Goal: Task Accomplishment & Management: Complete application form

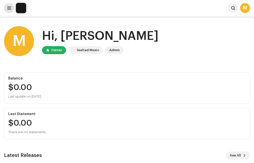
click at [10, 8] on span at bounding box center [9, 8] width 4 height 4
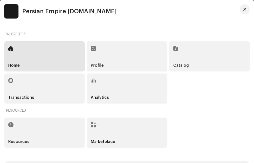
click at [185, 56] on div "Catalog" at bounding box center [209, 56] width 81 height 30
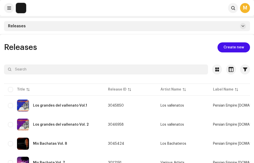
click at [231, 47] on span "Create new" at bounding box center [234, 47] width 21 height 10
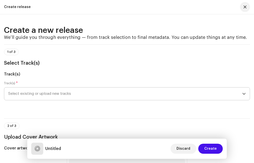
click at [84, 91] on span "Select existing or upload new tracks" at bounding box center [125, 93] width 234 height 13
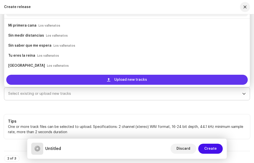
click at [76, 78] on div "Upload new tracks" at bounding box center [127, 80] width 242 height 10
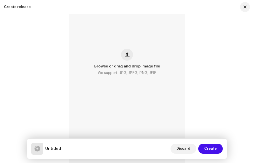
scroll to position [876, 0]
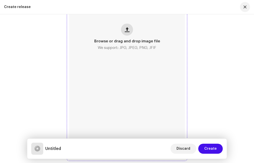
click at [129, 33] on button "button" at bounding box center [127, 30] width 12 height 12
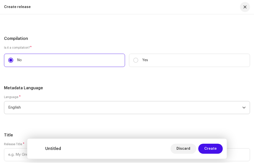
scroll to position [1192, 0]
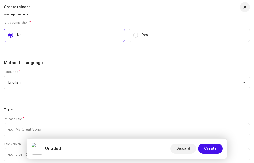
click at [53, 84] on span "English" at bounding box center [125, 82] width 234 height 13
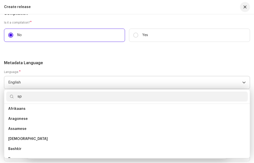
scroll to position [0, 0]
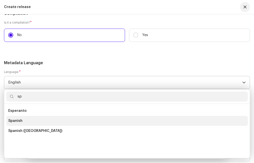
type input "sp"
click at [27, 120] on li "Spanish" at bounding box center [127, 121] width 242 height 10
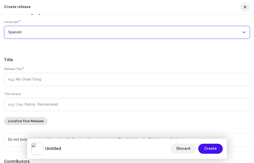
scroll to position [1267, 0]
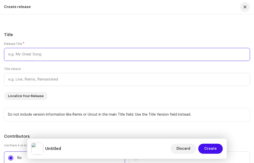
click at [24, 55] on input "text" at bounding box center [127, 54] width 246 height 13
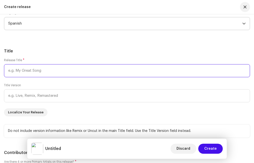
scroll to position [1300, 0]
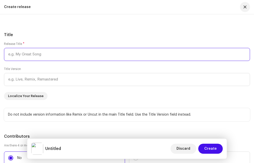
click at [30, 55] on input "text" at bounding box center [127, 54] width 246 height 13
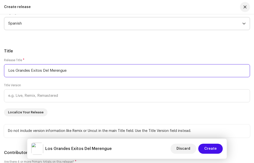
scroll to position [1316, 0]
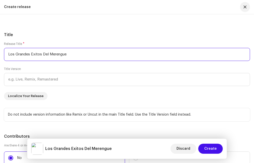
type input "Los Grandes Exitos Del Merengue"
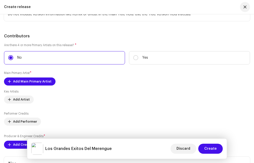
scroll to position [1441, 0]
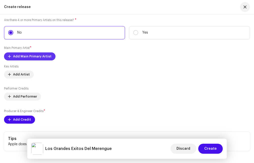
click at [29, 55] on span "Add Main Primary Artist" at bounding box center [32, 56] width 39 height 10
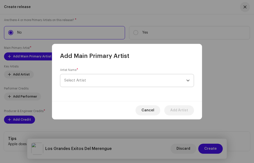
click at [85, 79] on span "Select Artist" at bounding box center [75, 80] width 22 height 4
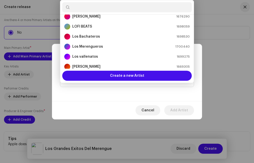
scroll to position [100, 0]
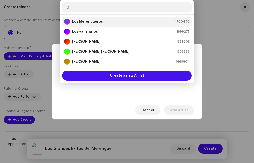
click at [86, 21] on strong "Los Merengueros" at bounding box center [87, 21] width 31 height 5
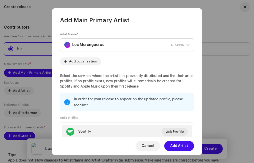
scroll to position [1457, 0]
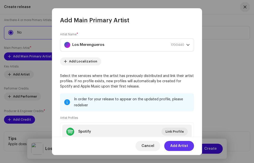
click at [171, 148] on span "Add Artist" at bounding box center [179, 146] width 18 height 10
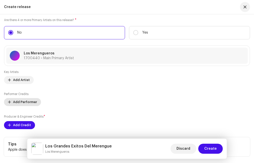
click at [26, 101] on span "Add Performer" at bounding box center [25, 102] width 24 height 10
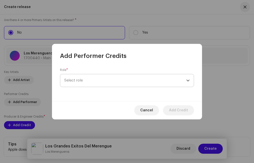
click at [79, 78] on span "Select role" at bounding box center [125, 80] width 122 height 13
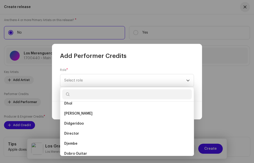
scroll to position [1201, 0]
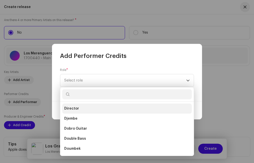
click at [79, 106] on li "Director" at bounding box center [127, 108] width 130 height 10
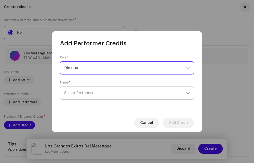
click at [89, 92] on span "Select Performer" at bounding box center [78, 93] width 29 height 4
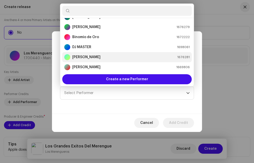
scroll to position [0, 0]
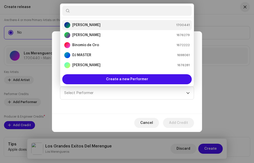
click at [92, 25] on strong "[PERSON_NAME]" at bounding box center [86, 25] width 28 height 5
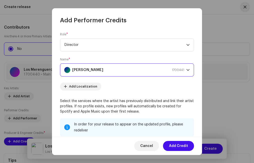
scroll to position [1506, 0]
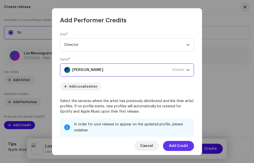
click at [178, 146] on span "Add Credit" at bounding box center [178, 146] width 19 height 10
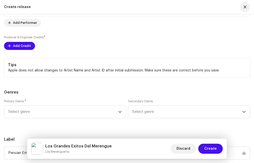
scroll to position [1631, 0]
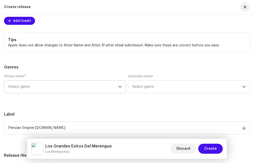
click at [37, 85] on span "Select genre" at bounding box center [63, 86] width 110 height 13
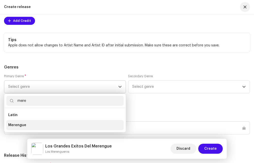
type input "mere"
click at [34, 126] on li "Merengue" at bounding box center [65, 125] width 118 height 10
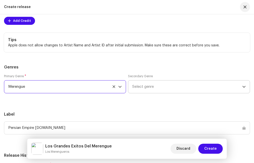
click at [162, 84] on span "Select genre" at bounding box center [187, 86] width 110 height 13
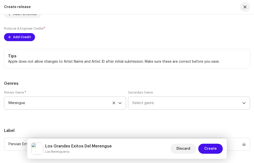
scroll to position [1648, 0]
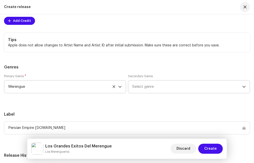
click at [159, 88] on span "Select genre" at bounding box center [187, 86] width 110 height 13
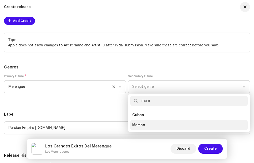
type input "mam"
click at [139, 123] on span "Mambo" at bounding box center [138, 124] width 13 height 5
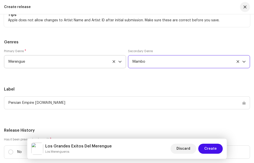
scroll to position [1698, 0]
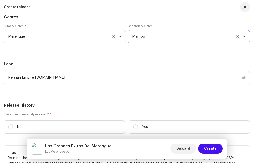
click at [40, 77] on div "Persian Empire [DOMAIN_NAME]" at bounding box center [127, 77] width 246 height 13
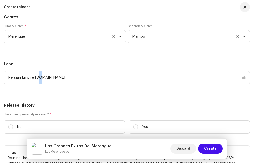
click at [40, 77] on div "Persian Empire [DOMAIN_NAME]" at bounding box center [127, 77] width 246 height 13
drag, startPoint x: 40, startPoint y: 77, endPoint x: 44, endPoint y: 89, distance: 12.4
click at [44, 89] on div "Persian Empire [DOMAIN_NAME]" at bounding box center [127, 80] width 246 height 19
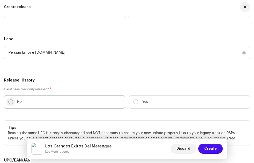
click at [9, 100] on input "No" at bounding box center [10, 101] width 5 height 5
radio input "true"
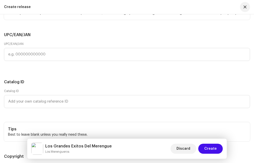
scroll to position [1889, 0]
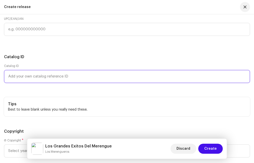
click at [44, 78] on input "text" at bounding box center [127, 76] width 246 height 13
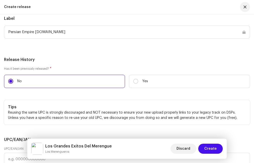
scroll to position [1805, 0]
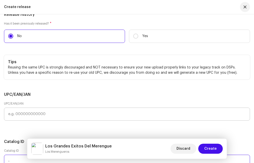
type input "-"
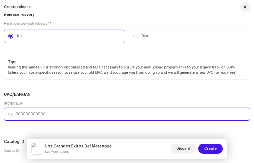
click at [28, 114] on input "text" at bounding box center [127, 113] width 246 height 13
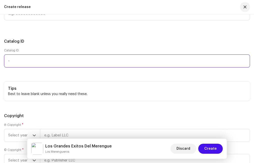
click at [18, 60] on input "-" at bounding box center [127, 60] width 246 height 13
type input "18-65658"
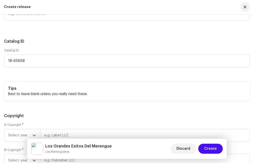
click at [49, 71] on div "Catalog ID 18-65658" at bounding box center [127, 60] width 246 height 25
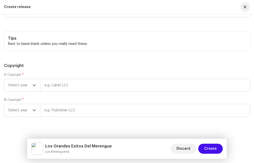
scroll to position [1979, 0]
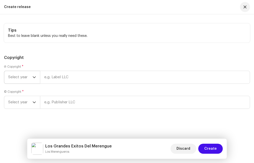
click at [34, 76] on icon "dropdown trigger" at bounding box center [35, 77] width 4 height 4
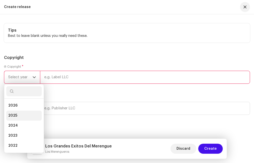
click at [21, 115] on li "2025" at bounding box center [24, 115] width 36 height 10
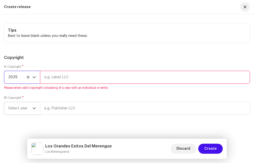
click at [31, 104] on span "Select year" at bounding box center [20, 108] width 24 height 13
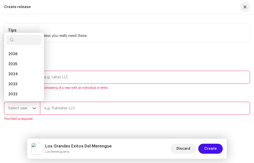
scroll to position [8, 0]
click at [22, 66] on li "2024" at bounding box center [24, 66] width 36 height 10
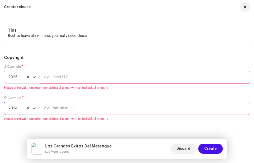
click at [68, 81] on input "text" at bounding box center [145, 77] width 210 height 13
type input "JVS DISCOS"
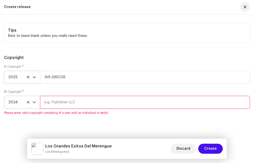
click at [64, 101] on input "text" at bounding box center [145, 102] width 210 height 13
type input "JVS DISCOS"
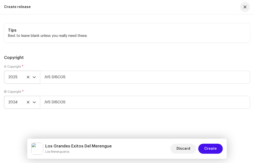
click at [78, 62] on div "Copyright Ⓟ Copyright * 2025 JVS DISCOS © Copyright * 2024 JVS DISCOS" at bounding box center [127, 85] width 246 height 60
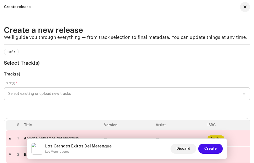
scroll to position [75, 0]
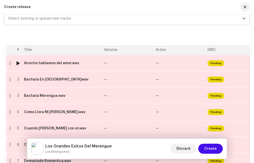
click at [52, 65] on div "Anoche hablamos del amor.wav" at bounding box center [51, 63] width 55 height 4
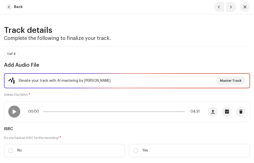
click at [50, 93] on div "Elevate your track with AI mastering by Masterchannel Master Track Stereo File …" at bounding box center [127, 134] width 246 height 122
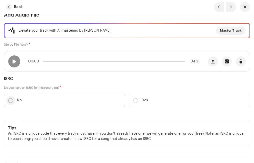
click at [11, 100] on input "No" at bounding box center [10, 100] width 5 height 5
radio input "true"
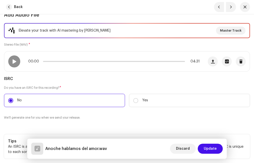
scroll to position [75, 0]
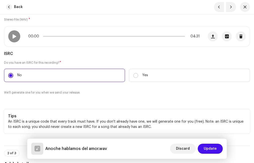
click at [98, 93] on div "Do you have an ISRC for this recording? * No Yes We'll generate one for you whe…" at bounding box center [127, 78] width 246 height 34
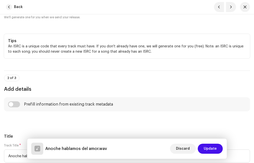
scroll to position [200, 0]
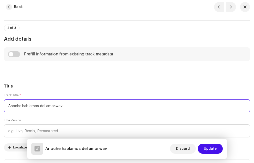
click at [69, 106] on input "Anoche hablamos del amor.wav" at bounding box center [127, 105] width 246 height 13
type input "Anoche hablamos del amor"
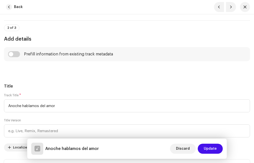
click at [73, 117] on div "Track Title * [PERSON_NAME] hablamos del amor Title Version Localize Your Track" at bounding box center [127, 122] width 246 height 58
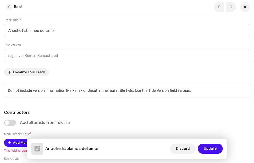
scroll to position [300, 0]
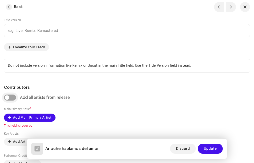
click at [13, 97] on input "checkbox" at bounding box center [10, 97] width 12 height 6
checkbox input "true"
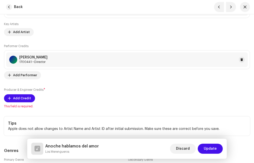
scroll to position [450, 0]
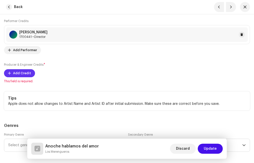
click at [25, 72] on span "Add Credit" at bounding box center [22, 73] width 18 height 10
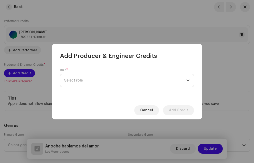
click at [77, 81] on span "Select role" at bounding box center [125, 80] width 122 height 13
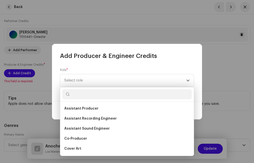
scroll to position [75, 0]
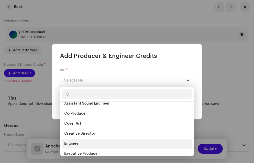
click at [82, 144] on li "Engineer" at bounding box center [127, 143] width 130 height 10
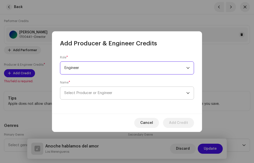
click at [77, 91] on span "Select Producer or Engineer" at bounding box center [88, 93] width 48 height 4
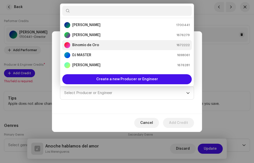
scroll to position [100, 0]
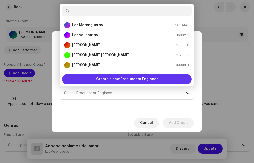
click at [106, 78] on span "Create a new Producer or Engineer" at bounding box center [127, 79] width 62 height 10
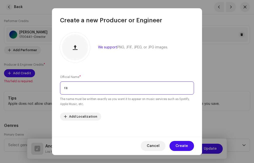
type input "r"
click at [84, 89] on input "[PERSON_NAME]" at bounding box center [127, 87] width 134 height 13
type input "[PERSON_NAME]"
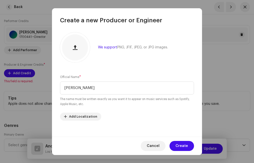
click at [113, 114] on re-m-artist-locales-form "Add Localization" at bounding box center [127, 116] width 134 height 8
click at [178, 145] on span "Create" at bounding box center [182, 146] width 13 height 10
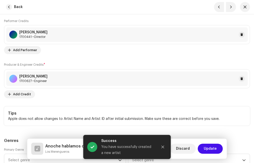
scroll to position [500, 0]
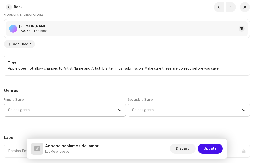
click at [38, 108] on span "Select genre" at bounding box center [63, 110] width 110 height 13
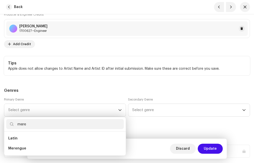
scroll to position [0, 0]
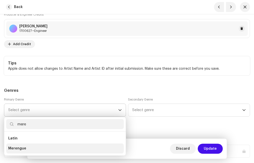
type input "mere"
click at [19, 147] on span "Merengue" at bounding box center [17, 148] width 18 height 5
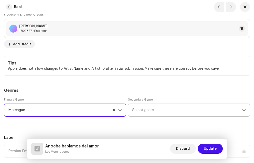
click at [146, 108] on span "Select genre" at bounding box center [187, 110] width 110 height 13
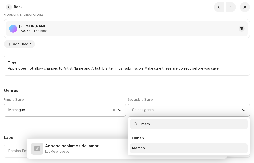
type input "mam"
click at [144, 145] on li "Mambo" at bounding box center [189, 148] width 118 height 10
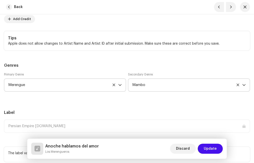
scroll to position [601, 0]
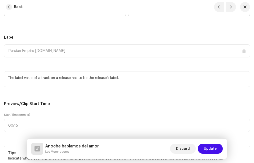
click at [39, 49] on div "Persian Empire [DOMAIN_NAME]" at bounding box center [127, 50] width 246 height 13
click at [51, 53] on div "Persian Empire [DOMAIN_NAME]" at bounding box center [127, 50] width 246 height 13
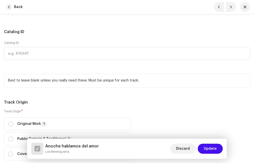
scroll to position [801, 0]
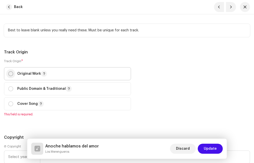
click at [10, 73] on input "radio" at bounding box center [10, 73] width 5 height 5
radio input "true"
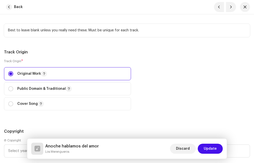
scroll to position [851, 0]
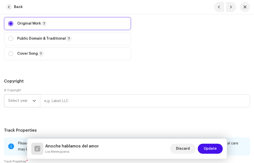
click at [35, 100] on icon "dropdown trigger" at bounding box center [35, 101] width 4 height 4
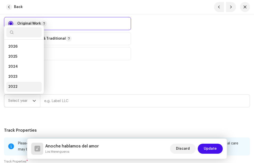
scroll to position [8, 0]
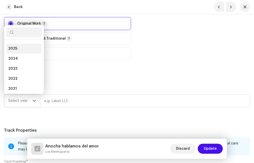
click at [22, 49] on li "2025" at bounding box center [24, 49] width 36 height 10
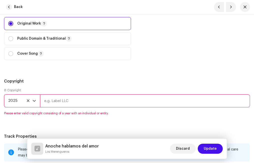
click at [57, 101] on input "text" at bounding box center [145, 100] width 210 height 13
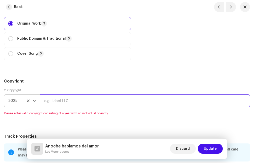
type input "JVS DISCOS"
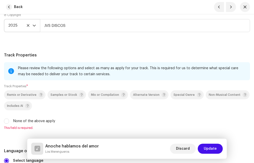
scroll to position [1001, 0]
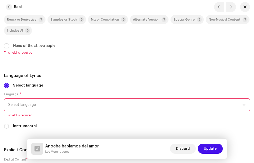
click at [38, 104] on span "Select language" at bounding box center [125, 104] width 234 height 13
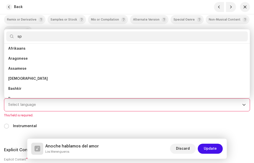
scroll to position [0, 0]
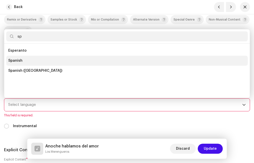
type input "sp"
click at [17, 62] on span "Spanish" at bounding box center [15, 60] width 14 height 5
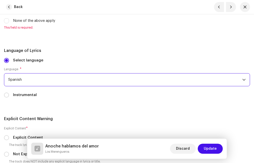
scroll to position [1051, 0]
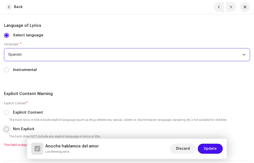
click at [7, 129] on input "Not Explicit" at bounding box center [6, 128] width 5 height 5
radio input "true"
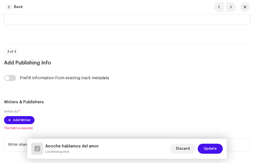
scroll to position [1276, 0]
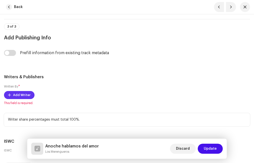
click at [25, 94] on span "Add Writer" at bounding box center [22, 95] width 18 height 10
click at [41, 78] on div "Add Writer Writer Name ( MUST be a person's name and not an artist name) * Sele…" at bounding box center [127, 81] width 254 height 163
click at [12, 54] on input "checkbox" at bounding box center [10, 53] width 12 height 6
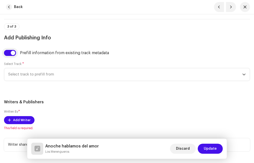
click at [8, 54] on input "checkbox" at bounding box center [10, 53] width 12 height 6
checkbox input "false"
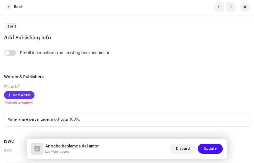
click at [23, 95] on span "Add Writer" at bounding box center [22, 95] width 18 height 10
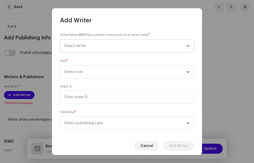
click at [100, 47] on span "Select writer" at bounding box center [125, 46] width 122 height 13
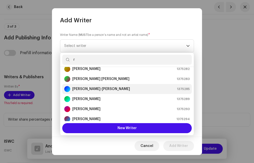
scroll to position [50, 0]
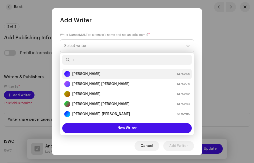
type input "r"
click at [101, 74] on div "[PERSON_NAME] 1375268" at bounding box center [127, 74] width 126 height 6
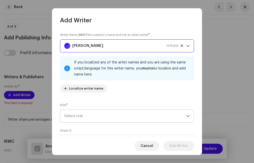
click at [88, 113] on span "Select role" at bounding box center [125, 116] width 122 height 13
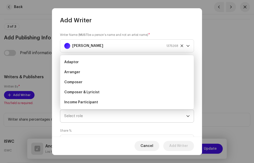
scroll to position [8, 0]
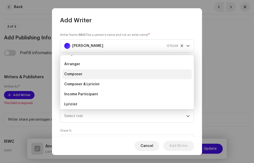
click at [80, 75] on span "Composer" at bounding box center [73, 74] width 18 height 5
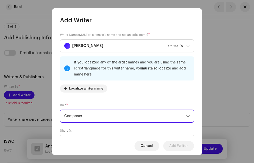
scroll to position [50, 0]
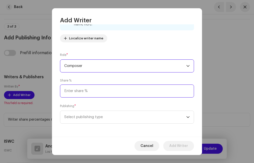
click at [82, 90] on input at bounding box center [127, 90] width 134 height 13
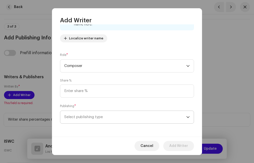
click at [90, 118] on span "Select publishing type" at bounding box center [125, 117] width 122 height 13
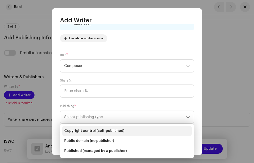
click at [93, 128] on li "Copyright control (self-published)" at bounding box center [127, 131] width 130 height 10
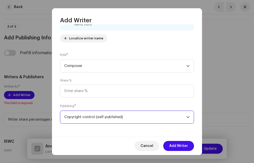
click at [92, 102] on div "Writer Name ( MUST be a person's name and not an artist name) * [PERSON_NAME] 1…" at bounding box center [127, 80] width 150 height 112
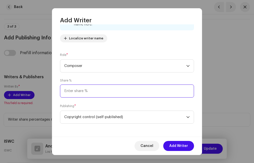
click at [74, 90] on input at bounding box center [127, 90] width 134 height 13
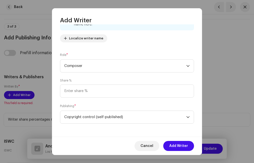
click at [95, 104] on div "Publishing * Copyright control (self-published)" at bounding box center [127, 113] width 134 height 20
click at [174, 143] on span "Add Writer" at bounding box center [178, 146] width 19 height 10
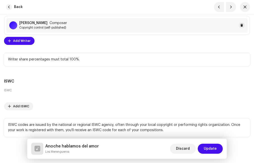
scroll to position [1373, 0]
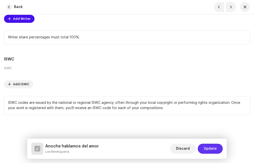
click at [209, 148] on span "Update" at bounding box center [210, 148] width 13 height 10
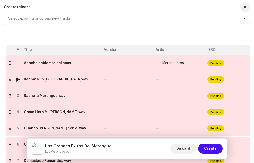
click at [94, 78] on div "Bachata En [GEOGRAPHIC_DATA]wav" at bounding box center [62, 79] width 76 height 4
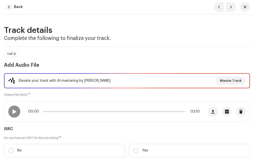
scroll to position [50, 0]
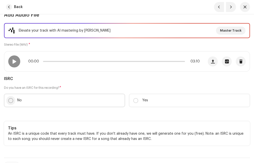
click at [11, 101] on input "No" at bounding box center [10, 100] width 5 height 5
radio input "true"
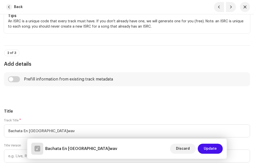
scroll to position [200, 0]
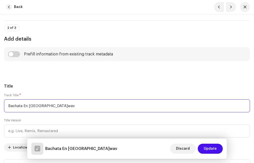
click at [57, 105] on input "Bachata En [GEOGRAPHIC_DATA]wav" at bounding box center [127, 105] width 246 height 13
type input "Bachata En [GEOGRAPHIC_DATA]"
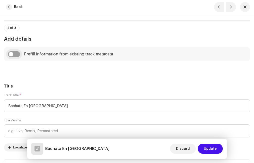
click at [16, 54] on input "checkbox" at bounding box center [14, 54] width 12 height 6
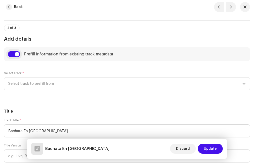
click at [12, 56] on input "checkbox" at bounding box center [14, 54] width 12 height 6
checkbox input "false"
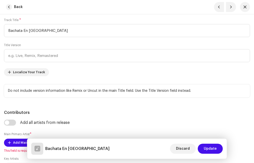
scroll to position [300, 0]
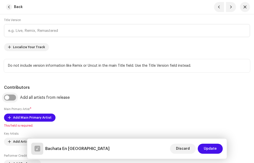
click at [14, 96] on input "checkbox" at bounding box center [10, 97] width 12 height 6
checkbox input "true"
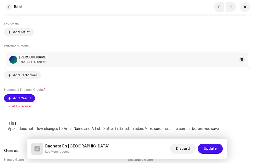
scroll to position [450, 0]
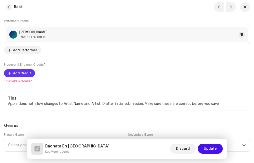
click at [18, 75] on span "Add Credit" at bounding box center [22, 73] width 18 height 10
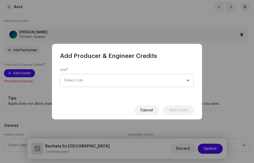
drag, startPoint x: 103, startPoint y: 83, endPoint x: 92, endPoint y: 83, distance: 11.3
click at [103, 83] on span "Select role" at bounding box center [125, 80] width 122 height 13
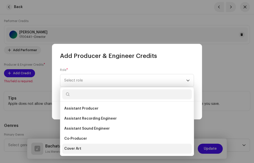
scroll to position [75, 0]
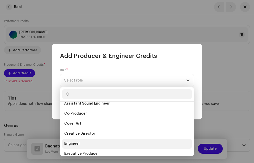
click at [79, 143] on span "Engineer" at bounding box center [72, 143] width 16 height 5
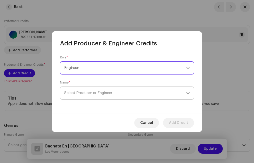
click at [91, 95] on span "Select Producer or Engineer" at bounding box center [125, 93] width 122 height 13
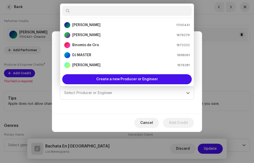
scroll to position [50, 0]
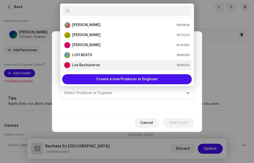
click at [94, 63] on strong "Los Bachateros" at bounding box center [86, 65] width 28 height 5
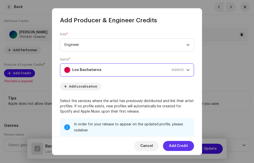
click at [177, 144] on span "Add Credit" at bounding box center [178, 146] width 19 height 10
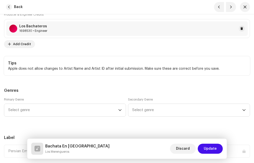
scroll to position [550, 0]
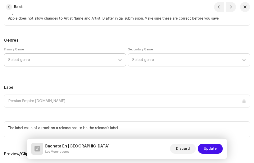
click at [61, 58] on span "Select genre" at bounding box center [63, 60] width 110 height 13
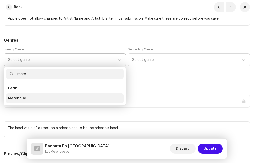
type input "mere"
click at [24, 97] on span "Merengue" at bounding box center [17, 98] width 18 height 5
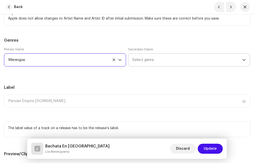
click at [150, 60] on span "Select genre" at bounding box center [187, 60] width 110 height 13
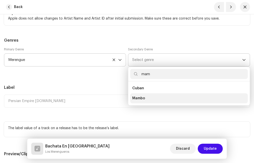
type input "mam"
click at [141, 98] on span "Mambo" at bounding box center [138, 98] width 13 height 5
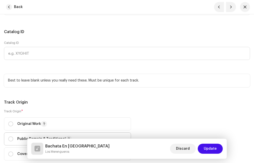
scroll to position [801, 0]
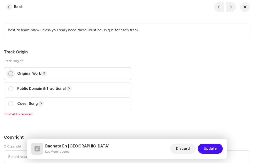
click at [11, 75] on input "radio" at bounding box center [10, 73] width 5 height 5
radio input "true"
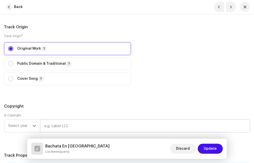
scroll to position [876, 0]
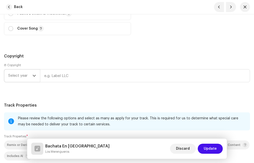
click at [33, 76] on icon "dropdown trigger" at bounding box center [35, 76] width 4 height 4
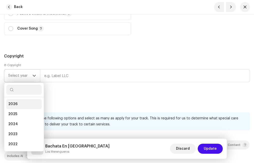
click at [21, 104] on li "2026" at bounding box center [24, 104] width 36 height 10
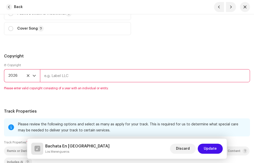
click at [26, 77] on span "2026" at bounding box center [20, 75] width 24 height 13
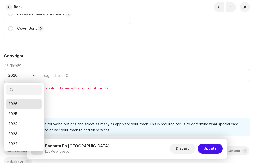
scroll to position [2, 0]
click at [21, 112] on li "2025" at bounding box center [24, 112] width 36 height 10
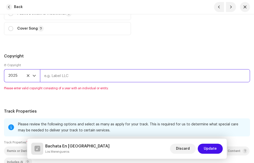
click at [75, 74] on input "text" at bounding box center [145, 75] width 210 height 13
type input "JVS DISCOS"
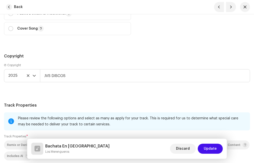
click at [60, 105] on h5 "Track Properties" at bounding box center [127, 105] width 246 height 6
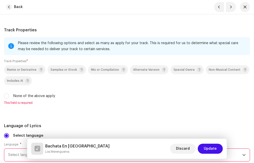
scroll to position [976, 0]
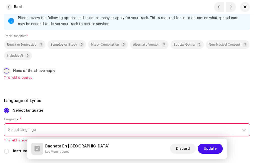
click at [5, 70] on input "None of the above apply" at bounding box center [6, 70] width 5 height 5
checkbox input "true"
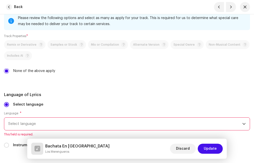
scroll to position [1001, 0]
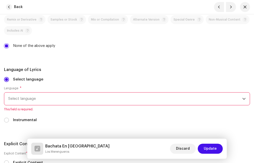
click at [46, 99] on span "Select language" at bounding box center [125, 98] width 234 height 13
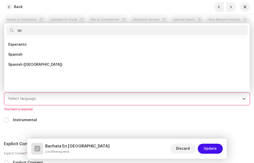
scroll to position [0, 0]
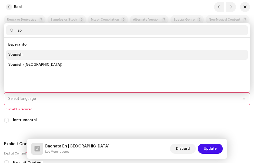
type input "sp"
click at [28, 56] on li "Spanish" at bounding box center [127, 55] width 242 height 10
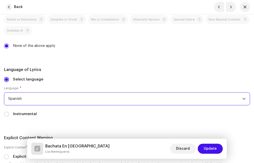
scroll to position [1026, 0]
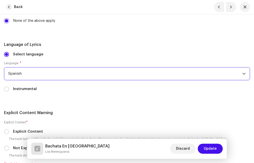
click at [49, 94] on div "Select language Language * Spanish Instrumental" at bounding box center [127, 75] width 246 height 46
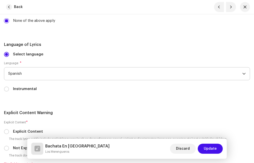
scroll to position [1051, 0]
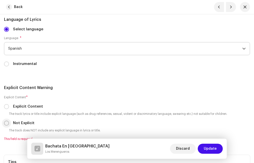
click at [6, 123] on input "Not Explicit" at bounding box center [6, 122] width 5 height 5
radio input "true"
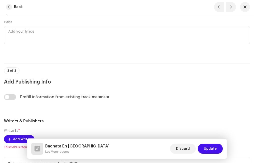
scroll to position [1276, 0]
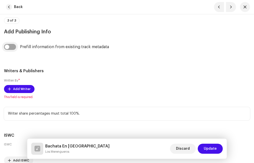
click at [14, 48] on input "checkbox" at bounding box center [10, 47] width 12 height 6
checkbox input "true"
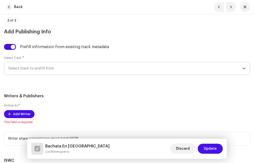
click at [34, 68] on span "Select track to prefill from" at bounding box center [125, 68] width 234 height 13
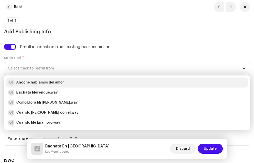
click at [46, 82] on strong "Anoche hablamos del amor" at bounding box center [40, 82] width 48 height 5
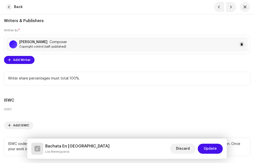
scroll to position [1392, 0]
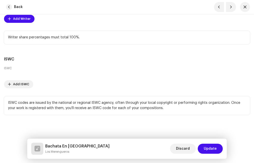
click at [210, 149] on span "Update" at bounding box center [210, 148] width 13 height 10
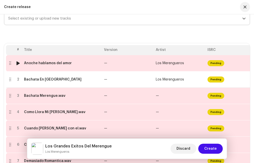
click at [39, 65] on div "Anoche hablamos del amor" at bounding box center [48, 63] width 48 height 4
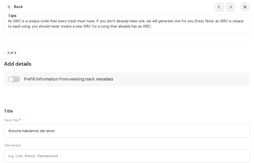
scroll to position [200, 0]
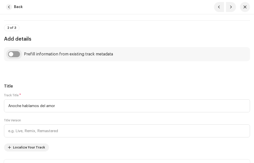
click at [18, 54] on input "checkbox" at bounding box center [14, 54] width 12 height 6
checkbox input "true"
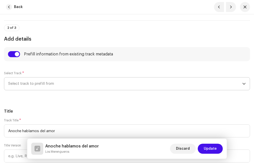
click at [37, 84] on span "Select track to prefill from" at bounding box center [125, 83] width 234 height 13
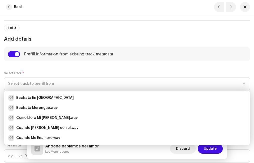
click at [48, 73] on div "Select Track * Select track to prefill from 01 Bachata En [GEOGRAPHIC_DATA] 01 …" at bounding box center [127, 80] width 246 height 19
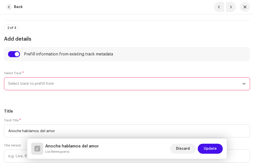
click at [46, 85] on span "Select track to prefill from" at bounding box center [125, 83] width 234 height 13
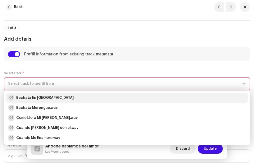
click at [39, 98] on strong "Bachata En [GEOGRAPHIC_DATA]" at bounding box center [45, 97] width 58 height 5
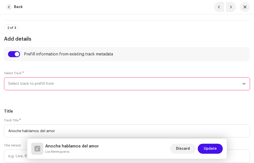
type input "Bachata En [GEOGRAPHIC_DATA]"
checkbox input "true"
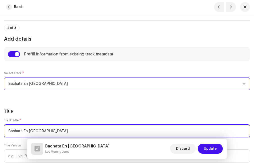
click at [49, 130] on input "Bachata En [GEOGRAPHIC_DATA]" at bounding box center [127, 130] width 246 height 13
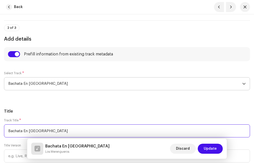
click at [49, 130] on input "Bachata En [GEOGRAPHIC_DATA]" at bounding box center [127, 130] width 246 height 13
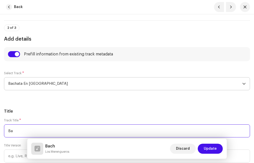
type input "B"
type input "Anoche Hablamos Del Amor"
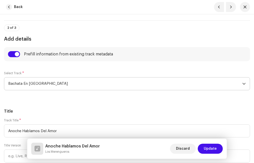
click at [64, 115] on div "Title Track Title * Anoche Hablamos Del Amor Title Version Localize Your Track …" at bounding box center [127, 152] width 246 height 89
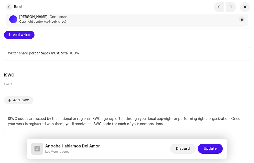
scroll to position [1392, 0]
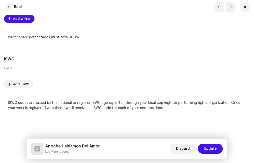
click at [213, 148] on span "Update" at bounding box center [210, 148] width 13 height 10
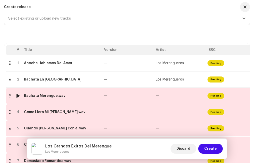
click at [58, 97] on div "Bachata Merengue.wav" at bounding box center [45, 96] width 42 height 4
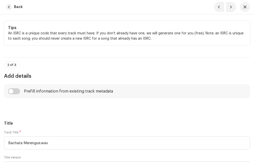
scroll to position [175, 0]
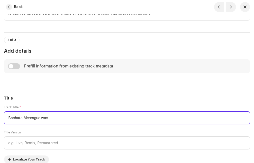
click at [55, 118] on input "Bachata Merengue.wav" at bounding box center [127, 117] width 246 height 13
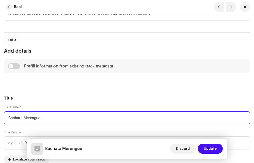
type input "Bachata Merengue"
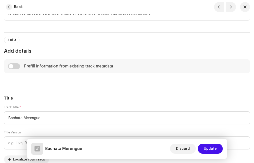
click at [59, 98] on h5 "Title" at bounding box center [127, 98] width 246 height 6
click at [18, 66] on input "checkbox" at bounding box center [14, 66] width 12 height 6
checkbox input "true"
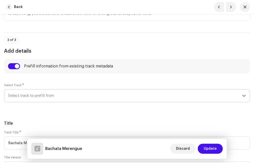
click at [49, 95] on span "Select track to prefill from" at bounding box center [125, 95] width 234 height 13
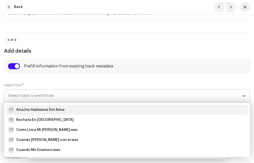
click at [40, 108] on strong "Anoche Hablamos Del Amor" at bounding box center [40, 109] width 49 height 5
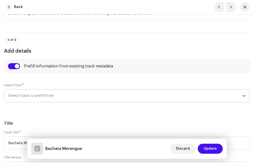
radio input "true"
type input "JVS DISCOS"
checkbox input "true"
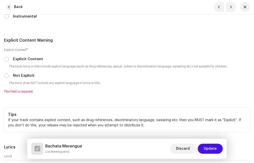
scroll to position [1126, 0]
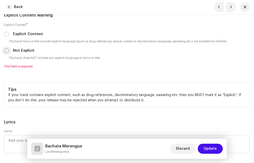
click at [6, 50] on input "Not Explicit" at bounding box center [6, 50] width 5 height 5
radio input "true"
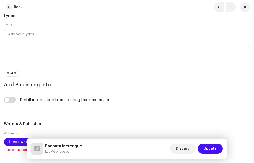
scroll to position [1276, 0]
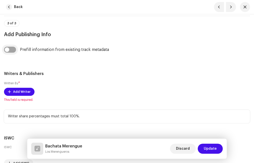
click at [11, 48] on input "checkbox" at bounding box center [10, 50] width 12 height 6
checkbox input "true"
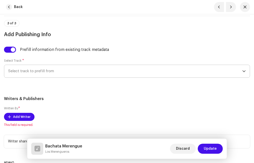
click at [35, 70] on span "Select track to prefill from" at bounding box center [125, 71] width 234 height 13
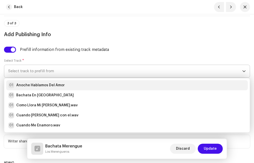
click at [37, 84] on strong "Anoche Hablamos Del Amor" at bounding box center [40, 85] width 49 height 5
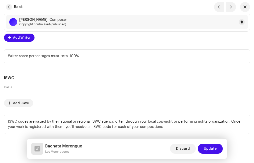
scroll to position [1395, 0]
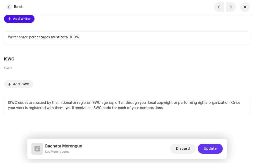
click at [213, 146] on span "Update" at bounding box center [210, 148] width 13 height 10
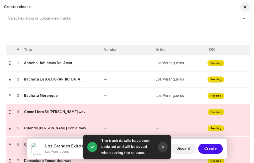
click at [162, 146] on icon "Close" at bounding box center [163, 146] width 3 height 3
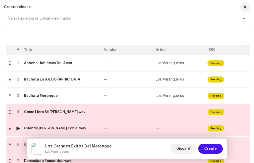
scroll to position [100, 0]
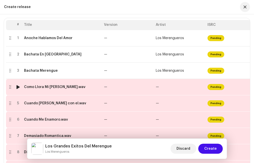
click at [63, 89] on td "Como Llora Mi [PERSON_NAME].wav" at bounding box center [62, 87] width 80 height 16
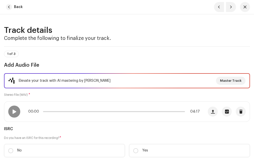
scroll to position [25, 0]
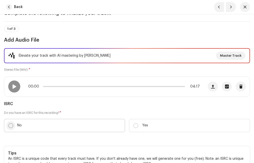
click at [9, 126] on input "No" at bounding box center [10, 125] width 5 height 5
radio input "true"
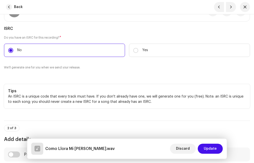
scroll to position [175, 0]
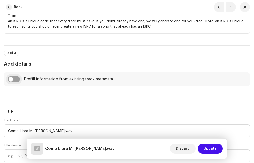
click at [17, 77] on input "checkbox" at bounding box center [14, 79] width 12 height 6
checkbox input "true"
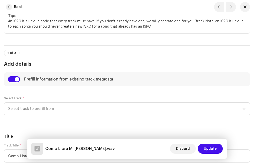
scroll to position [225, 0]
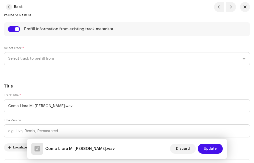
click at [49, 59] on span "Select track to prefill from" at bounding box center [125, 58] width 234 height 13
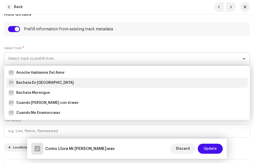
click at [47, 82] on strong "Bachata En [GEOGRAPHIC_DATA]" at bounding box center [45, 82] width 58 height 5
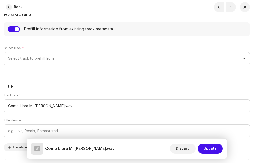
type input "Bachata En [GEOGRAPHIC_DATA]"
radio input "true"
type input "JVS DISCOS"
checkbox input "true"
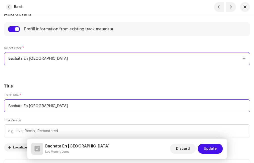
click at [46, 108] on input "Bachata En [GEOGRAPHIC_DATA]" at bounding box center [127, 105] width 246 height 13
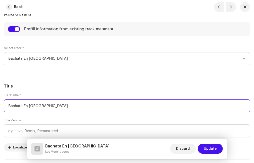
click at [46, 108] on input "Bachata En [GEOGRAPHIC_DATA]" at bounding box center [127, 105] width 246 height 13
type input "Como Llora Mi Alma"
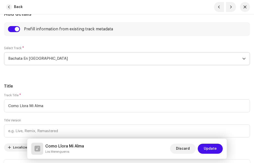
drag, startPoint x: 23, startPoint y: 105, endPoint x: 131, endPoint y: 80, distance: 110.7
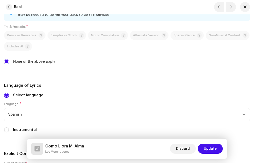
scroll to position [1076, 0]
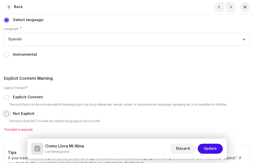
click at [6, 112] on input "Not Explicit" at bounding box center [6, 113] width 5 height 5
radio input "true"
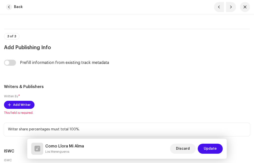
scroll to position [1301, 0]
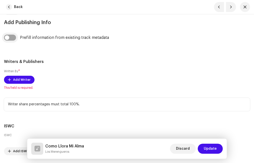
click at [12, 37] on input "checkbox" at bounding box center [10, 38] width 12 height 6
checkbox input "true"
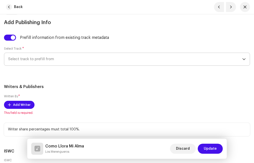
click at [41, 57] on span "Select track to prefill from" at bounding box center [125, 59] width 234 height 13
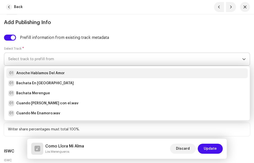
click at [42, 73] on strong "Anoche Hablamos Del Amor" at bounding box center [40, 73] width 49 height 5
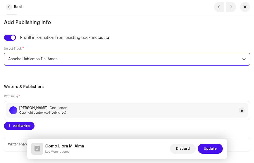
click at [76, 84] on h5 "Writers & Publishers" at bounding box center [127, 87] width 246 height 6
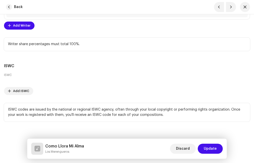
scroll to position [1408, 0]
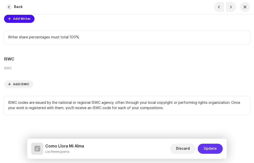
click at [211, 148] on span "Update" at bounding box center [210, 148] width 13 height 10
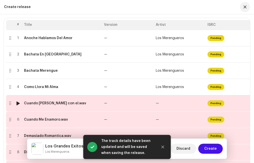
click at [38, 103] on div "Cuando [PERSON_NAME] con el.wav" at bounding box center [55, 103] width 62 height 4
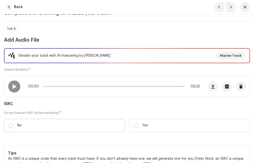
scroll to position [75, 0]
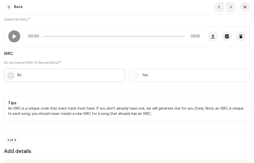
click at [11, 74] on input "No" at bounding box center [10, 75] width 5 height 5
radio input "true"
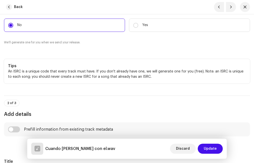
scroll to position [175, 0]
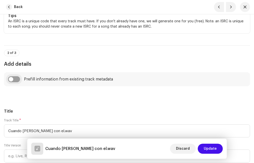
click at [15, 80] on input "checkbox" at bounding box center [14, 79] width 12 height 6
checkbox input "true"
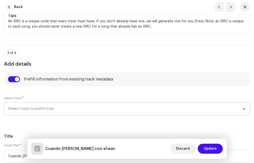
click at [44, 111] on span "Select track to prefill from" at bounding box center [125, 108] width 234 height 13
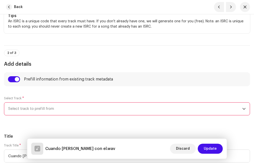
click at [37, 108] on span "Select track to prefill from" at bounding box center [125, 108] width 234 height 13
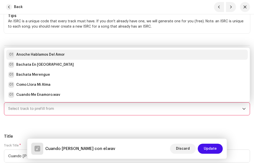
click at [38, 53] on strong "Anoche Hablamos Del Amor" at bounding box center [40, 54] width 49 height 5
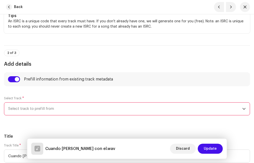
type input "Anoche Hablamos Del Amor"
radio input "true"
type input "JVS DISCOS"
checkbox input "true"
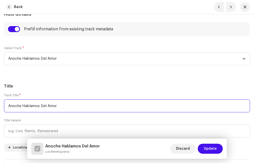
click at [36, 104] on input "Anoche Hablamos Del Amor" at bounding box center [127, 105] width 246 height 13
paste input "Cuando estes con el"
type input "Cuando estes con el"
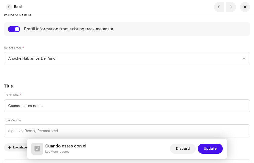
click at [49, 84] on h5 "Title" at bounding box center [127, 86] width 246 height 6
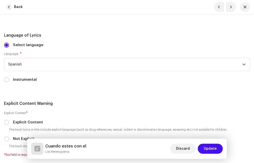
scroll to position [1076, 0]
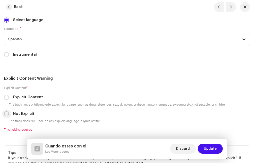
click at [7, 113] on input "Not Explicit" at bounding box center [6, 113] width 5 height 5
radio input "true"
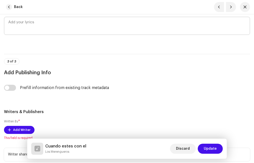
scroll to position [1276, 0]
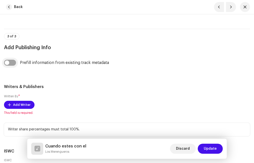
click at [12, 60] on input "checkbox" at bounding box center [10, 63] width 12 height 6
checkbox input "true"
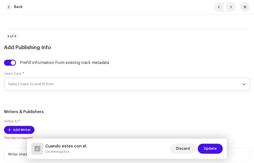
click at [43, 87] on span "Select track to prefill from" at bounding box center [125, 84] width 234 height 13
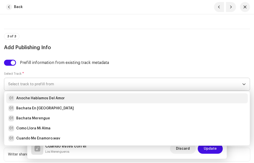
click at [36, 99] on strong "Anoche Hablamos Del Amor" at bounding box center [40, 98] width 49 height 5
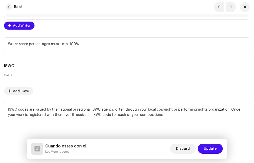
scroll to position [1408, 0]
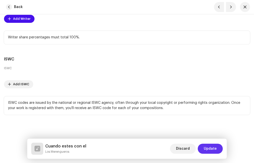
click at [214, 148] on span "Update" at bounding box center [210, 148] width 13 height 10
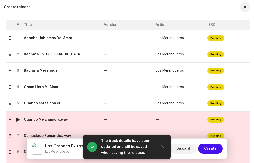
scroll to position [150, 0]
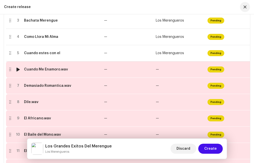
click at [48, 72] on td "Cuando Me Enamoro.wav" at bounding box center [62, 69] width 80 height 16
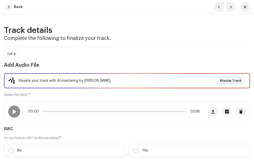
scroll to position [25, 0]
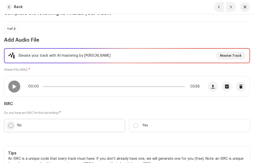
click at [12, 123] on p-radiobutton at bounding box center [10, 125] width 5 height 5
click at [12, 123] on input "No" at bounding box center [10, 125] width 5 height 5
radio input "true"
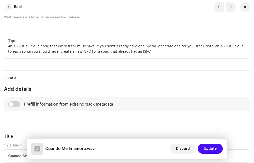
scroll to position [175, 0]
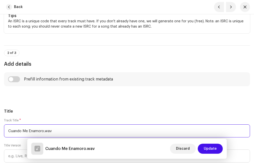
drag, startPoint x: 45, startPoint y: 131, endPoint x: 9, endPoint y: 130, distance: 36.0
click at [9, 130] on input "Cuando Me Enamoro.wav" at bounding box center [127, 130] width 246 height 13
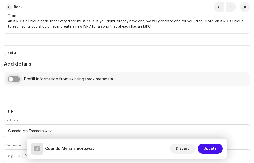
click at [17, 78] on input "checkbox" at bounding box center [14, 79] width 12 height 6
checkbox input "true"
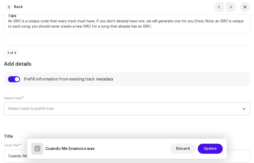
click at [38, 112] on span "Select track to prefill from" at bounding box center [125, 108] width 234 height 13
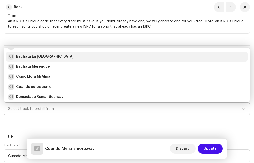
scroll to position [0, 0]
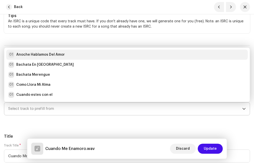
click at [35, 55] on strong "Anoche Hablamos Del Amor" at bounding box center [40, 54] width 49 height 5
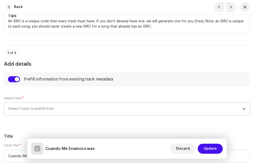
type input "Anoche Hablamos Del Amor"
radio input "true"
type input "JVS DISCOS"
checkbox input "true"
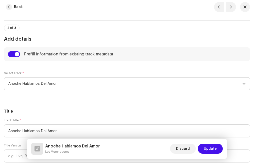
scroll to position [250, 0]
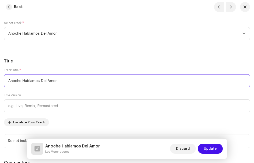
click at [33, 79] on input "Anoche Hablamos Del Amor" at bounding box center [127, 80] width 246 height 13
paste input "Cuando Me Enamoro"
type input "Cuando Me Enamoro"
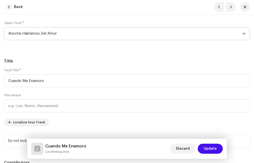
click at [47, 93] on div "Track Title * Cuando Me Enamoro Title Version Localize Your Track" at bounding box center [127, 97] width 246 height 58
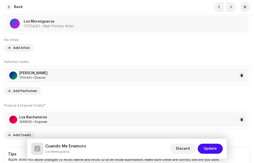
scroll to position [450, 0]
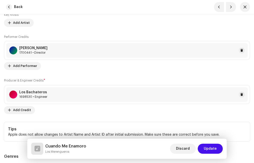
click at [244, 91] on div at bounding box center [240, 94] width 9 height 6
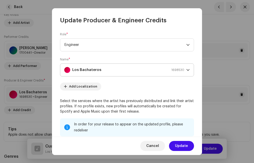
click at [168, 67] on div "Los Bachateros 1698530" at bounding box center [124, 70] width 120 height 13
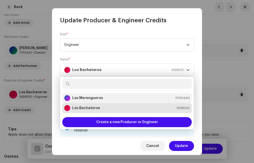
click at [89, 98] on strong "Los Merengueros" at bounding box center [87, 97] width 31 height 5
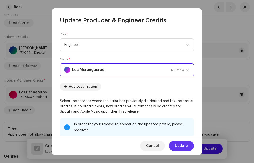
click at [178, 144] on span "Update" at bounding box center [181, 146] width 13 height 10
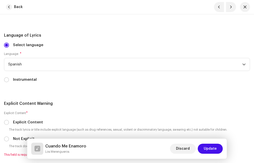
scroll to position [1101, 0]
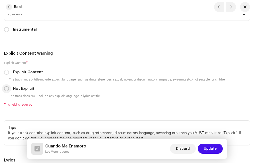
click at [6, 89] on input "Not Explicit" at bounding box center [6, 88] width 5 height 5
radio input "true"
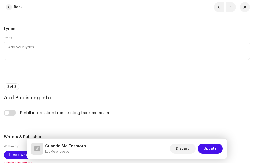
scroll to position [1301, 0]
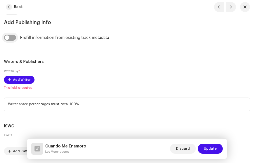
click at [13, 39] on input "checkbox" at bounding box center [10, 38] width 12 height 6
checkbox input "true"
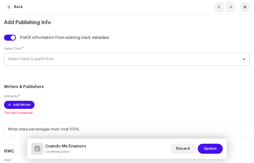
click at [32, 61] on span "Select track to prefill from" at bounding box center [125, 59] width 234 height 13
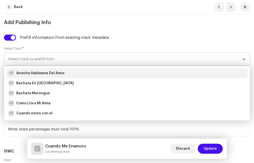
click at [33, 71] on strong "Anoche Hablamos Del Amor" at bounding box center [40, 73] width 49 height 5
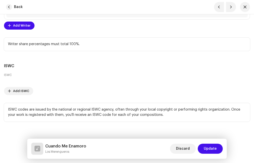
scroll to position [1408, 0]
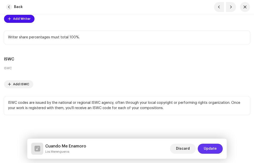
click at [212, 147] on span "Update" at bounding box center [210, 148] width 13 height 10
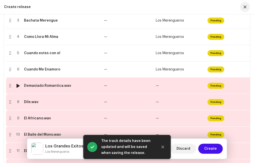
click at [63, 87] on div "Demasiado Romantica.wav" at bounding box center [47, 86] width 47 height 4
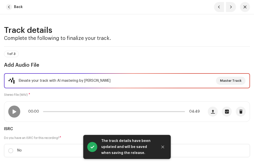
scroll to position [50, 0]
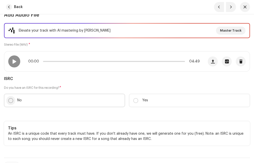
click at [11, 101] on input "No" at bounding box center [10, 100] width 5 height 5
radio input "true"
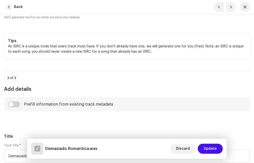
scroll to position [225, 0]
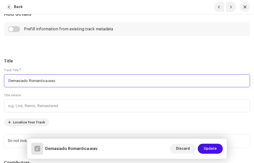
drag, startPoint x: 47, startPoint y: 80, endPoint x: 7, endPoint y: 80, distance: 40.0
click at [7, 80] on input "Demasiado Romantica.wav" at bounding box center [127, 80] width 246 height 13
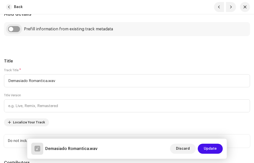
click at [16, 28] on input "checkbox" at bounding box center [14, 29] width 12 height 6
checkbox input "true"
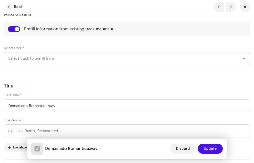
click at [42, 59] on span "Select track to prefill from" at bounding box center [125, 58] width 234 height 13
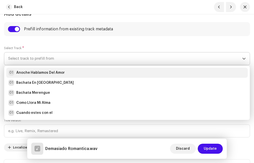
click at [40, 72] on strong "Anoche Hablamos Del Amor" at bounding box center [40, 72] width 49 height 5
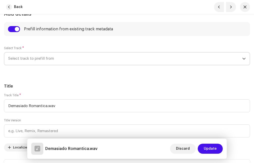
type input "Anoche Hablamos Del Amor"
radio input "true"
type input "JVS DISCOS"
checkbox input "true"
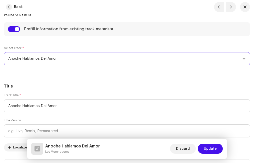
click at [57, 58] on span "Anoche Hablamos Del Amor" at bounding box center [125, 58] width 234 height 13
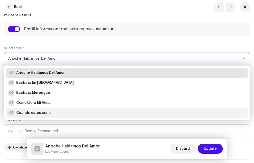
click at [44, 113] on strong "Cuando estes con el" at bounding box center [34, 112] width 36 height 5
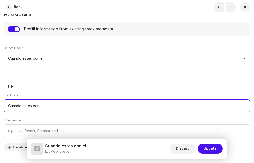
click at [35, 107] on input "Cuando estes con el" at bounding box center [127, 105] width 246 height 13
paste input "Demasiado Romantica"
type input "Demasiado Romantica"
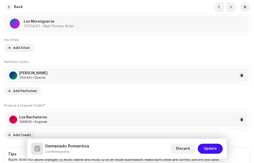
scroll to position [450, 0]
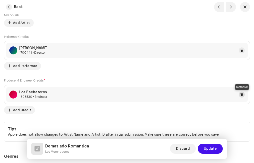
click at [242, 93] on span at bounding box center [241, 94] width 3 height 4
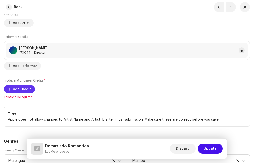
click at [26, 87] on span "Add Credit" at bounding box center [22, 89] width 18 height 10
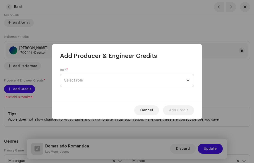
click at [92, 79] on span "Select role" at bounding box center [125, 80] width 122 height 13
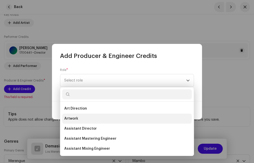
scroll to position [75, 0]
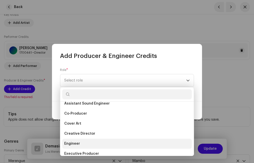
click at [82, 140] on li "Engineer" at bounding box center [127, 143] width 130 height 10
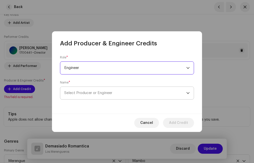
click at [90, 95] on span "Select Producer or Engineer" at bounding box center [125, 93] width 122 height 13
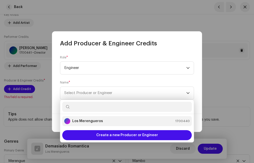
click at [93, 120] on strong "Los Merengueros" at bounding box center [87, 120] width 31 height 5
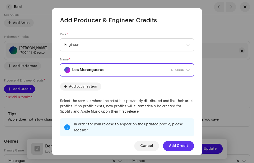
click at [182, 147] on span "Add Credit" at bounding box center [178, 146] width 19 height 10
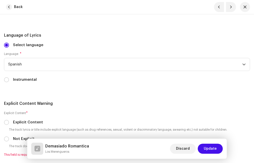
scroll to position [1101, 0]
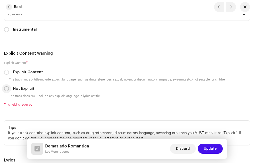
click at [7, 90] on input "Not Explicit" at bounding box center [6, 88] width 5 height 5
radio input "true"
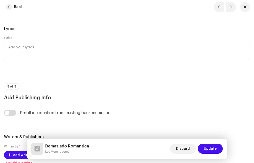
scroll to position [1251, 0]
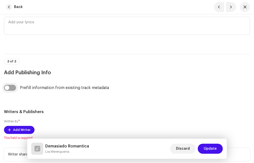
click at [13, 88] on input "checkbox" at bounding box center [10, 88] width 12 height 6
checkbox input "true"
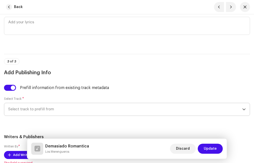
click at [28, 107] on span "Select track to prefill from" at bounding box center [125, 109] width 234 height 13
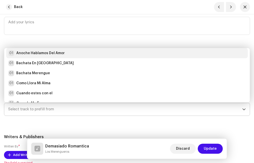
scroll to position [0, 0]
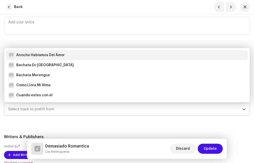
click at [43, 54] on strong "Anoche Hablamos Del Amor" at bounding box center [40, 55] width 49 height 5
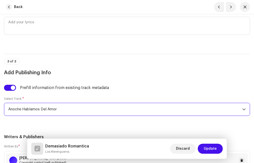
click at [53, 92] on div "Prefill information from existing track metadata Select Track * Anoche Hablamos…" at bounding box center [127, 103] width 246 height 37
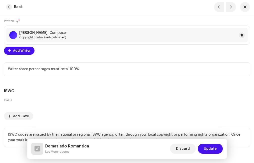
scroll to position [1401, 0]
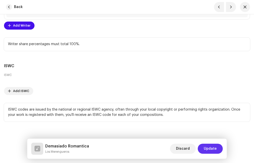
click at [209, 147] on span "Update" at bounding box center [210, 148] width 13 height 10
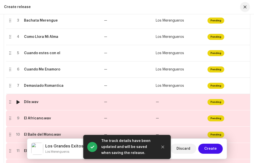
click at [42, 103] on div "Dile.wav" at bounding box center [62, 102] width 76 height 4
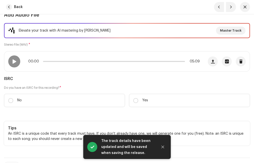
scroll to position [75, 0]
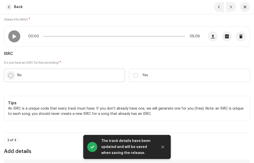
click at [10, 73] on input "No" at bounding box center [10, 75] width 5 height 5
radio input "true"
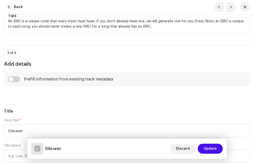
scroll to position [200, 0]
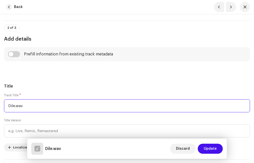
click at [26, 103] on input "Dile.wav" at bounding box center [127, 105] width 246 height 13
type input "Dile"
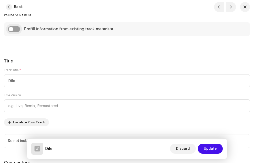
click at [17, 30] on input "checkbox" at bounding box center [14, 29] width 12 height 6
checkbox input "true"
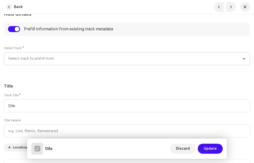
click at [34, 56] on span "Select track to prefill from" at bounding box center [125, 58] width 234 height 13
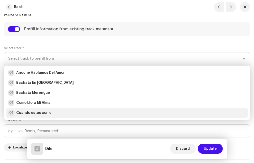
scroll to position [25, 0]
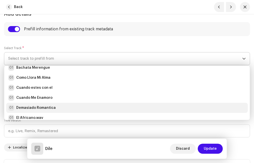
click at [39, 105] on strong "Demasiado Romantica" at bounding box center [36, 107] width 40 height 5
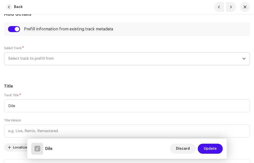
radio input "true"
type input "JVS DISCOS"
checkbox input "true"
click at [38, 84] on h5 "Title" at bounding box center [127, 86] width 246 height 6
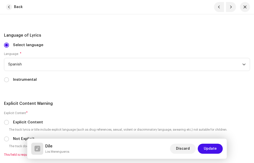
scroll to position [1076, 0]
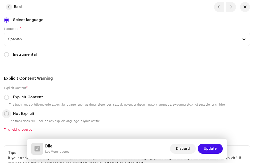
click at [8, 113] on input "Not Explicit" at bounding box center [6, 113] width 5 height 5
radio input "true"
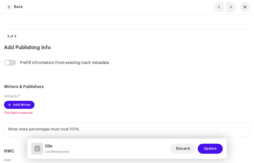
scroll to position [1301, 0]
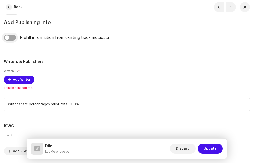
click at [15, 38] on input "checkbox" at bounding box center [10, 38] width 12 height 6
checkbox input "true"
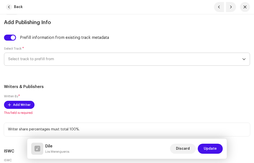
click at [40, 61] on span "Select track to prefill from" at bounding box center [125, 59] width 234 height 13
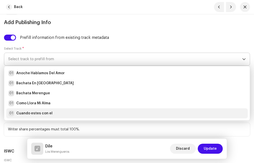
click at [56, 112] on div "01 Cuando [PERSON_NAME] con el" at bounding box center [127, 113] width 238 height 6
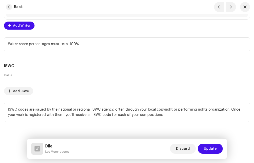
scroll to position [1408, 0]
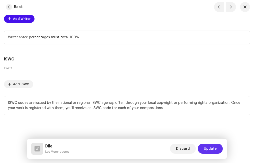
click at [214, 147] on span "Update" at bounding box center [210, 148] width 13 height 10
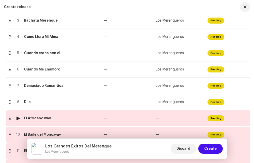
scroll to position [200, 0]
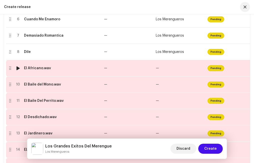
click at [52, 69] on div "El Africano.wav" at bounding box center [62, 68] width 76 height 4
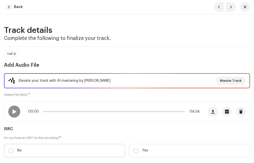
scroll to position [25, 0]
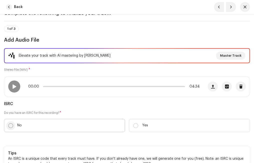
click at [10, 124] on input "No" at bounding box center [10, 125] width 5 height 5
radio input "true"
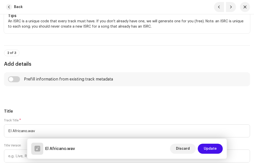
scroll to position [200, 0]
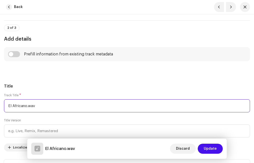
drag, startPoint x: 33, startPoint y: 106, endPoint x: 38, endPoint y: 109, distance: 6.3
click at [38, 109] on input "El Africano.wav" at bounding box center [127, 105] width 246 height 13
type input "El Africano"
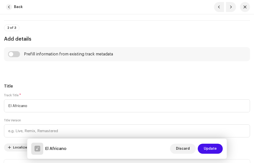
click at [35, 85] on h5 "Title" at bounding box center [127, 86] width 246 height 6
click at [17, 55] on input "checkbox" at bounding box center [14, 54] width 12 height 6
checkbox input "true"
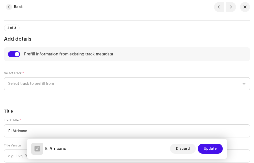
click at [39, 86] on span "Select track to prefill from" at bounding box center [125, 83] width 234 height 13
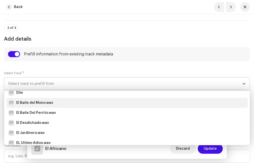
scroll to position [50, 0]
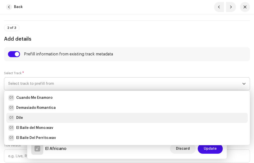
click at [44, 115] on div "01 Dile" at bounding box center [127, 118] width 238 height 6
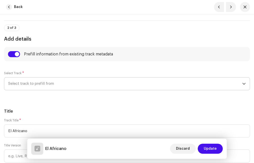
radio input "true"
type input "JVS DISCOS"
checkbox input "true"
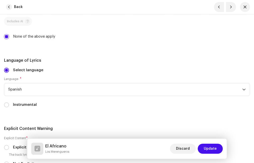
scroll to position [1076, 0]
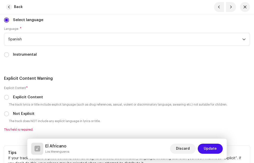
click at [11, 115] on div "Not Explicit" at bounding box center [127, 114] width 246 height 6
click at [5, 114] on input "Not Explicit" at bounding box center [6, 113] width 5 height 5
radio input "true"
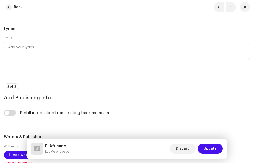
scroll to position [1251, 0]
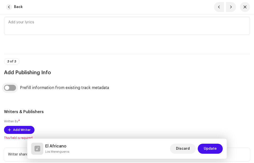
click at [13, 87] on input "checkbox" at bounding box center [10, 88] width 12 height 6
checkbox input "true"
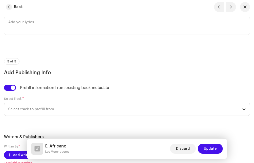
click at [33, 108] on span "Select track to prefill from" at bounding box center [125, 109] width 234 height 13
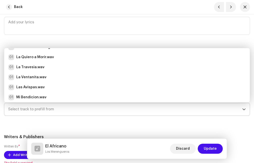
scroll to position [58, 0]
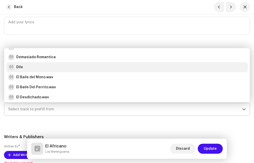
click at [29, 68] on div "01 Dile" at bounding box center [127, 67] width 238 height 6
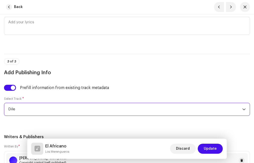
click at [55, 95] on div "Prefill information from existing track metadata Select Track * Dile" at bounding box center [127, 103] width 246 height 37
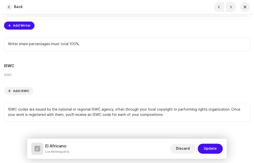
scroll to position [1408, 0]
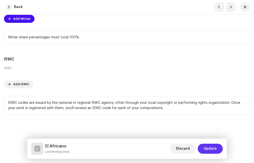
click at [210, 151] on span "Update" at bounding box center [210, 148] width 13 height 10
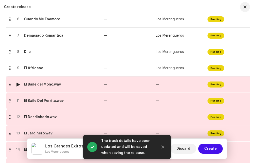
click at [41, 85] on div "El Baile del Mono.wav" at bounding box center [42, 84] width 37 height 4
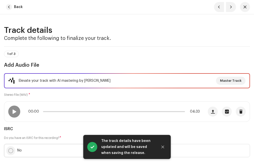
click at [12, 150] on input "No" at bounding box center [10, 150] width 5 height 5
radio input "true"
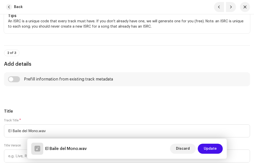
scroll to position [200, 0]
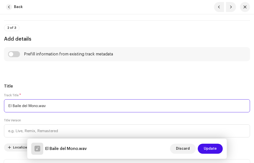
click at [47, 105] on input "El Baile del Mono.wav" at bounding box center [127, 105] width 246 height 13
type input "El Baile del Mono"
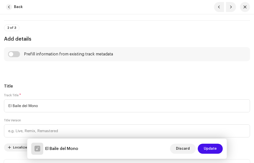
click at [42, 88] on h5 "Title" at bounding box center [127, 86] width 246 height 6
click at [17, 54] on input "checkbox" at bounding box center [14, 54] width 12 height 6
checkbox input "true"
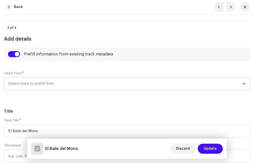
click at [34, 85] on span "Select track to prefill from" at bounding box center [125, 83] width 234 height 13
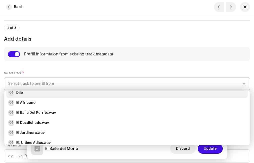
scroll to position [72, 0]
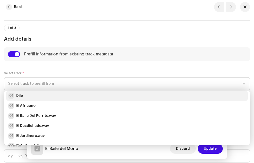
click at [24, 94] on div "01 Dile" at bounding box center [127, 96] width 238 height 6
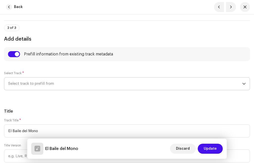
radio input "true"
type input "JVS DISCOS"
checkbox input "true"
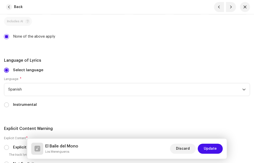
scroll to position [1076, 0]
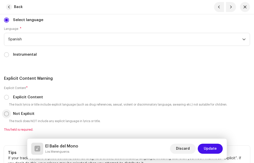
click at [6, 114] on input "Not Explicit" at bounding box center [6, 113] width 5 height 5
radio input "true"
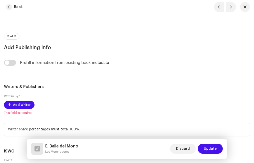
scroll to position [1301, 0]
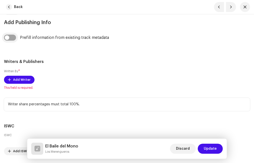
click at [12, 39] on input "checkbox" at bounding box center [10, 38] width 12 height 6
checkbox input "true"
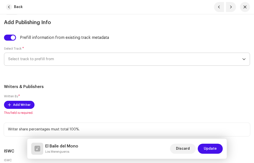
click at [34, 58] on span "Select track to prefill from" at bounding box center [125, 59] width 234 height 13
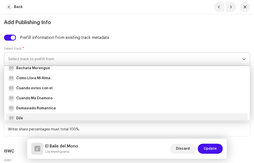
scroll to position [50, 0]
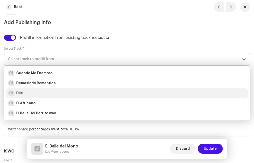
click at [26, 94] on div "01 Dile" at bounding box center [127, 93] width 238 height 6
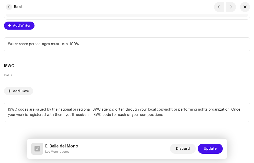
scroll to position [1408, 0]
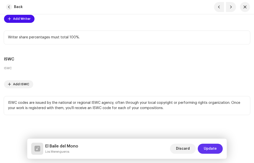
click at [210, 149] on span "Update" at bounding box center [210, 148] width 13 height 10
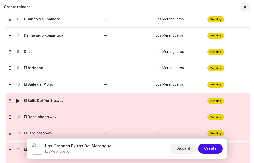
click at [46, 101] on div "El Baile Del Perrito.wav" at bounding box center [44, 101] width 40 height 4
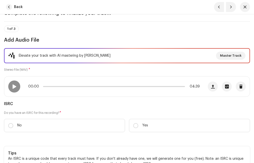
scroll to position [50, 0]
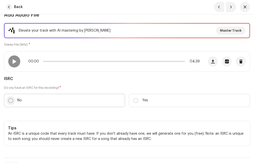
click at [10, 99] on input "No" at bounding box center [10, 100] width 5 height 5
radio input "true"
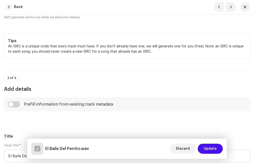
scroll to position [200, 0]
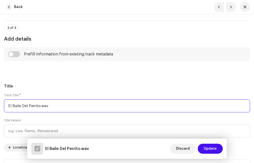
drag, startPoint x: 51, startPoint y: 105, endPoint x: 40, endPoint y: 105, distance: 10.3
click at [40, 105] on input "El Baile Del Perrito.wav" at bounding box center [127, 105] width 246 height 13
type input "El Baile Del Perrito"
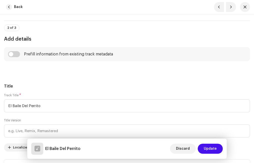
click at [18, 52] on input "checkbox" at bounding box center [14, 54] width 12 height 6
checkbox input "true"
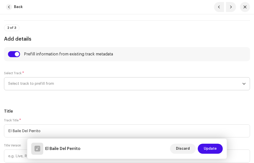
click at [35, 84] on span "Select track to prefill from" at bounding box center [125, 83] width 234 height 13
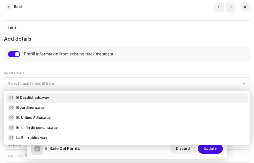
scroll to position [75, 0]
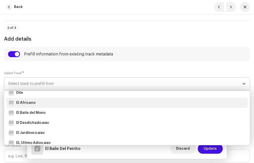
click at [34, 102] on strong "El Africano" at bounding box center [25, 102] width 19 height 5
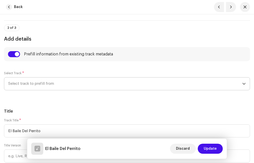
radio input "true"
type input "JVS DISCOS"
checkbox input "true"
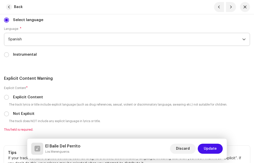
scroll to position [1101, 0]
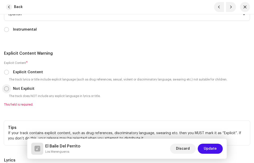
click at [5, 90] on input "Not Explicit" at bounding box center [6, 88] width 5 height 5
radio input "true"
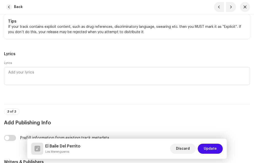
scroll to position [1276, 0]
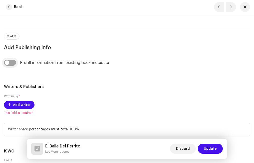
click at [13, 64] on input "checkbox" at bounding box center [10, 63] width 12 height 6
checkbox input "true"
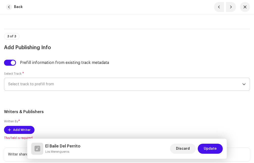
click at [41, 84] on span "Select track to prefill from" at bounding box center [125, 84] width 234 height 13
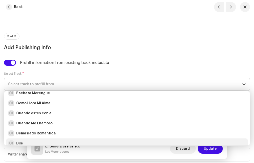
scroll to position [28, 0]
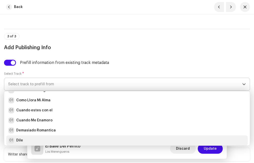
click at [34, 139] on div "01 Dile" at bounding box center [127, 140] width 238 height 6
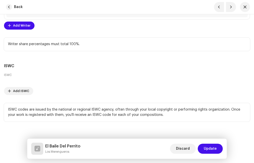
scroll to position [1408, 0]
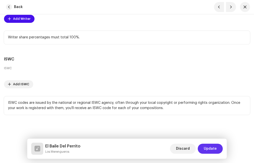
click at [215, 147] on span "Update" at bounding box center [210, 148] width 13 height 10
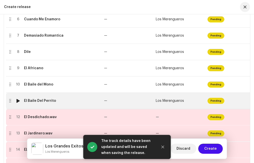
scroll to position [225, 0]
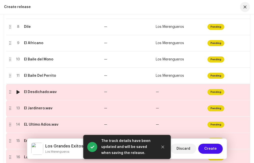
click at [55, 93] on div "El Desdichado.wav" at bounding box center [40, 92] width 33 height 4
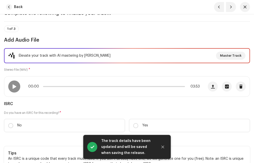
scroll to position [50, 0]
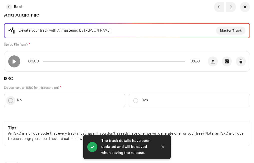
click at [12, 98] on input "No" at bounding box center [10, 100] width 5 height 5
radio input "true"
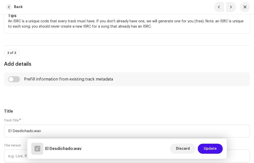
scroll to position [200, 0]
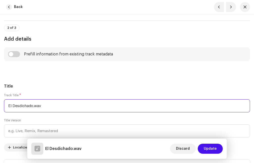
click at [47, 105] on input "El Desdichado.wav" at bounding box center [127, 105] width 246 height 13
type input "El Desdichado"
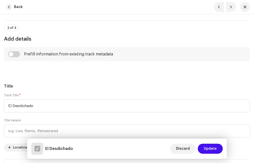
click at [39, 90] on div "Title Track Title * El Desdichado Title Version Localize Your Track Do not incl…" at bounding box center [127, 127] width 246 height 89
click at [18, 52] on input "checkbox" at bounding box center [14, 54] width 12 height 6
checkbox input "true"
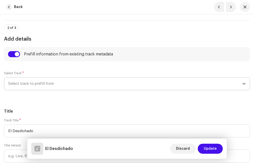
click at [37, 84] on span "Select track to prefill from" at bounding box center [125, 83] width 234 height 13
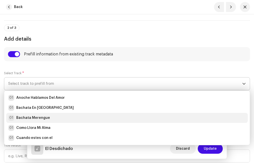
scroll to position [25, 0]
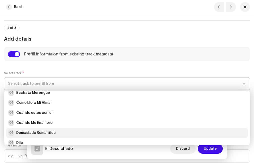
click at [53, 131] on strong "Demasiado Romantica" at bounding box center [36, 132] width 40 height 5
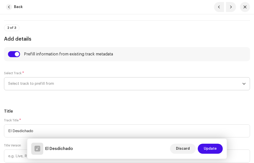
radio input "true"
type input "JVS DISCOS"
checkbox input "true"
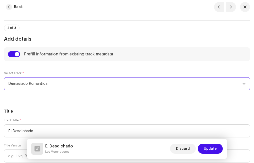
click at [41, 84] on span "Demasiado Romantica" at bounding box center [125, 83] width 234 height 13
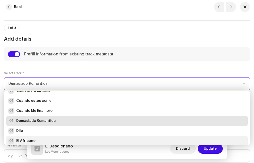
scroll to position [62, 0]
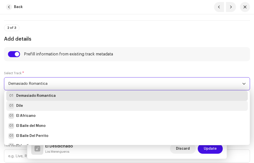
click at [33, 107] on div "01 Dile" at bounding box center [127, 106] width 238 height 6
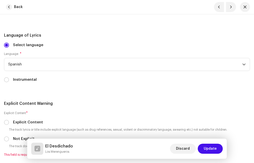
scroll to position [1076, 0]
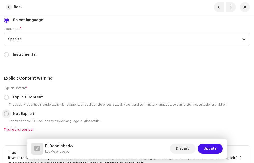
click at [8, 114] on input "Not Explicit" at bounding box center [6, 113] width 5 height 5
radio input "true"
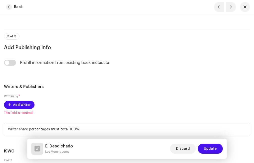
scroll to position [1301, 0]
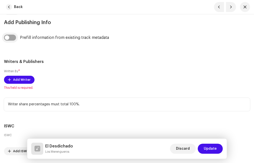
click at [14, 36] on input "checkbox" at bounding box center [10, 38] width 12 height 6
checkbox input "true"
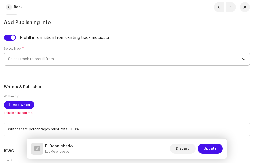
click at [43, 62] on span "Select track to prefill from" at bounding box center [125, 59] width 234 height 13
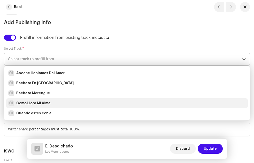
click at [52, 101] on div "01 Como Llora Mi [PERSON_NAME]" at bounding box center [127, 103] width 238 height 6
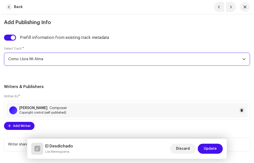
click at [70, 89] on h5 "Writers & Publishers" at bounding box center [127, 87] width 246 height 6
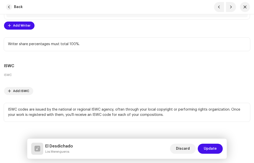
scroll to position [1408, 0]
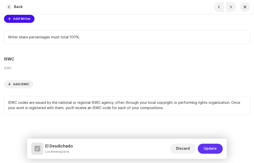
click at [212, 149] on span "Update" at bounding box center [210, 148] width 13 height 10
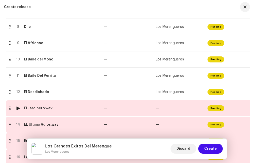
click at [56, 111] on td "El Jardinero.wav" at bounding box center [62, 108] width 80 height 16
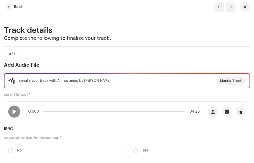
scroll to position [25, 0]
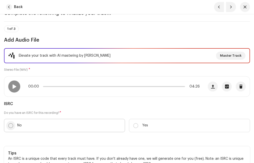
click at [11, 124] on input "No" at bounding box center [10, 125] width 5 height 5
radio input "true"
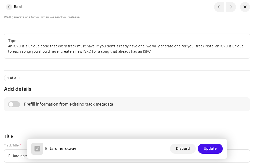
scroll to position [200, 0]
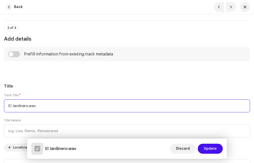
click at [47, 105] on input "El Jardinero.wav" at bounding box center [127, 105] width 246 height 13
type input "El Jardinero"
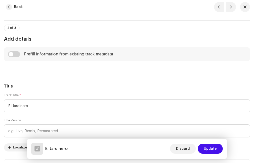
click at [16, 54] on input "checkbox" at bounding box center [14, 54] width 12 height 6
checkbox input "true"
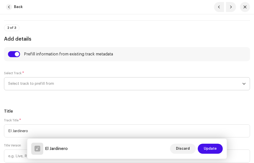
click at [37, 85] on span "Select track to prefill from" at bounding box center [125, 83] width 234 height 13
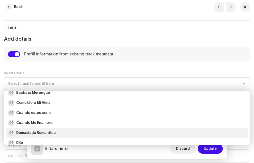
scroll to position [50, 0]
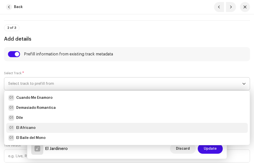
click at [35, 124] on li "01 El Africano" at bounding box center [127, 128] width 242 height 10
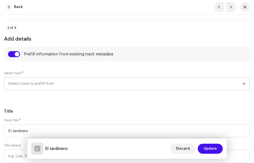
radio input "true"
type input "JVS DISCOS"
checkbox input "true"
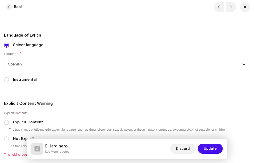
scroll to position [1076, 0]
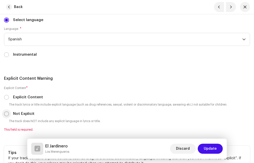
click at [9, 114] on input "Not Explicit" at bounding box center [6, 113] width 5 height 5
radio input "true"
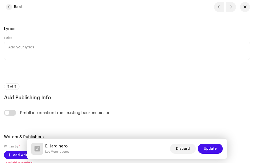
scroll to position [1251, 0]
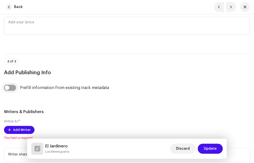
click at [13, 87] on input "checkbox" at bounding box center [10, 88] width 12 height 6
checkbox input "true"
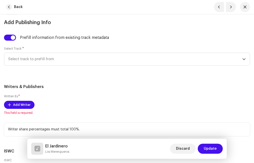
scroll to position [1326, 0]
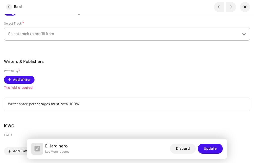
click at [37, 35] on span "Select track to prefill from" at bounding box center [125, 34] width 234 height 13
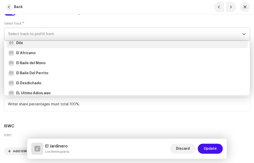
scroll to position [72, 0]
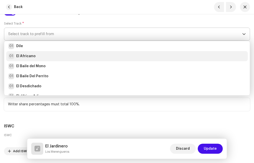
click at [30, 53] on div "01 El Africano" at bounding box center [21, 56] width 27 height 6
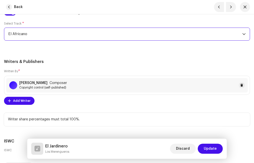
click at [69, 64] on h5 "Writers & Publishers" at bounding box center [127, 62] width 246 height 6
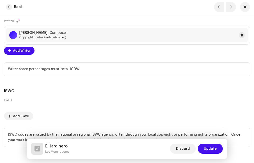
scroll to position [1401, 0]
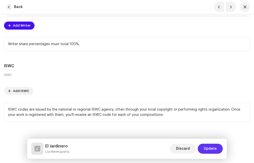
click at [209, 149] on span "Update" at bounding box center [210, 148] width 13 height 10
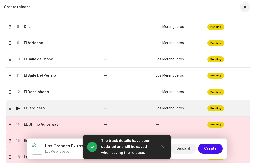
scroll to position [250, 0]
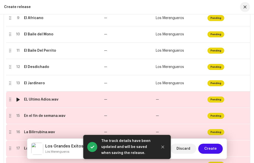
click at [51, 99] on div "EL Ultimo Adios.wav" at bounding box center [41, 99] width 35 height 4
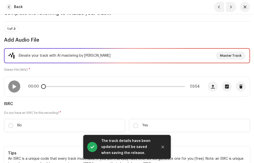
scroll to position [50, 0]
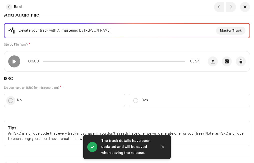
click at [11, 99] on input "No" at bounding box center [10, 100] width 5 height 5
radio input "true"
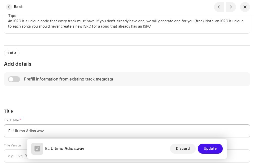
scroll to position [225, 0]
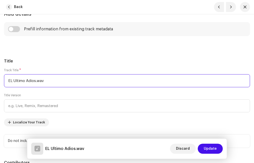
click at [50, 79] on input "EL Ultimo Adios.wav" at bounding box center [127, 80] width 246 height 13
type input "EL Ultimo Adios"
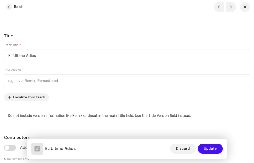
scroll to position [200, 0]
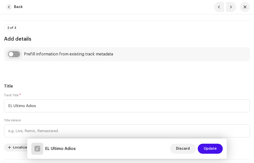
click at [18, 53] on input "checkbox" at bounding box center [14, 54] width 12 height 6
checkbox input "true"
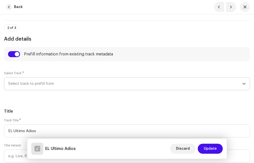
click at [42, 84] on span "Select track to prefill from" at bounding box center [125, 83] width 234 height 13
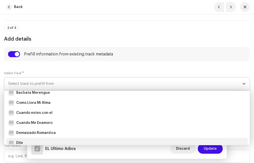
scroll to position [28, 0]
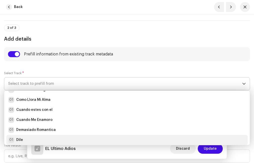
click at [35, 140] on div "01 Dile" at bounding box center [127, 140] width 238 height 6
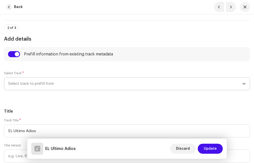
radio input "true"
type input "JVS DISCOS"
checkbox input "true"
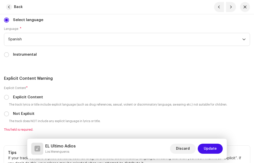
scroll to position [1101, 0]
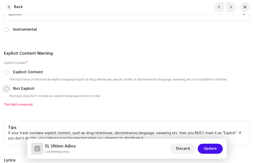
click at [8, 89] on input "Not Explicit" at bounding box center [6, 88] width 5 height 5
radio input "true"
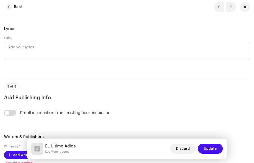
scroll to position [1276, 0]
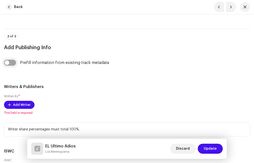
click at [14, 62] on input "checkbox" at bounding box center [10, 63] width 12 height 6
checkbox input "true"
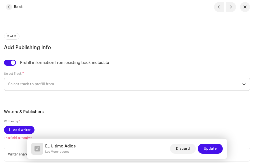
click at [46, 89] on span "Select track to prefill from" at bounding box center [125, 84] width 234 height 13
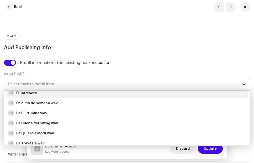
scroll to position [122, 0]
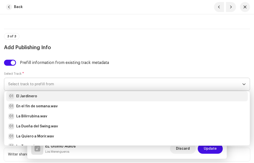
click at [31, 95] on strong "El Jardinero" at bounding box center [26, 96] width 21 height 5
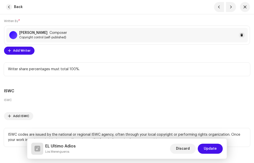
scroll to position [1408, 0]
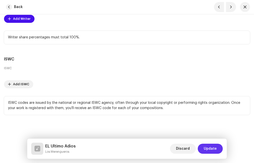
click at [207, 147] on span "Update" at bounding box center [210, 148] width 13 height 10
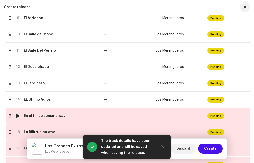
scroll to position [300, 0]
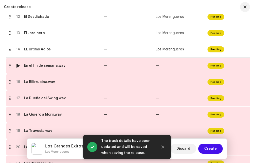
click at [38, 68] on td "En el fin de semana.wav" at bounding box center [62, 66] width 80 height 16
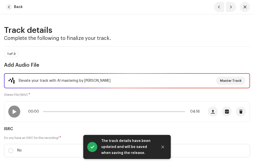
scroll to position [50, 0]
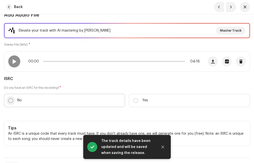
click at [12, 100] on input "No" at bounding box center [10, 100] width 5 height 5
radio input "true"
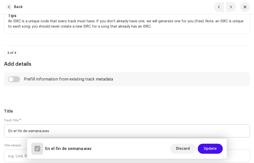
scroll to position [250, 0]
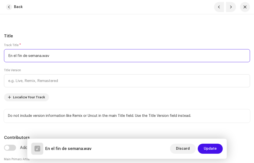
click at [58, 54] on input "En el fin de semana.wav" at bounding box center [127, 55] width 246 height 13
type input "En el fin de semana"
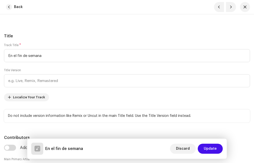
click at [51, 40] on div "Title Track Title * En el fin de semana Title Version Localize Your Track Do no…" at bounding box center [127, 77] width 246 height 89
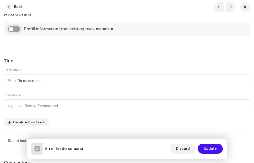
click at [18, 30] on input "checkbox" at bounding box center [14, 29] width 12 height 6
checkbox input "true"
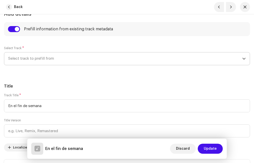
click at [35, 57] on span "Select track to prefill from" at bounding box center [125, 58] width 234 height 13
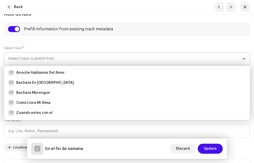
scroll to position [75, 0]
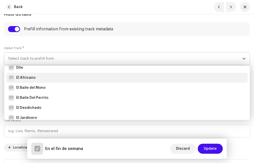
click at [34, 76] on strong "El Africano" at bounding box center [25, 77] width 19 height 5
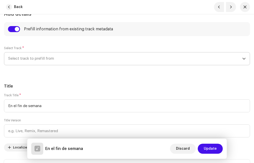
radio input "true"
type input "JVS DISCOS"
checkbox input "true"
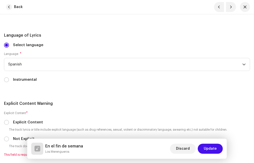
scroll to position [1101, 0]
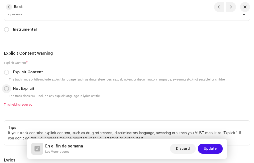
click at [6, 88] on input "Not Explicit" at bounding box center [6, 88] width 5 height 5
radio input "true"
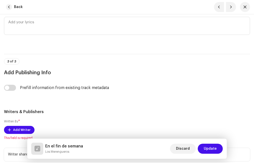
scroll to position [1276, 0]
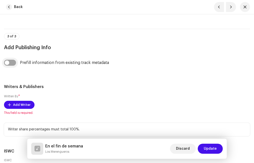
click at [13, 62] on input "checkbox" at bounding box center [10, 63] width 12 height 6
checkbox input "true"
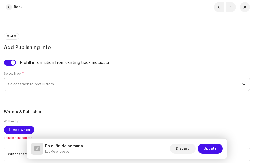
click at [41, 84] on span "Select track to prefill from" at bounding box center [125, 84] width 234 height 13
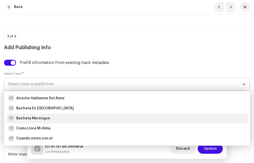
scroll to position [75, 0]
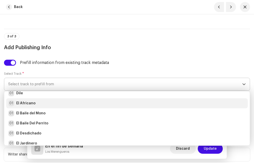
click at [32, 104] on strong "El Africano" at bounding box center [25, 103] width 19 height 5
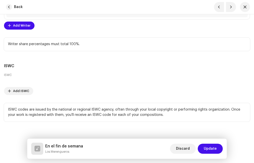
scroll to position [1408, 0]
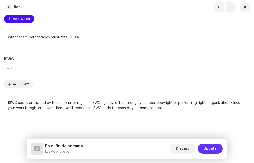
click at [209, 145] on span "Update" at bounding box center [210, 148] width 13 height 10
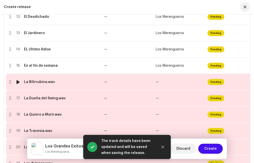
click at [47, 81] on div "La Bilirrubina.wav" at bounding box center [39, 82] width 31 height 4
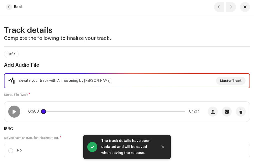
scroll to position [50, 0]
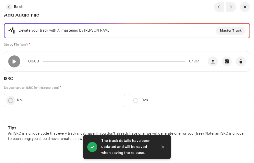
click at [10, 102] on input "No" at bounding box center [10, 100] width 5 height 5
radio input "true"
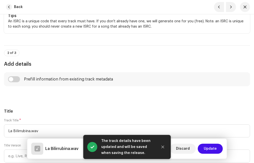
scroll to position [200, 0]
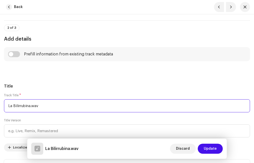
click at [50, 106] on input "La Bilirrubina.wav" at bounding box center [127, 105] width 246 height 13
type input "La Bilirrubina"
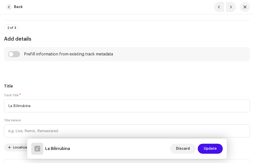
click at [44, 90] on div "Title Track Title * La Bilirrubina Title Version Localize Your Track Do not inc…" at bounding box center [127, 127] width 246 height 89
click at [16, 56] on input "checkbox" at bounding box center [14, 54] width 12 height 6
checkbox input "true"
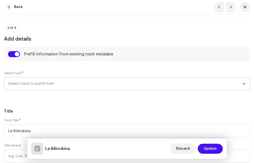
click at [46, 85] on span "Select track to prefill from" at bounding box center [125, 83] width 234 height 13
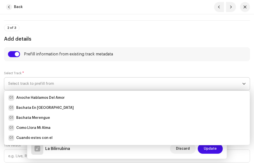
scroll to position [75, 0]
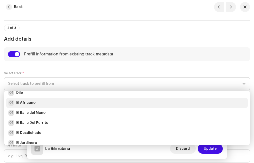
click at [32, 102] on strong "El Africano" at bounding box center [25, 102] width 19 height 5
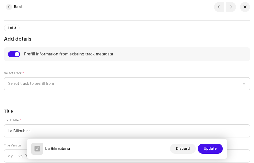
radio input "true"
type input "JVS DISCOS"
checkbox input "true"
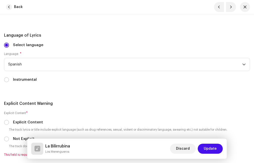
scroll to position [1076, 0]
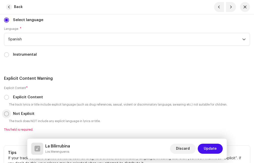
click at [7, 114] on input "Not Explicit" at bounding box center [6, 113] width 5 height 5
radio input "true"
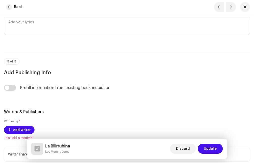
scroll to position [1276, 0]
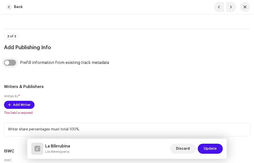
click at [12, 64] on input "checkbox" at bounding box center [10, 63] width 12 height 6
checkbox input "true"
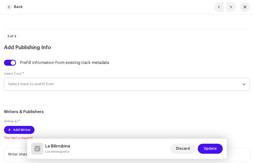
click at [43, 88] on span "Select track to prefill from" at bounding box center [125, 84] width 234 height 13
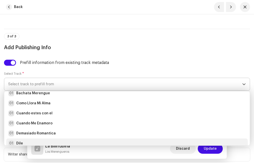
scroll to position [28, 0]
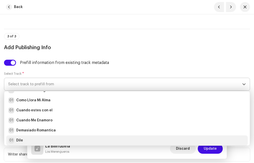
click at [35, 140] on div "01 Dile" at bounding box center [127, 140] width 238 height 6
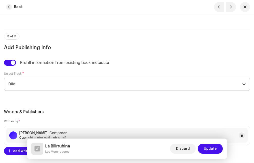
click at [76, 112] on h5 "Writers & Publishers" at bounding box center [127, 112] width 246 height 6
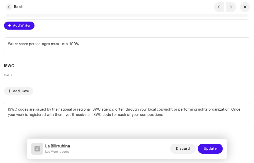
scroll to position [1408, 0]
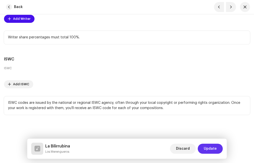
click at [216, 147] on span "Update" at bounding box center [210, 148] width 13 height 10
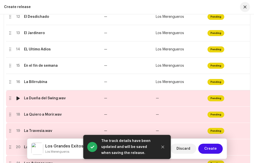
click at [51, 100] on div "La Dueña del Swing.wav" at bounding box center [45, 98] width 42 height 4
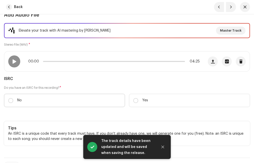
scroll to position [75, 0]
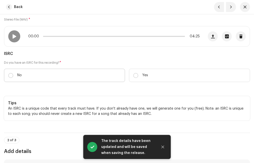
click at [14, 76] on label "No" at bounding box center [64, 75] width 121 height 13
click at [13, 76] on input "No" at bounding box center [10, 75] width 5 height 5
radio input "true"
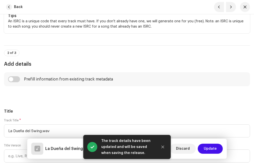
scroll to position [200, 0]
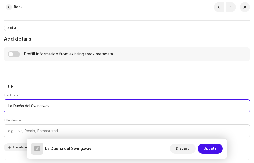
click at [64, 107] on input "La Dueña del Swing.wav" at bounding box center [127, 105] width 246 height 13
type input "La Dueña del Swing"
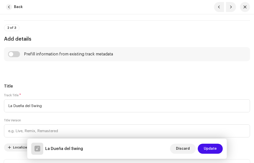
click at [19, 53] on input "checkbox" at bounding box center [14, 54] width 12 height 6
checkbox input "true"
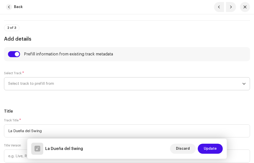
click at [36, 84] on span "Select track to prefill from" at bounding box center [125, 83] width 234 height 13
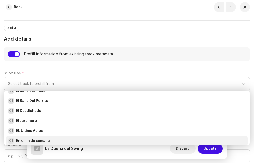
scroll to position [122, 0]
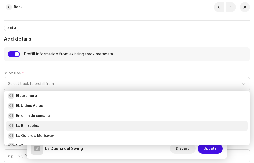
click at [40, 123] on div "01 La Bilirrubina" at bounding box center [127, 126] width 238 height 6
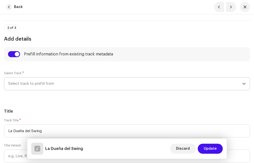
radio input "true"
type input "JVS DISCOS"
checkbox input "true"
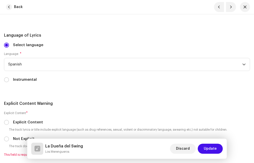
scroll to position [1076, 0]
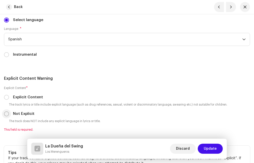
click at [6, 113] on input "Not Explicit" at bounding box center [6, 113] width 5 height 5
radio input "true"
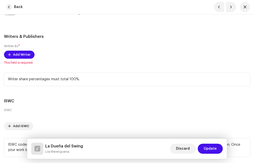
scroll to position [1276, 0]
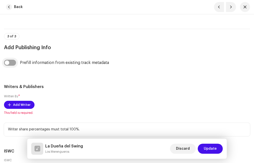
click at [13, 61] on input "checkbox" at bounding box center [10, 63] width 12 height 6
checkbox input "true"
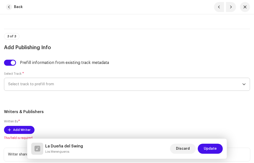
click at [49, 86] on span "Select track to prefill from" at bounding box center [125, 84] width 234 height 13
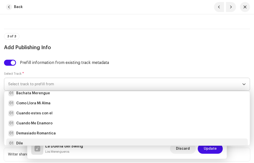
scroll to position [28, 0]
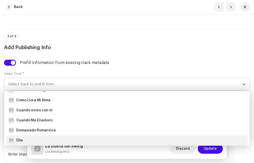
click at [26, 140] on div "01 Dile" at bounding box center [127, 140] width 238 height 6
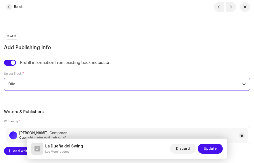
click at [85, 112] on h5 "Writers & Publishers" at bounding box center [127, 112] width 246 height 6
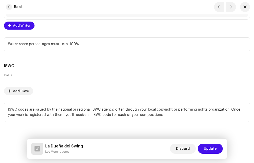
scroll to position [1408, 0]
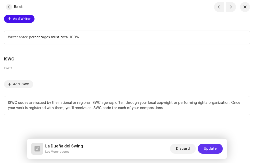
click at [216, 149] on span "Update" at bounding box center [210, 148] width 13 height 10
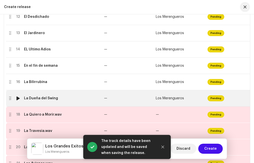
scroll to position [350, 0]
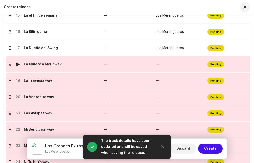
click at [48, 68] on td "La Quiero a Morir.wav" at bounding box center [62, 64] width 80 height 16
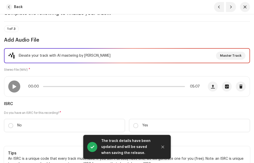
scroll to position [75, 0]
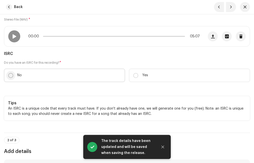
click at [11, 75] on input "No" at bounding box center [10, 75] width 5 height 5
radio input "true"
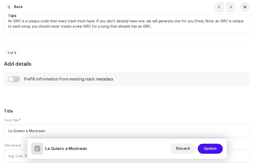
scroll to position [200, 0]
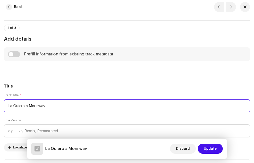
click at [52, 108] on input "La Quiero a Morir.wav" at bounding box center [127, 105] width 246 height 13
type input "La Quiero a Morir"
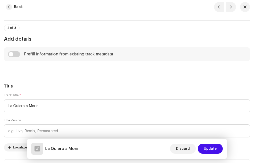
click at [41, 89] on div "Title Track Title * La Quiero a Morir Title Version Localize Your Track Do not …" at bounding box center [127, 127] width 246 height 89
click at [17, 52] on input "checkbox" at bounding box center [14, 54] width 12 height 6
checkbox input "true"
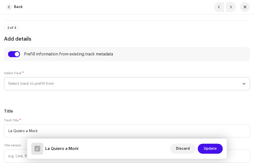
click at [47, 85] on span "Select track to prefill from" at bounding box center [125, 83] width 234 height 13
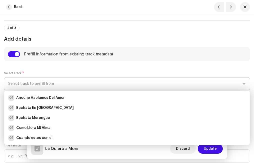
scroll to position [50, 0]
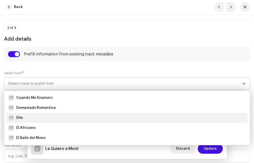
click at [30, 117] on div "01 Dile" at bounding box center [127, 118] width 238 height 6
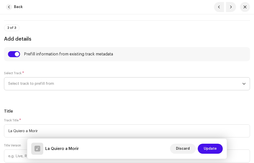
radio input "true"
type input "JVS DISCOS"
checkbox input "true"
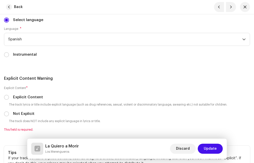
scroll to position [1101, 0]
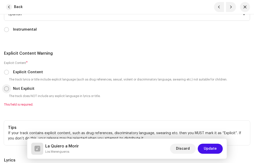
click at [8, 87] on input "Not Explicit" at bounding box center [6, 88] width 5 height 5
radio input "true"
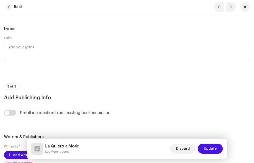
scroll to position [1276, 0]
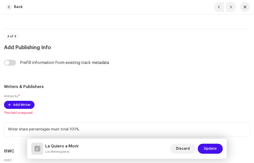
click at [12, 67] on div "Prefill information from existing track metadata" at bounding box center [127, 66] width 246 height 12
click at [12, 65] on input "checkbox" at bounding box center [10, 63] width 12 height 6
checkbox input "true"
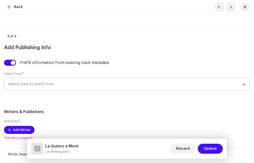
click at [50, 80] on span "Select track to prefill from" at bounding box center [125, 84] width 234 height 13
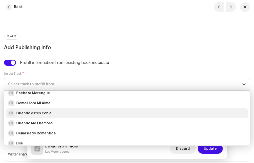
scroll to position [50, 0]
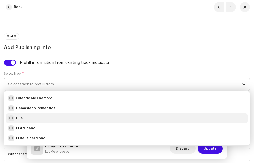
click at [32, 118] on div "01 Dile" at bounding box center [127, 118] width 238 height 6
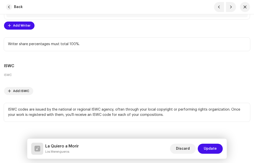
scroll to position [1408, 0]
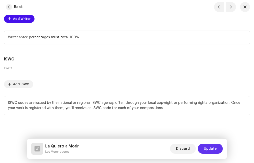
click at [215, 146] on span "Update" at bounding box center [210, 148] width 13 height 10
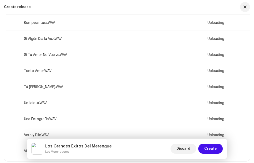
scroll to position [1151, 0]
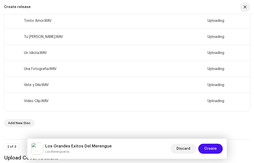
click at [56, 99] on td "Video Clip.WAV" at bounding box center [62, 101] width 80 height 16
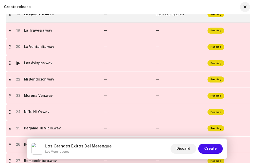
scroll to position [350, 0]
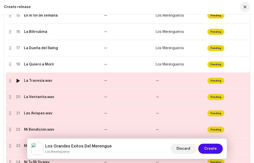
click at [51, 83] on td "La Travesia.wav" at bounding box center [62, 81] width 80 height 16
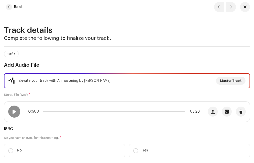
scroll to position [50, 0]
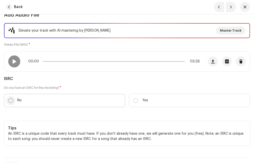
click at [11, 99] on input "No" at bounding box center [10, 100] width 5 height 5
radio input "true"
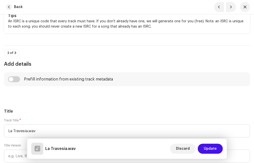
scroll to position [200, 0]
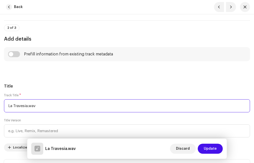
click at [42, 109] on input "La Travesia.wav" at bounding box center [127, 105] width 246 height 13
type input "La Travesia"
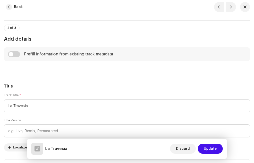
click at [13, 50] on div "Prefill information from existing track metadata" at bounding box center [127, 54] width 246 height 14
click at [14, 53] on input "checkbox" at bounding box center [14, 54] width 12 height 6
checkbox input "true"
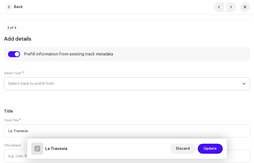
click at [49, 89] on span "Select track to prefill from" at bounding box center [125, 83] width 234 height 13
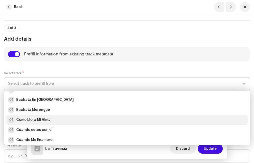
scroll to position [33, 0]
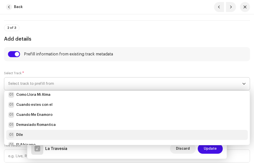
click at [31, 135] on div "01 Dile" at bounding box center [127, 135] width 238 height 6
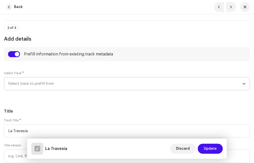
radio input "true"
type input "JVS DISCOS"
checkbox input "true"
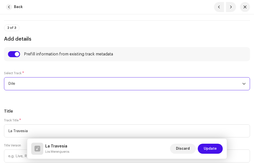
click at [70, 109] on h5 "Title" at bounding box center [127, 111] width 246 height 6
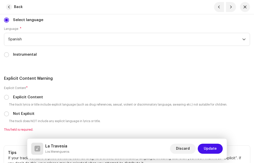
scroll to position [1101, 0]
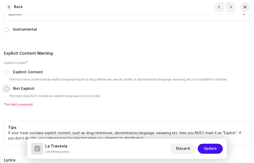
click at [7, 90] on input "Not Explicit" at bounding box center [6, 88] width 5 height 5
radio input "true"
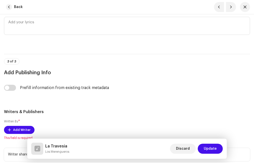
scroll to position [1276, 0]
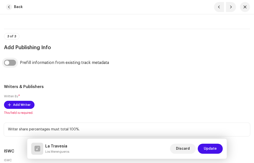
click at [13, 62] on input "checkbox" at bounding box center [10, 63] width 12 height 6
checkbox input "true"
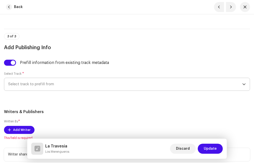
click at [45, 84] on span "Select track to prefill from" at bounding box center [125, 84] width 234 height 13
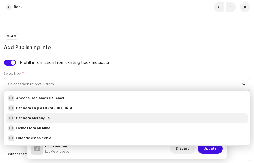
scroll to position [50, 0]
click at [36, 117] on div "01 Dile" at bounding box center [127, 118] width 238 height 6
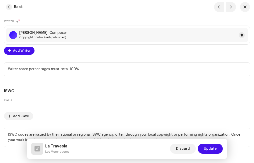
scroll to position [1408, 0]
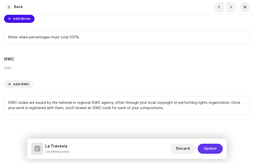
click at [209, 148] on span "Update" at bounding box center [210, 148] width 13 height 10
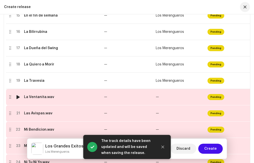
click at [53, 98] on div "La Ventanita.wav" at bounding box center [62, 97] width 76 height 4
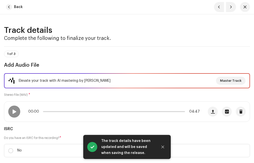
scroll to position [100, 0]
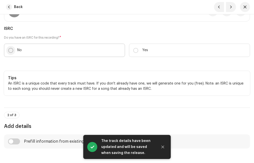
click at [10, 50] on input "No" at bounding box center [10, 50] width 5 height 5
radio input "true"
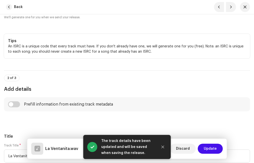
scroll to position [200, 0]
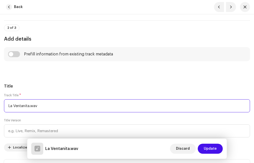
click at [49, 107] on input "La Ventanita.wav" at bounding box center [127, 105] width 246 height 13
type input "La Ventanita"
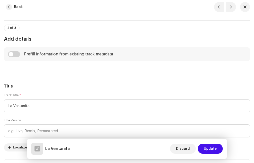
click at [18, 54] on input "checkbox" at bounding box center [14, 54] width 12 height 6
checkbox input "true"
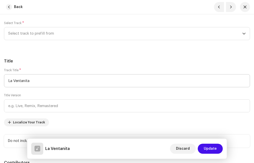
scroll to position [175, 0]
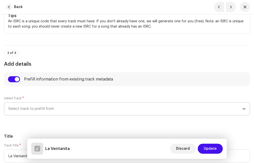
click at [46, 106] on span "Select track to prefill from" at bounding box center [125, 108] width 234 height 13
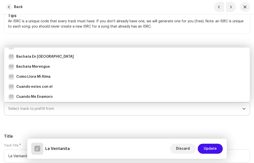
scroll to position [133, 0]
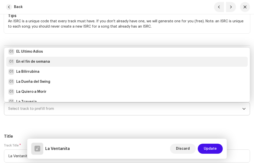
click at [37, 62] on strong "En el fin de semana" at bounding box center [33, 61] width 34 height 5
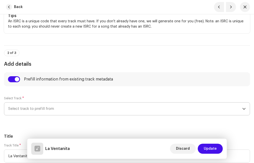
radio input "true"
type input "JVS DISCOS"
checkbox input "true"
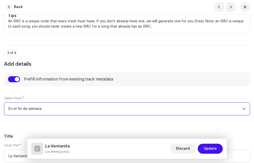
click at [60, 120] on div "Select Track * En el fin de semana" at bounding box center [127, 108] width 246 height 25
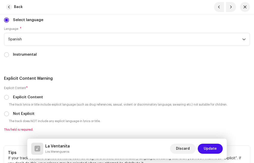
scroll to position [1101, 0]
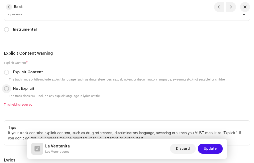
click at [7, 89] on input "Not Explicit" at bounding box center [6, 88] width 5 height 5
radio input "true"
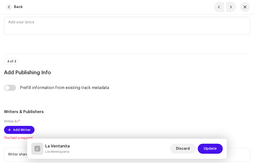
scroll to position [1276, 0]
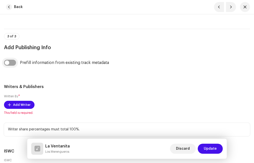
click at [12, 63] on input "checkbox" at bounding box center [10, 63] width 12 height 6
checkbox input "true"
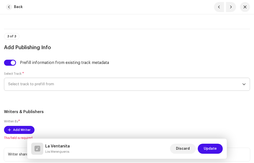
click at [48, 86] on span "Select track to prefill from" at bounding box center [125, 84] width 234 height 13
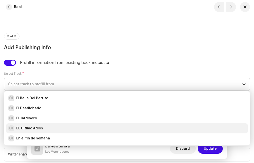
scroll to position [125, 0]
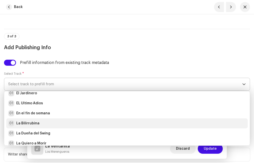
click at [43, 120] on li "01 La Bilirrubina" at bounding box center [127, 123] width 242 height 10
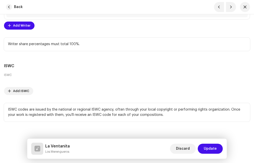
scroll to position [1408, 0]
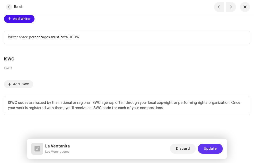
click at [211, 148] on span "Update" at bounding box center [210, 148] width 13 height 10
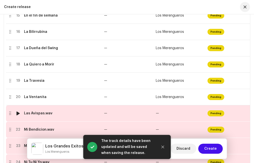
click at [61, 109] on td "Las Avispas.wav" at bounding box center [62, 113] width 80 height 16
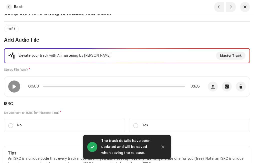
scroll to position [50, 0]
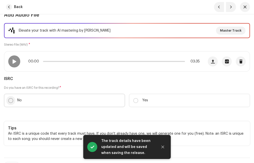
click at [13, 99] on input "No" at bounding box center [10, 100] width 5 height 5
radio input "true"
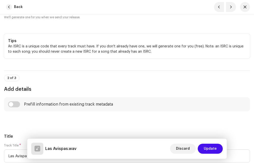
scroll to position [200, 0]
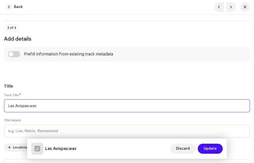
click at [47, 107] on input "Las Avispas.wav" at bounding box center [127, 105] width 246 height 13
type input "Las Avispas"
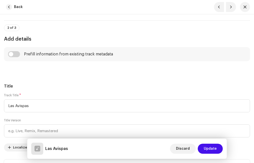
click at [16, 55] on input "checkbox" at bounding box center [14, 54] width 12 height 6
checkbox input "true"
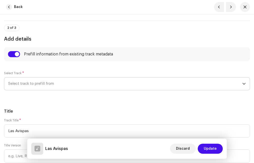
click at [41, 82] on span "Select track to prefill from" at bounding box center [125, 83] width 234 height 13
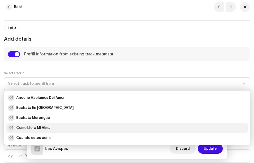
click at [41, 129] on strong "Como Llora Mi Alma" at bounding box center [33, 127] width 34 height 5
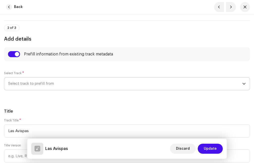
radio input "true"
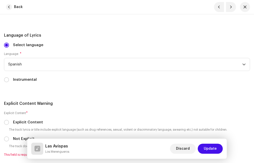
scroll to position [1076, 0]
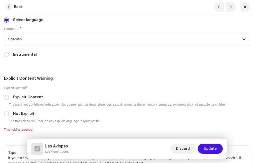
click at [9, 114] on div "Not Explicit" at bounding box center [127, 114] width 246 height 6
click at [7, 114] on input "Not Explicit" at bounding box center [6, 113] width 5 height 5
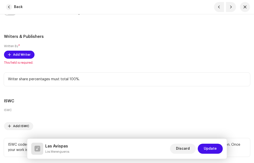
scroll to position [1276, 0]
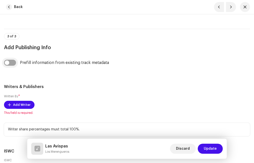
click at [13, 61] on input "checkbox" at bounding box center [10, 63] width 12 height 6
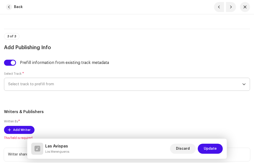
click at [46, 81] on span "Select track to prefill from" at bounding box center [125, 84] width 234 height 13
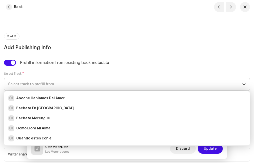
scroll to position [75, 0]
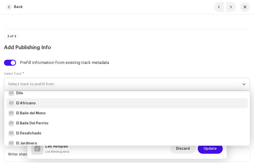
click at [38, 106] on div "01 El Africano" at bounding box center [127, 103] width 238 height 6
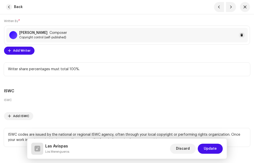
scroll to position [1408, 0]
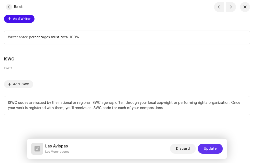
click at [215, 147] on span "Update" at bounding box center [210, 148] width 13 height 10
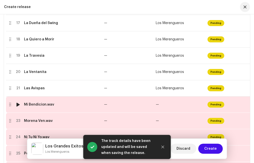
scroll to position [400, 0]
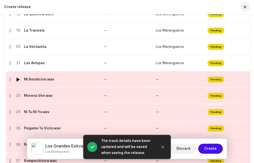
click at [53, 78] on div "Mi Bendicion.wav" at bounding box center [39, 79] width 30 height 4
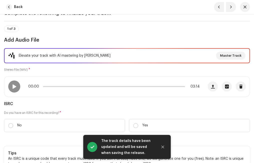
scroll to position [50, 0]
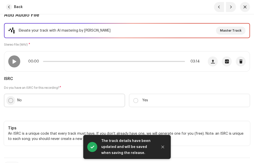
click at [12, 101] on input "No" at bounding box center [10, 100] width 5 height 5
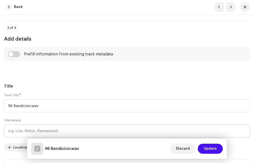
scroll to position [225, 0]
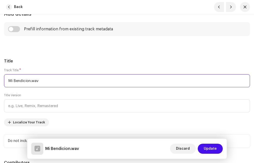
click at [45, 79] on input "Mi Bendicion.wav" at bounding box center [127, 80] width 246 height 13
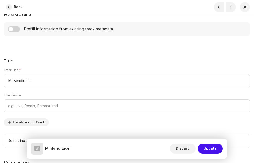
click at [54, 61] on h5 "Title" at bounding box center [127, 61] width 246 height 6
click at [18, 29] on input "checkbox" at bounding box center [14, 29] width 12 height 6
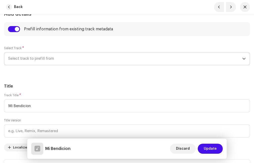
click at [42, 57] on span "Select track to prefill from" at bounding box center [125, 58] width 234 height 13
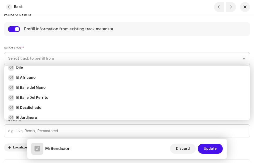
scroll to position [100, 0]
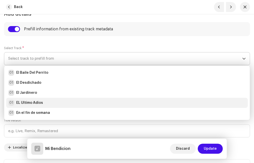
click at [41, 102] on strong "EL Ultimo Adios" at bounding box center [29, 102] width 27 height 5
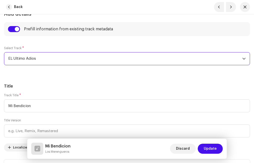
click at [66, 85] on h5 "Title" at bounding box center [127, 86] width 246 height 6
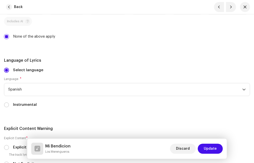
scroll to position [1076, 0]
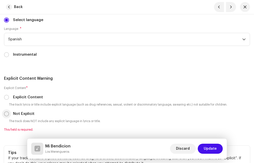
click at [7, 112] on input "Not Explicit" at bounding box center [6, 113] width 5 height 5
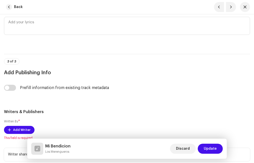
scroll to position [1301, 0]
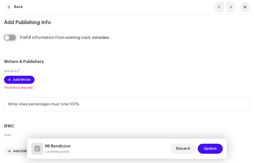
click at [12, 39] on input "checkbox" at bounding box center [10, 38] width 12 height 6
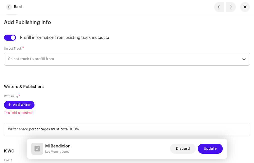
click at [39, 60] on span "Select track to prefill from" at bounding box center [125, 59] width 234 height 13
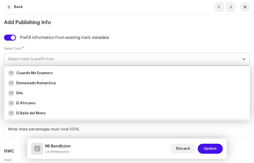
scroll to position [75, 0]
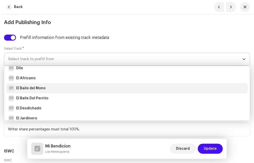
click at [40, 89] on strong "El Baile del Mono" at bounding box center [30, 88] width 29 height 5
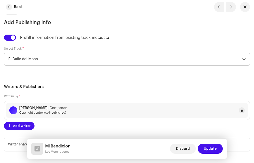
click at [76, 89] on h5 "Writers & Publishers" at bounding box center [127, 87] width 246 height 6
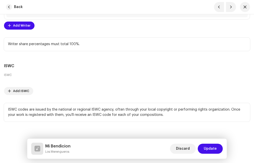
scroll to position [1408, 0]
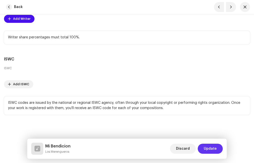
click at [208, 147] on span "Update" at bounding box center [210, 148] width 13 height 10
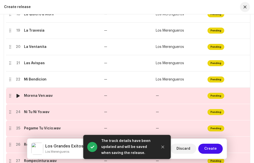
click at [76, 95] on div "Morena Ven.wav" at bounding box center [62, 96] width 76 height 4
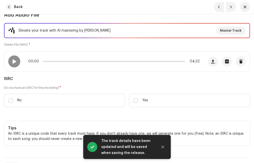
scroll to position [75, 0]
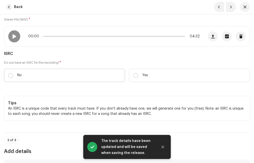
click at [12, 78] on label "No" at bounding box center [64, 75] width 121 height 13
click at [12, 78] on input "No" at bounding box center [10, 75] width 5 height 5
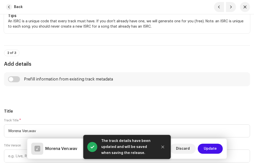
scroll to position [200, 0]
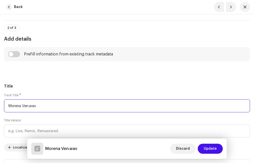
click at [46, 106] on input "Morena Ven.wav" at bounding box center [127, 105] width 246 height 13
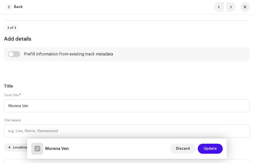
click at [16, 57] on input "checkbox" at bounding box center [14, 54] width 12 height 6
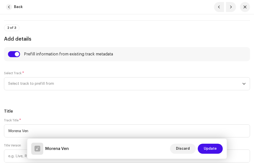
scroll to position [175, 0]
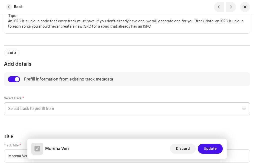
click at [36, 109] on span "Select track to prefill from" at bounding box center [125, 108] width 234 height 13
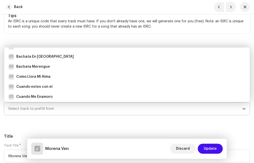
scroll to position [108, 0]
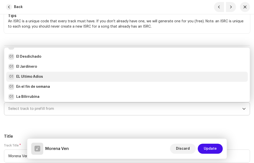
click at [34, 75] on strong "EL Ultimo Adios" at bounding box center [29, 76] width 27 height 5
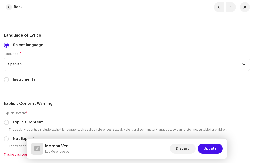
scroll to position [1076, 0]
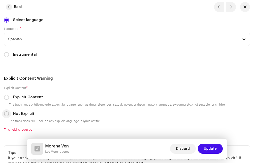
click at [6, 113] on input "Not Explicit" at bounding box center [6, 113] width 5 height 5
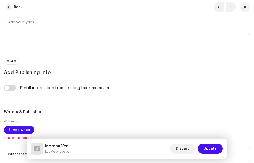
scroll to position [1276, 0]
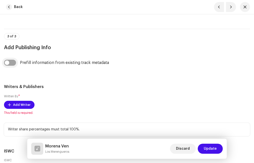
click at [14, 64] on input "checkbox" at bounding box center [10, 63] width 12 height 6
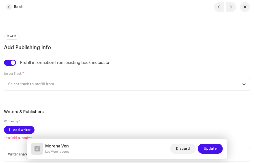
scroll to position [1326, 0]
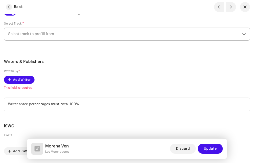
click at [44, 35] on span "Select track to prefill from" at bounding box center [125, 34] width 234 height 13
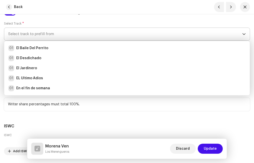
scroll to position [150, 0]
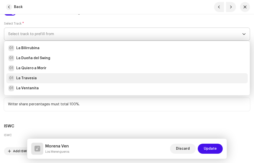
click at [38, 75] on div "01 La Travesia" at bounding box center [127, 78] width 238 height 6
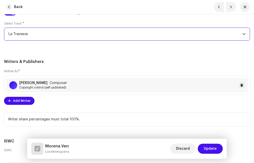
click at [93, 62] on h5 "Writers & Publishers" at bounding box center [127, 62] width 246 height 6
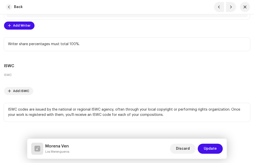
scroll to position [1408, 0]
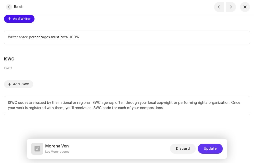
click at [213, 149] on span "Update" at bounding box center [210, 148] width 13 height 10
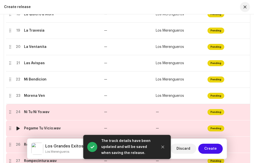
scroll to position [450, 0]
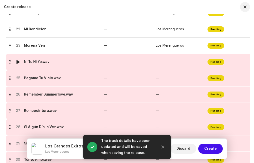
click at [50, 63] on div "Ni Tu Ni Yo.wav" at bounding box center [62, 62] width 76 height 4
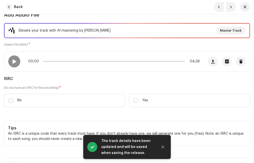
scroll to position [75, 0]
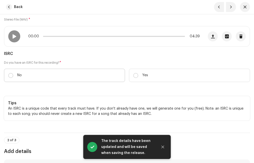
click at [13, 74] on label "No" at bounding box center [64, 75] width 121 height 13
click at [13, 74] on input "No" at bounding box center [10, 75] width 5 height 5
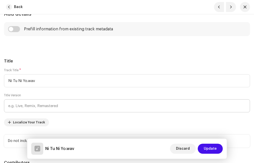
scroll to position [250, 0]
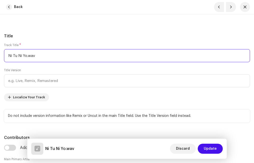
click at [42, 57] on input "Ni Tu Ni Yo.wav" at bounding box center [127, 55] width 246 height 13
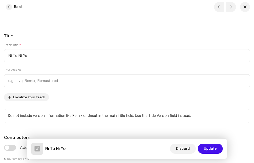
click at [76, 69] on div "Title Version" at bounding box center [127, 77] width 246 height 19
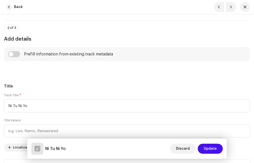
scroll to position [150, 0]
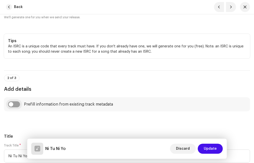
click at [18, 104] on input "checkbox" at bounding box center [14, 104] width 12 height 6
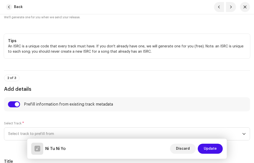
scroll to position [175, 0]
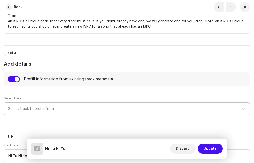
click at [52, 106] on span "Select track to prefill from" at bounding box center [125, 108] width 234 height 13
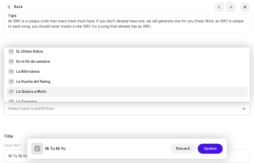
scroll to position [208, 0]
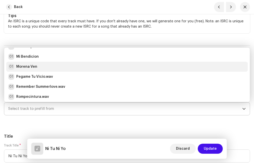
click at [46, 66] on div "01 Morena Ven" at bounding box center [127, 67] width 238 height 6
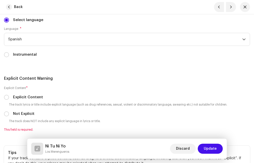
scroll to position [1101, 0]
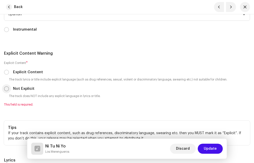
click at [5, 88] on input "Not Explicit" at bounding box center [6, 88] width 5 height 5
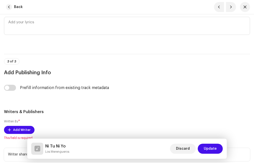
scroll to position [1276, 0]
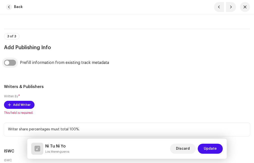
click at [13, 64] on input "checkbox" at bounding box center [10, 63] width 12 height 6
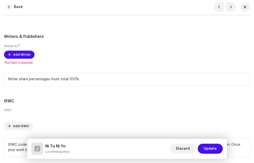
scroll to position [1326, 0]
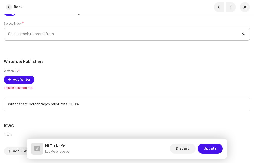
click at [70, 34] on span "Select track to prefill from" at bounding box center [125, 34] width 234 height 13
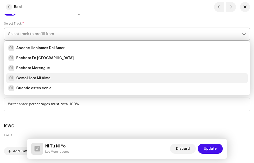
scroll to position [75, 0]
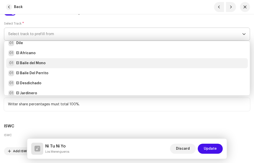
click at [51, 62] on div "01 El Baile del Mono" at bounding box center [127, 63] width 238 height 6
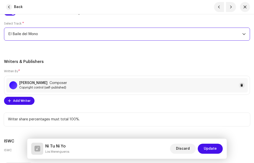
click at [104, 62] on h5 "Writers & Publishers" at bounding box center [127, 62] width 246 height 6
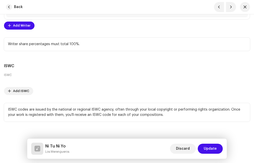
scroll to position [1408, 0]
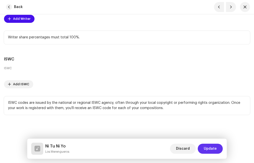
click at [210, 149] on span "Update" at bounding box center [210, 148] width 13 height 10
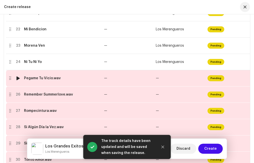
click at [64, 74] on td "Pegame Tu Vicio.wav" at bounding box center [62, 78] width 80 height 16
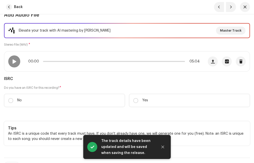
scroll to position [75, 0]
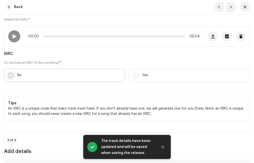
click at [13, 75] on input "No" at bounding box center [10, 75] width 5 height 5
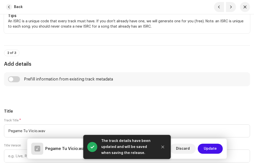
scroll to position [225, 0]
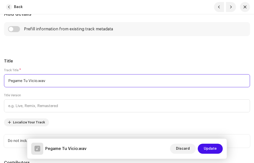
click at [59, 81] on input "Pegame Tu Vicio.wav" at bounding box center [127, 80] width 246 height 13
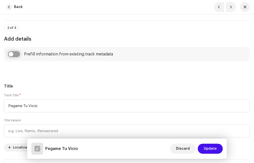
click at [17, 52] on input "checkbox" at bounding box center [14, 54] width 12 height 6
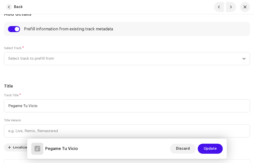
scroll to position [250, 0]
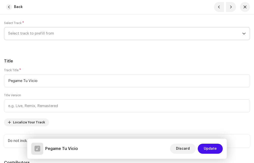
click at [36, 34] on span "Select track to prefill from" at bounding box center [125, 33] width 234 height 13
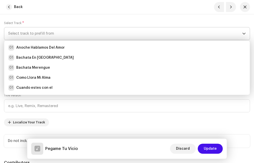
scroll to position [100, 0]
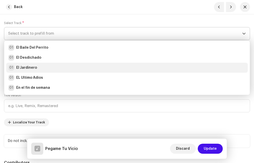
click at [37, 64] on li "01 El Jardinero" at bounding box center [127, 68] width 242 height 10
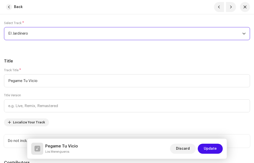
click at [57, 60] on h5 "Title" at bounding box center [127, 61] width 246 height 6
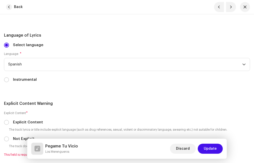
scroll to position [1101, 0]
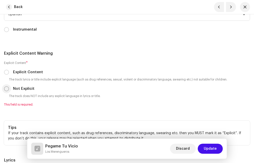
click at [6, 89] on input "Not Explicit" at bounding box center [6, 88] width 5 height 5
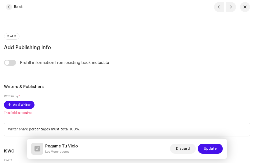
scroll to position [1301, 0]
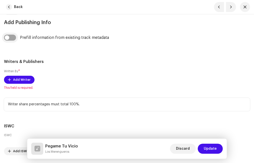
click at [12, 39] on input "checkbox" at bounding box center [10, 38] width 12 height 6
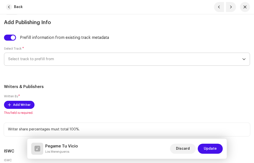
click at [40, 59] on span "Select track to prefill from" at bounding box center [125, 59] width 234 height 13
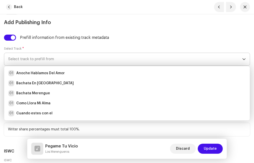
scroll to position [100, 0]
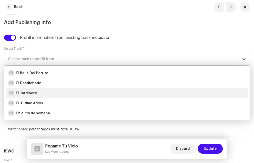
click at [35, 96] on div "01 El Jardinero" at bounding box center [22, 93] width 29 height 6
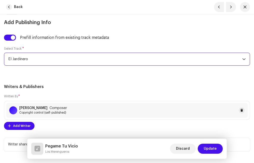
click at [70, 90] on div "Writers & Publishers Written By * [PERSON_NAME] Composer Copyright control (sel…" at bounding box center [127, 117] width 246 height 67
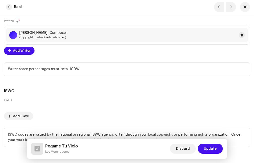
scroll to position [1401, 0]
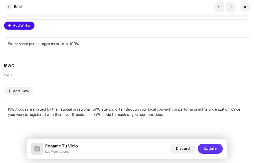
click at [209, 144] on span "Update" at bounding box center [210, 148] width 13 height 10
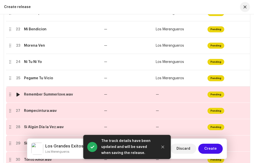
click at [40, 96] on div "Remember Summerlove.wav" at bounding box center [48, 94] width 49 height 4
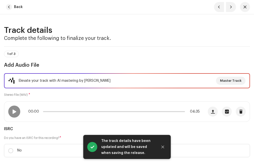
scroll to position [50, 0]
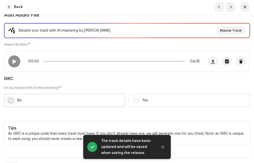
click at [11, 101] on input "No" at bounding box center [10, 100] width 5 height 5
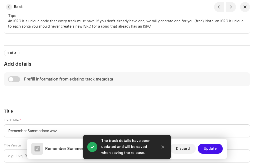
scroll to position [200, 0]
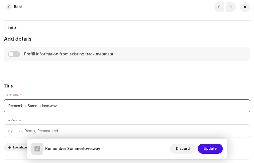
click at [64, 104] on input "Remember Summerlove.wav" at bounding box center [127, 105] width 246 height 13
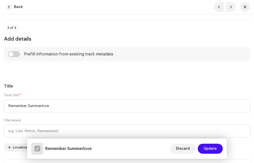
click at [17, 54] on input "checkbox" at bounding box center [14, 54] width 12 height 6
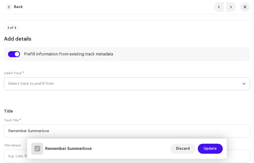
click at [47, 83] on span "Select track to prefill from" at bounding box center [125, 83] width 234 height 13
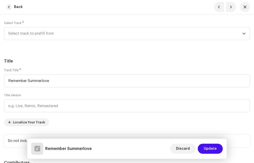
scroll to position [75, 0]
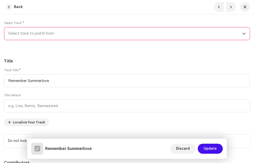
click at [47, 32] on span "Select track to prefill from" at bounding box center [125, 33] width 234 height 13
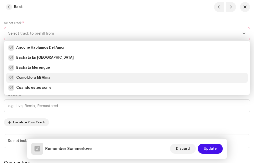
scroll to position [25, 0]
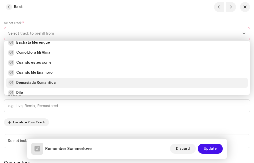
click at [36, 82] on strong "Demasiado Romantica" at bounding box center [36, 82] width 40 height 5
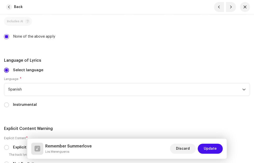
scroll to position [1076, 0]
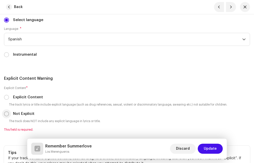
click at [7, 114] on input "Not Explicit" at bounding box center [6, 113] width 5 height 5
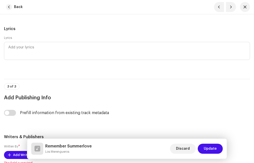
scroll to position [1276, 0]
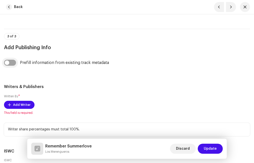
click at [13, 64] on input "checkbox" at bounding box center [10, 63] width 12 height 6
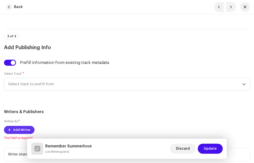
scroll to position [1326, 0]
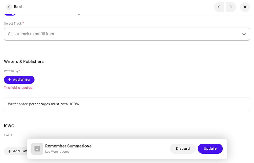
click at [39, 37] on span "Select track to prefill from" at bounding box center [125, 34] width 234 height 13
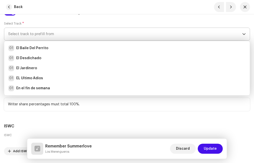
scroll to position [150, 0]
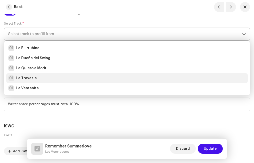
click at [40, 76] on div "01 La Travesia" at bounding box center [127, 78] width 238 height 6
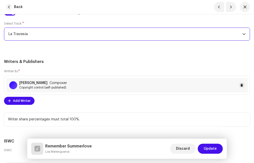
click at [74, 70] on div "Written By * [PERSON_NAME] Composer Copyright control (self-published) Add Writ…" at bounding box center [127, 87] width 246 height 36
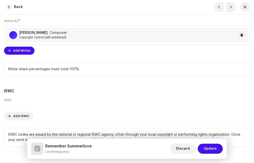
scroll to position [1408, 0]
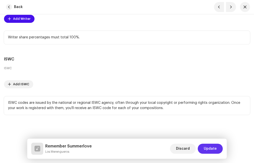
click at [216, 148] on span "Update" at bounding box center [210, 148] width 13 height 10
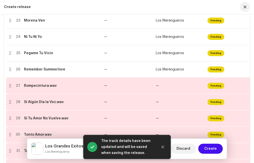
scroll to position [500, 0]
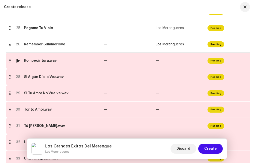
click at [41, 60] on div "Rompecintura.wav" at bounding box center [40, 61] width 33 height 4
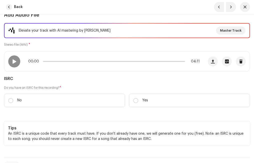
scroll to position [75, 0]
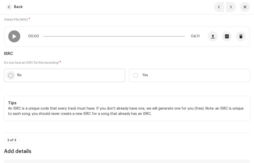
click at [12, 74] on input "No" at bounding box center [10, 75] width 5 height 5
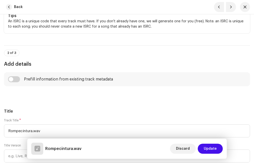
scroll to position [225, 0]
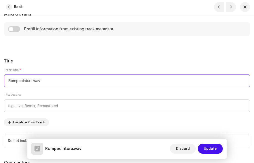
click at [50, 80] on input "Rompecintura.wav" at bounding box center [127, 80] width 246 height 13
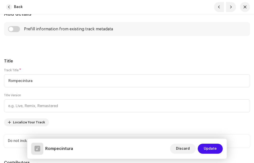
click at [33, 59] on h5 "Title" at bounding box center [127, 61] width 246 height 6
click at [19, 29] on input "checkbox" at bounding box center [14, 29] width 12 height 6
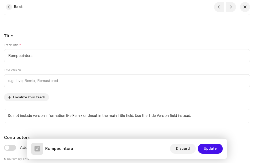
scroll to position [250, 0]
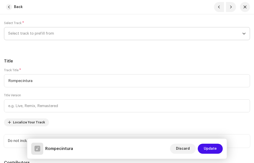
click at [46, 32] on span "Select track to prefill from" at bounding box center [125, 33] width 234 height 13
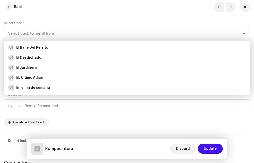
scroll to position [150, 0]
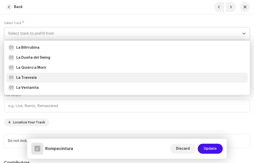
click at [36, 76] on div "01 La Travesia" at bounding box center [127, 78] width 238 height 6
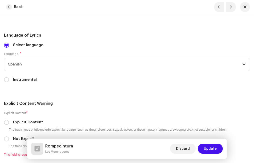
scroll to position [1076, 0]
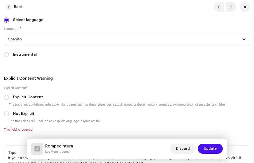
click at [9, 112] on div "Not Explicit" at bounding box center [127, 114] width 246 height 6
click at [8, 114] on input "Not Explicit" at bounding box center [6, 113] width 5 height 5
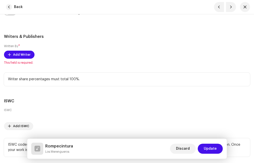
scroll to position [1276, 0]
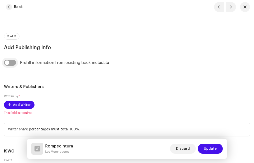
click at [13, 61] on input "checkbox" at bounding box center [10, 63] width 12 height 6
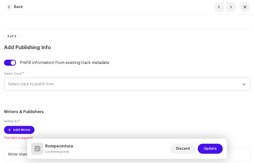
click at [42, 83] on span "Select track to prefill from" at bounding box center [125, 84] width 234 height 13
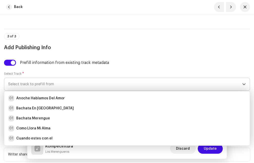
scroll to position [75, 0]
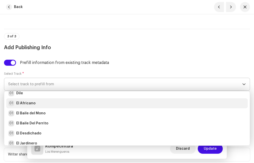
click at [35, 104] on div "01 El Africano" at bounding box center [127, 103] width 238 height 6
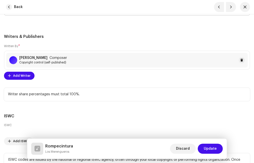
scroll to position [1401, 0]
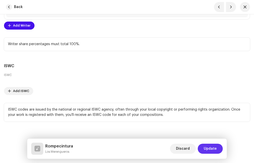
click at [210, 147] on span "Update" at bounding box center [210, 148] width 13 height 10
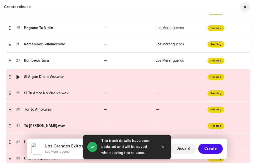
click at [50, 77] on div "Si Algún Día la Vez.wav" at bounding box center [44, 77] width 40 height 4
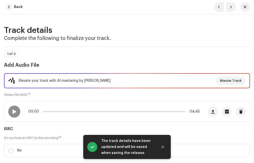
scroll to position [25, 0]
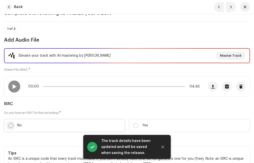
click at [11, 126] on input "No" at bounding box center [10, 125] width 5 height 5
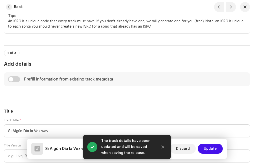
scroll to position [225, 0]
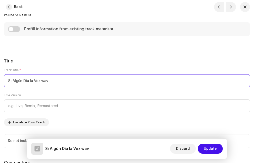
click at [61, 82] on input "Si Algún Día la Vez.wav" at bounding box center [127, 80] width 246 height 13
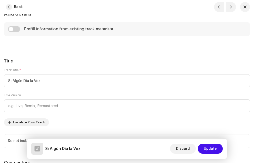
click at [18, 29] on input "checkbox" at bounding box center [14, 29] width 12 height 6
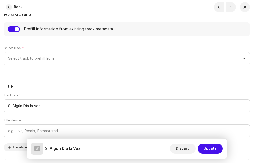
scroll to position [250, 0]
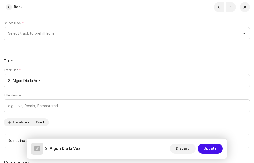
click at [32, 32] on span "Select track to prefill from" at bounding box center [125, 33] width 234 height 13
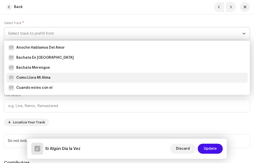
click at [42, 77] on strong "Como Llora Mi Alma" at bounding box center [33, 77] width 34 height 5
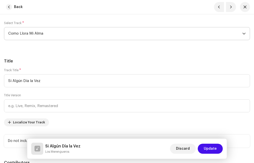
click at [63, 58] on h5 "Title" at bounding box center [127, 61] width 246 height 6
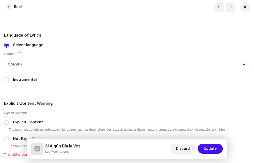
scroll to position [1076, 0]
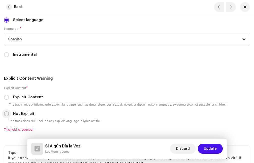
click at [6, 114] on input "Not Explicit" at bounding box center [6, 113] width 5 height 5
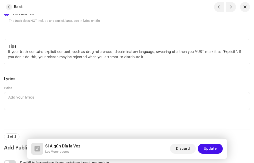
scroll to position [1276, 0]
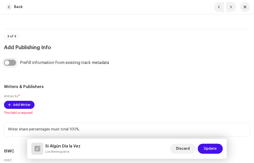
click at [15, 63] on input "checkbox" at bounding box center [10, 63] width 12 height 6
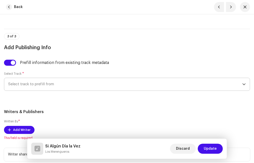
click at [46, 85] on span "Select track to prefill from" at bounding box center [125, 84] width 234 height 13
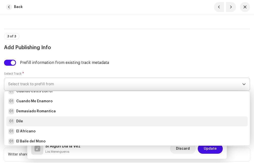
scroll to position [97, 0]
click at [36, 118] on li "01 El Jardinero" at bounding box center [127, 121] width 242 height 10
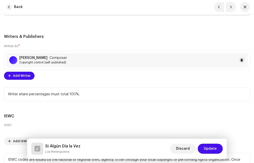
scroll to position [1376, 0]
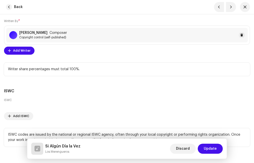
click at [209, 146] on span "Update" at bounding box center [210, 148] width 13 height 10
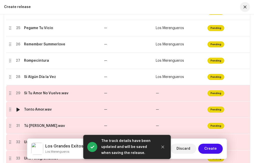
scroll to position [525, 0]
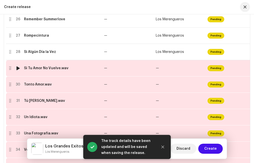
click at [44, 70] on td "Si Tu Amor No Vuelve.wav" at bounding box center [62, 68] width 80 height 16
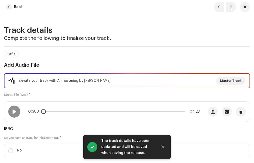
scroll to position [50, 0]
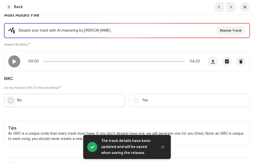
click at [11, 100] on input "No" at bounding box center [10, 100] width 5 height 5
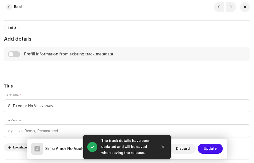
scroll to position [225, 0]
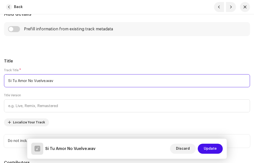
click at [62, 81] on input "Si Tu Amor No Vuelve.wav" at bounding box center [127, 80] width 246 height 13
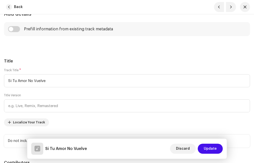
click at [16, 28] on input "checkbox" at bounding box center [14, 29] width 12 height 6
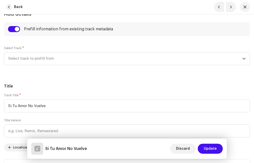
scroll to position [250, 0]
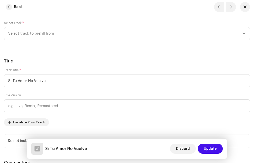
click at [33, 34] on span "Select track to prefill from" at bounding box center [125, 33] width 234 height 13
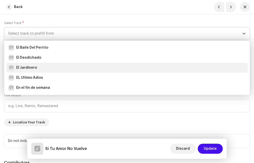
scroll to position [150, 0]
click at [33, 64] on li "01 La Quiero a Morir" at bounding box center [127, 68] width 242 height 10
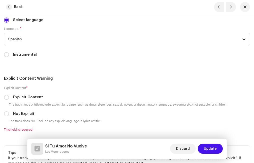
scroll to position [1101, 0]
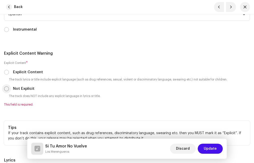
click at [6, 88] on input "Not Explicit" at bounding box center [6, 88] width 5 height 5
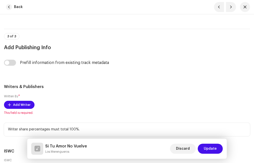
scroll to position [1301, 0]
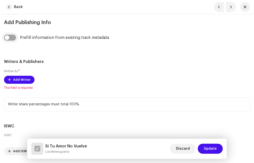
click at [11, 37] on input "checkbox" at bounding box center [10, 38] width 12 height 6
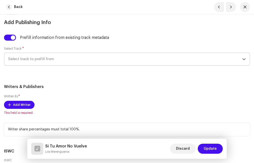
drag, startPoint x: 51, startPoint y: 59, endPoint x: 52, endPoint y: 62, distance: 3.5
click at [51, 59] on span "Select track to prefill from" at bounding box center [125, 59] width 234 height 13
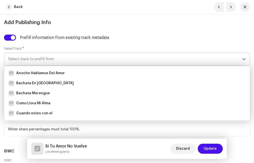
scroll to position [125, 0]
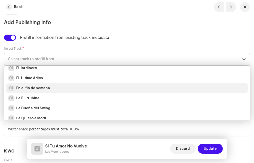
click at [41, 86] on strong "En el fin de semana" at bounding box center [33, 88] width 34 height 5
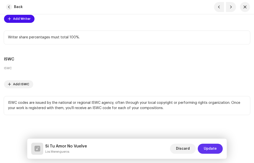
click at [209, 147] on span "Update" at bounding box center [210, 148] width 13 height 10
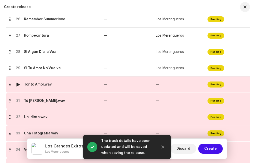
scroll to position [575, 0]
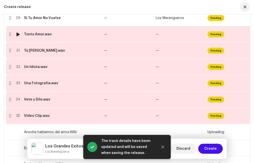
click at [40, 37] on td "Tonto Amor.wav" at bounding box center [62, 34] width 80 height 16
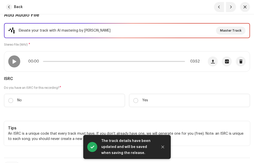
scroll to position [75, 0]
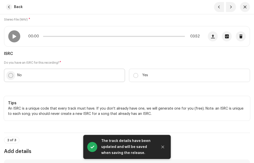
click at [12, 75] on input "No" at bounding box center [10, 75] width 5 height 5
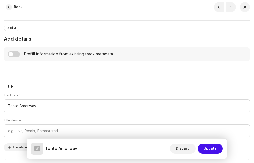
scroll to position [225, 0]
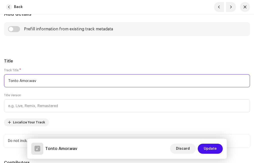
click at [47, 78] on input "Tonto Amor.wav" at bounding box center [127, 80] width 246 height 13
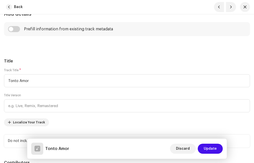
click at [17, 28] on input "checkbox" at bounding box center [14, 29] width 12 height 6
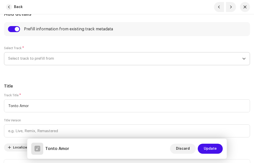
click at [44, 62] on span "Select track to prefill from" at bounding box center [125, 58] width 234 height 13
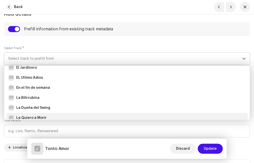
scroll to position [150, 0]
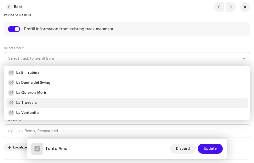
click at [38, 103] on div "01 La Travesia" at bounding box center [127, 103] width 238 height 6
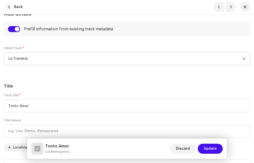
drag, startPoint x: 49, startPoint y: 75, endPoint x: 56, endPoint y: 80, distance: 8.5
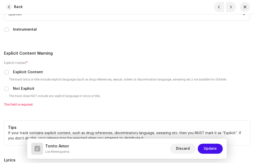
scroll to position [1126, 0]
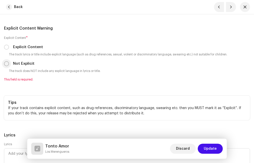
click at [8, 66] on input "Not Explicit" at bounding box center [6, 63] width 5 height 5
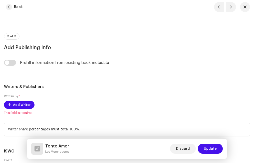
scroll to position [1301, 0]
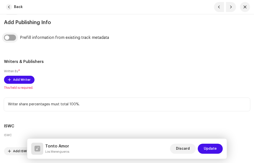
click at [13, 37] on input "checkbox" at bounding box center [10, 38] width 12 height 6
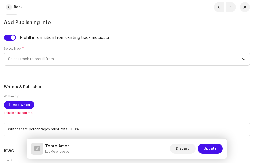
scroll to position [1276, 0]
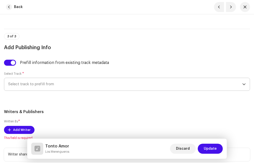
click at [41, 79] on span "Select track to prefill from" at bounding box center [125, 84] width 234 height 13
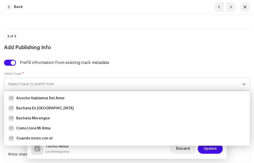
scroll to position [97, 0]
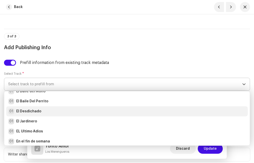
click at [36, 109] on strong "El Desdichado" at bounding box center [28, 111] width 25 height 5
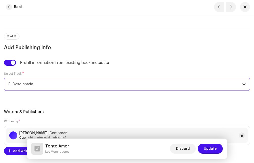
drag, startPoint x: 68, startPoint y: 102, endPoint x: 73, endPoint y: 103, distance: 5.5
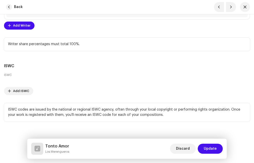
scroll to position [1408, 0]
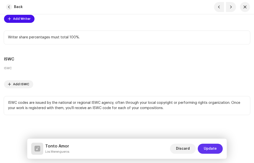
click at [208, 149] on span "Update" at bounding box center [210, 148] width 13 height 10
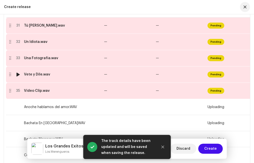
scroll to position [575, 0]
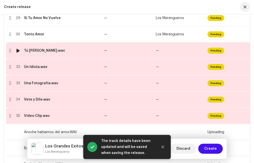
click at [45, 51] on div "Tú [PERSON_NAME].wav" at bounding box center [44, 51] width 41 height 4
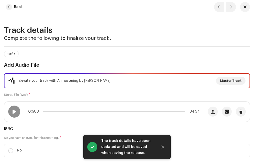
scroll to position [50, 0]
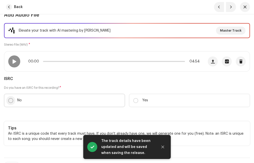
click at [11, 100] on input "No" at bounding box center [10, 100] width 5 height 5
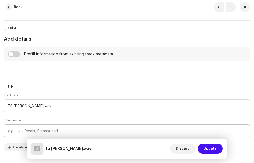
scroll to position [250, 0]
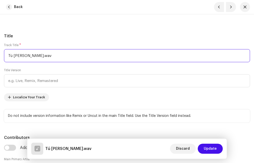
click at [50, 56] on input "Tú [PERSON_NAME].wav" at bounding box center [127, 55] width 246 height 13
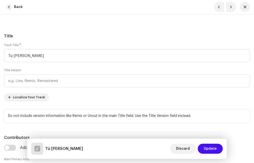
click at [58, 36] on h5 "Title" at bounding box center [127, 36] width 246 height 6
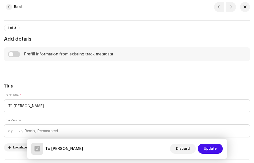
scroll to position [175, 0]
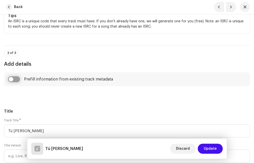
click at [19, 79] on input "checkbox" at bounding box center [14, 79] width 12 height 6
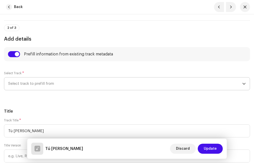
click at [34, 82] on span "Select track to prefill from" at bounding box center [125, 83] width 234 height 13
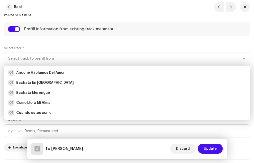
scroll to position [0, 0]
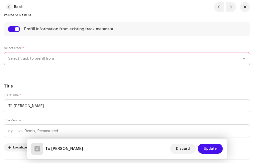
click at [29, 56] on span "Select track to prefill from" at bounding box center [125, 58] width 234 height 13
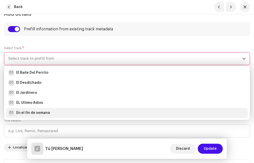
scroll to position [125, 0]
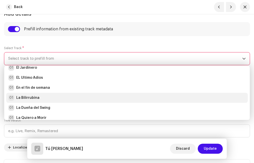
click at [34, 95] on strong "La Bilirrubina" at bounding box center [27, 97] width 23 height 5
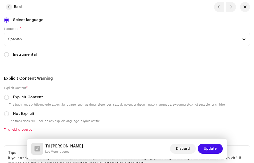
scroll to position [1101, 0]
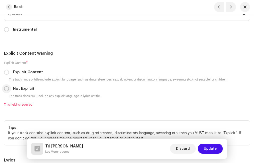
click at [8, 88] on input "Not Explicit" at bounding box center [6, 88] width 5 height 5
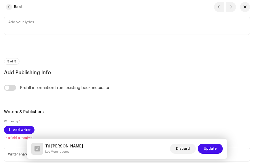
scroll to position [1301, 0]
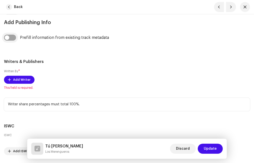
click at [14, 40] on input "checkbox" at bounding box center [10, 38] width 12 height 6
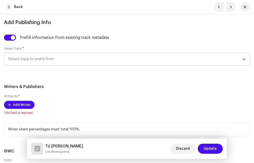
click at [40, 61] on span "Select track to prefill from" at bounding box center [125, 59] width 234 height 13
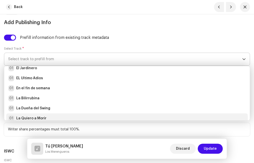
scroll to position [175, 0]
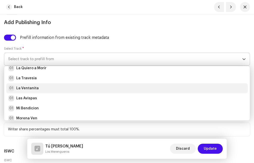
click at [33, 87] on strong "La Ventanita" at bounding box center [27, 88] width 23 height 5
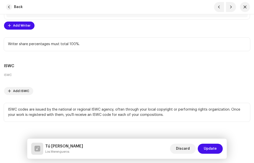
scroll to position [1408, 0]
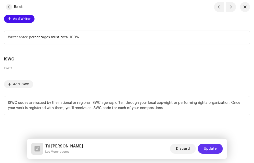
click at [215, 150] on span "Update" at bounding box center [210, 148] width 13 height 10
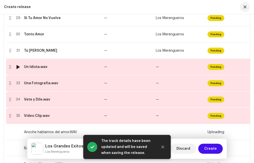
click at [53, 66] on div "Un Idiota.wav" at bounding box center [62, 67] width 76 height 4
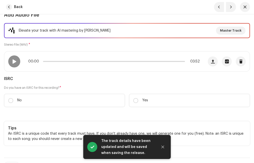
scroll to position [100, 0]
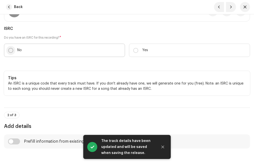
click at [12, 51] on input "No" at bounding box center [10, 50] width 5 height 5
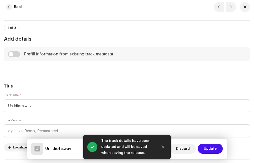
scroll to position [250, 0]
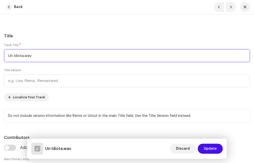
click at [42, 55] on input "Un Idiota.wav" at bounding box center [127, 55] width 246 height 13
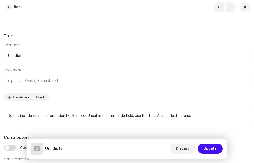
drag, startPoint x: 45, startPoint y: 54, endPoint x: 41, endPoint y: 27, distance: 26.9
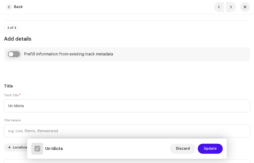
click at [19, 52] on input "checkbox" at bounding box center [14, 54] width 12 height 6
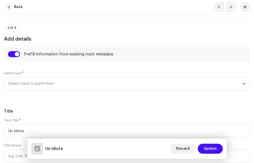
scroll to position [250, 0]
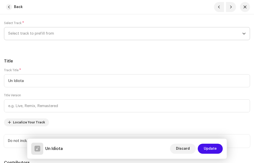
click at [40, 35] on span "Select track to prefill from" at bounding box center [125, 33] width 234 height 13
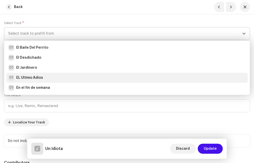
scroll to position [225, 0]
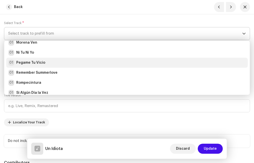
click at [34, 60] on div "01 Pegame Tu Vicio" at bounding box center [26, 63] width 37 height 6
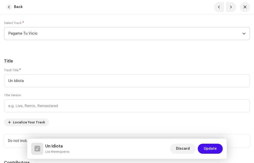
click at [61, 63] on h5 "Title" at bounding box center [127, 61] width 246 height 6
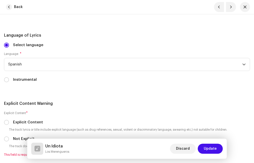
scroll to position [1076, 0]
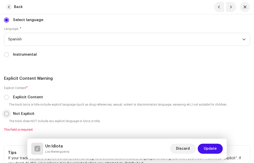
click at [6, 114] on input "Not Explicit" at bounding box center [6, 113] width 5 height 5
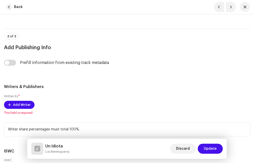
scroll to position [1301, 0]
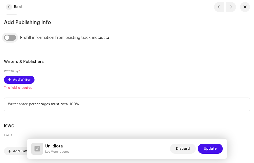
click at [14, 37] on input "checkbox" at bounding box center [10, 38] width 12 height 6
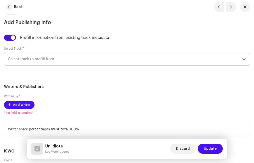
click at [41, 61] on span "Select track to prefill from" at bounding box center [125, 59] width 234 height 13
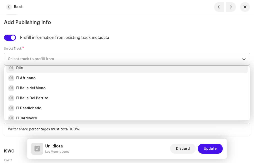
scroll to position [100, 0]
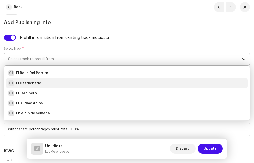
click at [36, 83] on strong "El Desdichado" at bounding box center [28, 83] width 25 height 5
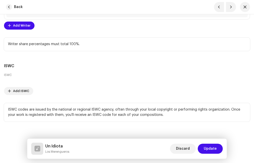
scroll to position [1408, 0]
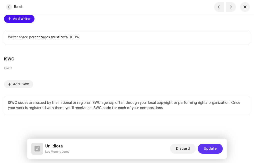
click at [214, 148] on span "Update" at bounding box center [210, 148] width 13 height 10
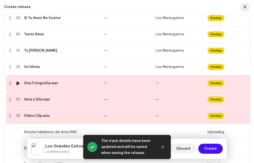
click at [58, 85] on div "Una Fotografia.wav" at bounding box center [62, 83] width 76 height 4
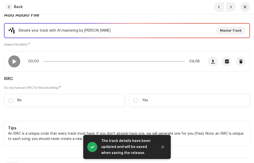
scroll to position [100, 0]
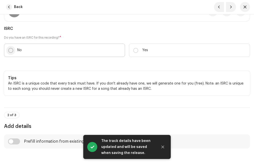
click at [9, 50] on input "No" at bounding box center [10, 50] width 5 height 5
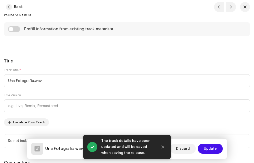
scroll to position [250, 0]
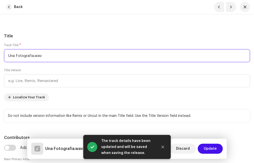
click at [53, 54] on input "Una Fotografia.wav" at bounding box center [127, 55] width 246 height 13
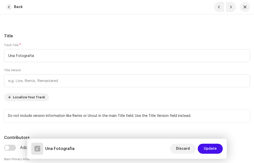
click at [51, 35] on h5 "Title" at bounding box center [127, 36] width 246 height 6
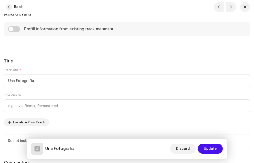
scroll to position [175, 0]
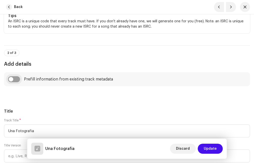
click at [18, 79] on input "checkbox" at bounding box center [14, 79] width 12 height 6
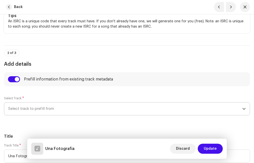
click at [41, 106] on span "Select track to prefill from" at bounding box center [125, 108] width 234 height 13
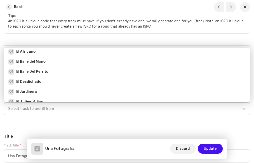
scroll to position [133, 0]
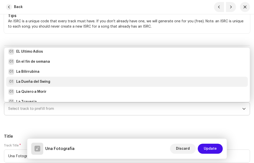
click at [39, 83] on strong "La Dueña del Swing" at bounding box center [33, 81] width 34 height 5
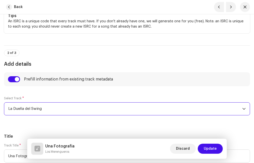
click at [51, 119] on div "Select Track * La Dueña del Swing" at bounding box center [127, 108] width 246 height 25
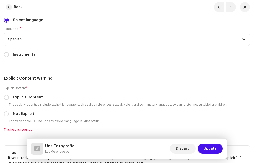
scroll to position [1101, 0]
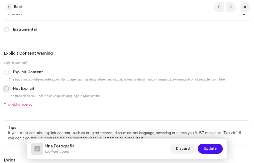
click at [7, 89] on input "Not Explicit" at bounding box center [6, 88] width 5 height 5
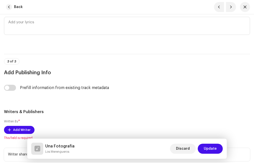
scroll to position [1276, 0]
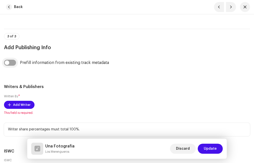
click at [14, 63] on input "checkbox" at bounding box center [10, 63] width 12 height 6
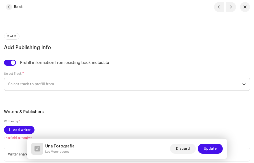
click at [41, 83] on span "Select track to prefill from" at bounding box center [125, 84] width 234 height 13
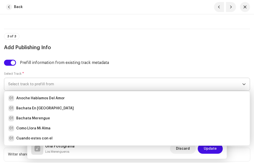
scroll to position [125, 0]
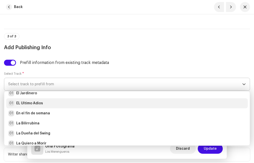
click at [39, 106] on li "01 EL Ultimo Adios" at bounding box center [127, 103] width 242 height 10
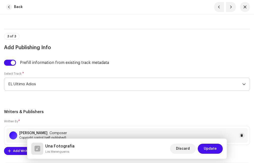
scroll to position [1401, 0]
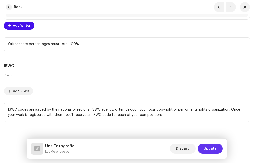
click at [206, 149] on span "Update" at bounding box center [210, 148] width 13 height 10
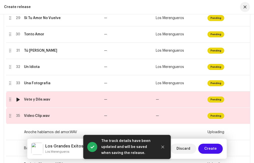
click at [47, 98] on div "Vete y Dile.wav" at bounding box center [37, 99] width 26 height 4
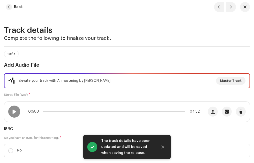
scroll to position [50, 0]
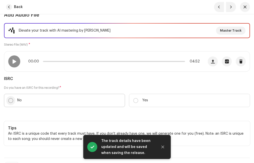
click at [12, 99] on input "No" at bounding box center [10, 100] width 5 height 5
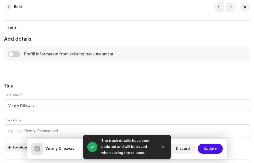
scroll to position [225, 0]
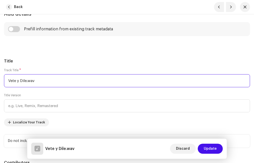
click at [49, 80] on input "Vete y Dile.wav" at bounding box center [127, 80] width 246 height 13
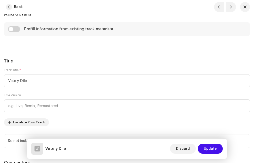
click at [17, 29] on input "checkbox" at bounding box center [14, 29] width 12 height 6
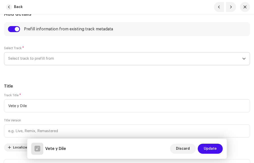
click at [45, 59] on span "Select track to prefill from" at bounding box center [125, 58] width 234 height 13
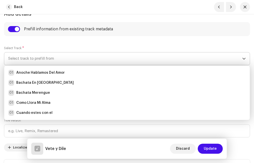
scroll to position [100, 0]
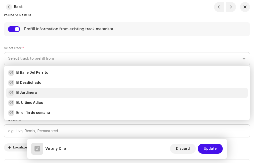
click at [32, 92] on strong "El Jardinero" at bounding box center [26, 92] width 21 height 5
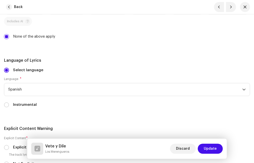
scroll to position [1076, 0]
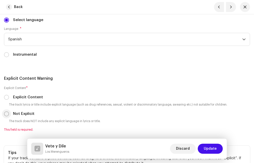
click at [7, 115] on input "Not Explicit" at bounding box center [6, 113] width 5 height 5
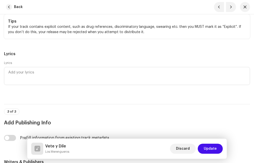
scroll to position [1276, 0]
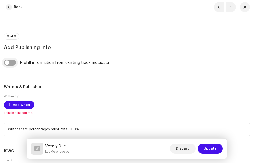
click at [13, 62] on input "checkbox" at bounding box center [10, 63] width 12 height 6
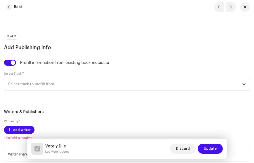
scroll to position [1326, 0]
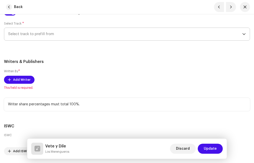
click at [40, 34] on span "Select track to prefill from" at bounding box center [125, 34] width 234 height 13
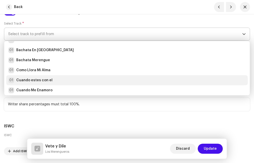
scroll to position [183, 0]
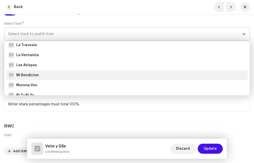
click at [46, 75] on div "01 Mi Bendicion" at bounding box center [127, 75] width 238 height 6
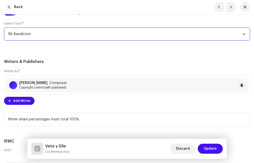
click at [66, 74] on div "Written By * [PERSON_NAME] Composer Copyright control (self-published) Add Writ…" at bounding box center [127, 87] width 246 height 36
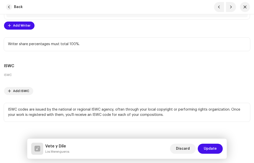
scroll to position [1408, 0]
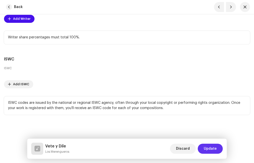
click at [208, 148] on span "Update" at bounding box center [210, 148] width 13 height 10
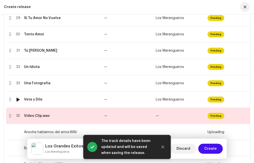
scroll to position [626, 0]
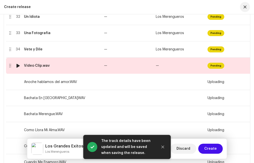
click at [50, 65] on div "Video Clip.wav" at bounding box center [62, 66] width 76 height 4
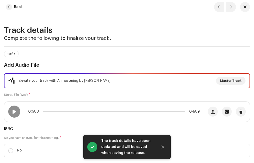
scroll to position [50, 0]
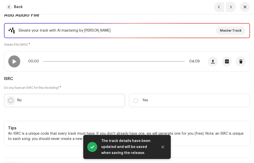
click at [12, 100] on input "No" at bounding box center [10, 100] width 5 height 5
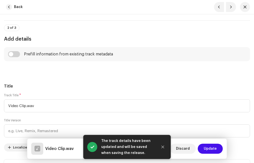
scroll to position [225, 0]
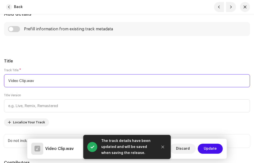
click at [39, 80] on input "Video Clip.wav" at bounding box center [127, 80] width 246 height 13
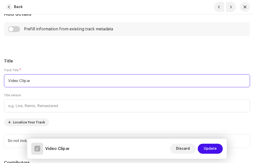
click at [49, 81] on input "Video Clip.w" at bounding box center [127, 80] width 246 height 13
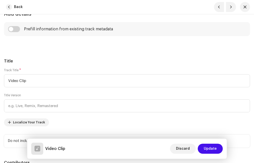
click at [19, 30] on input "checkbox" at bounding box center [14, 29] width 12 height 6
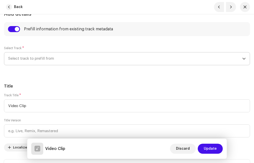
click at [41, 59] on span "Select track to prefill from" at bounding box center [125, 58] width 234 height 13
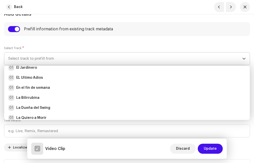
scroll to position [275, 0]
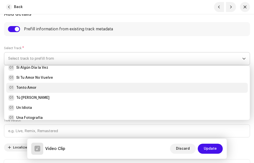
click at [33, 90] on div "01 Tonto Amor" at bounding box center [22, 88] width 28 height 6
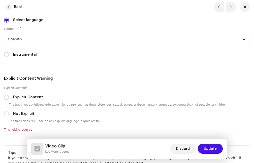
scroll to position [1101, 0]
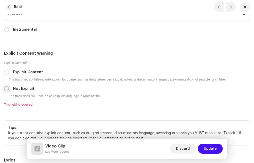
click at [7, 89] on input "Not Explicit" at bounding box center [6, 88] width 5 height 5
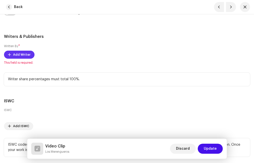
scroll to position [1276, 0]
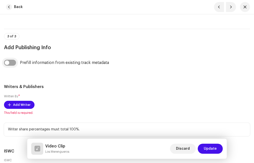
click at [13, 63] on input "checkbox" at bounding box center [10, 63] width 12 height 6
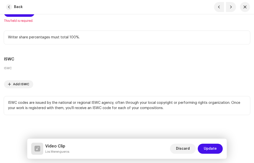
scroll to position [1318, 0]
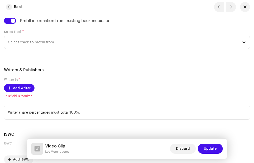
click at [35, 44] on span "Select track to prefill from" at bounding box center [125, 42] width 234 height 13
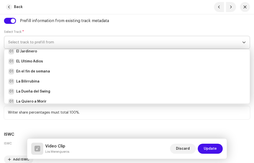
scroll to position [275, 0]
click at [39, 76] on li "01 Tonto Amor" at bounding box center [127, 71] width 242 height 10
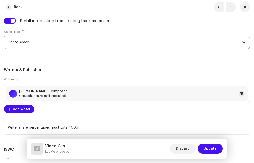
click at [67, 70] on h5 "Writers & Publishers" at bounding box center [127, 70] width 246 height 6
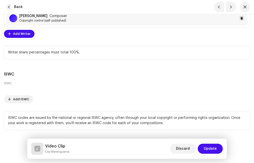
scroll to position [1408, 0]
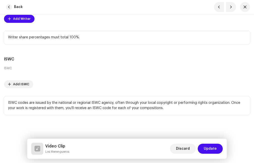
click at [214, 148] on span "Update" at bounding box center [210, 148] width 13 height 10
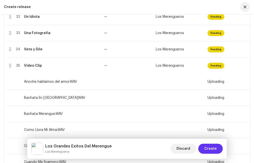
click at [214, 147] on span "Create" at bounding box center [210, 148] width 13 height 10
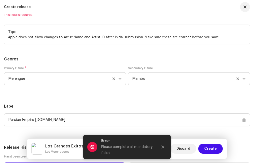
scroll to position [1977, 0]
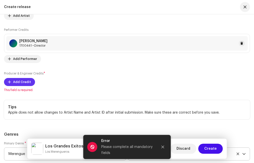
click at [20, 80] on span "Add Credit" at bounding box center [22, 82] width 18 height 10
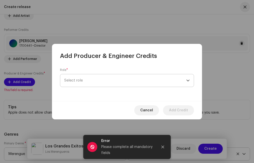
click at [78, 81] on span "Select role" at bounding box center [125, 80] width 122 height 13
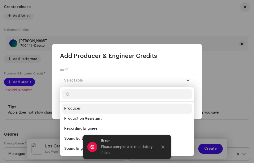
scroll to position [220, 0]
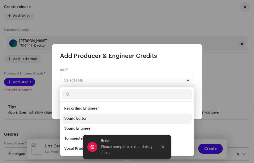
click at [78, 120] on span "Sound Editor" at bounding box center [75, 118] width 23 height 5
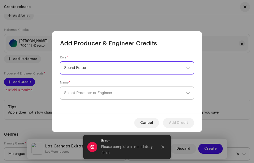
click at [78, 89] on span "Select Producer or Engineer" at bounding box center [125, 93] width 122 height 13
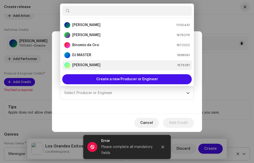
scroll to position [8, 0]
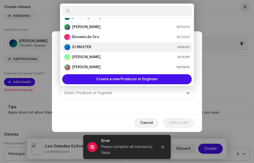
click at [85, 47] on strong "DJ MASTER" at bounding box center [81, 47] width 19 height 5
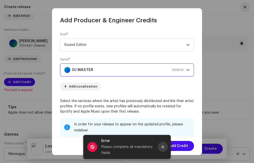
click at [162, 147] on icon "Close" at bounding box center [163, 147] width 4 height 4
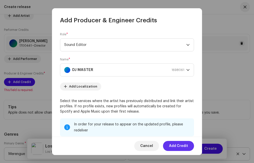
click at [173, 145] on span "Add Credit" at bounding box center [178, 146] width 19 height 10
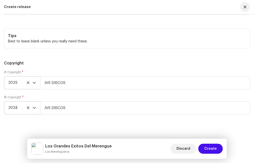
scroll to position [2357, 0]
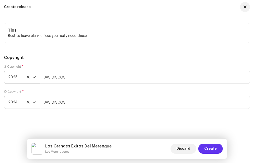
click at [212, 145] on span "Create" at bounding box center [210, 148] width 13 height 10
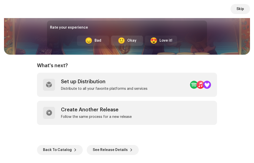
scroll to position [0, 0]
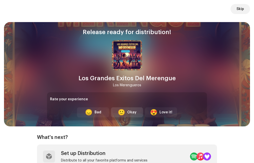
click at [129, 112] on div "Okay" at bounding box center [131, 112] width 9 height 5
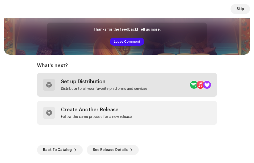
scroll to position [70, 0]
click at [101, 82] on div "Set up Distribution" at bounding box center [104, 82] width 87 height 6
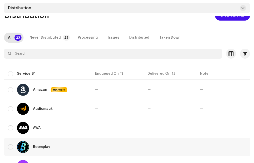
scroll to position [75, 0]
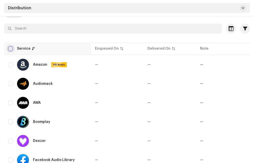
click at [11, 48] on input "checkbox" at bounding box center [10, 48] width 5 height 5
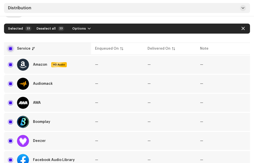
click at [10, 46] on input "checkbox" at bounding box center [10, 48] width 5 height 5
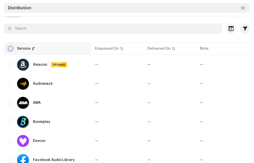
click at [12, 47] on input "checkbox" at bounding box center [10, 48] width 5 height 5
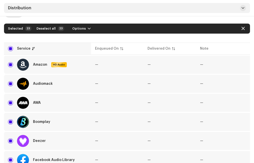
scroll to position [25, 0]
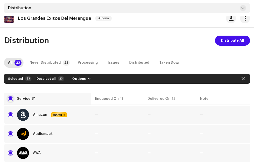
click at [10, 97] on input "checkbox" at bounding box center [10, 98] width 5 height 5
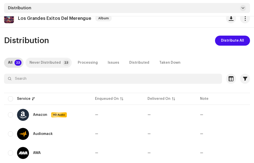
click at [55, 63] on div "Never Distributed" at bounding box center [45, 63] width 31 height 10
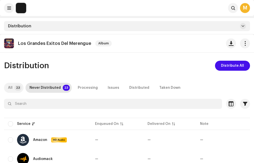
click at [12, 89] on div "All" at bounding box center [10, 88] width 5 height 10
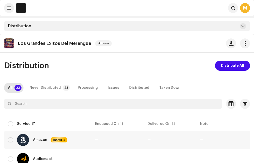
scroll to position [50, 0]
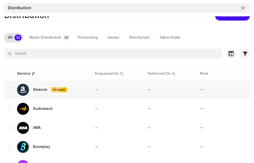
click at [8, 89] on td "Amazon HD Audio" at bounding box center [47, 90] width 87 height 18
click at [9, 89] on input "checkbox" at bounding box center [10, 89] width 5 height 5
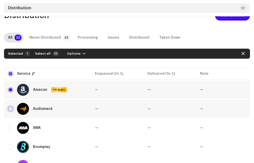
click at [11, 109] on input "Row Unselected" at bounding box center [10, 108] width 5 height 5
click at [10, 127] on input "Row Unselected" at bounding box center [10, 127] width 5 height 5
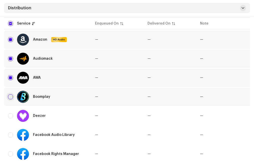
click at [11, 98] on input "Row Unselected" at bounding box center [10, 96] width 5 height 5
click at [12, 112] on div "Deezer" at bounding box center [47, 116] width 79 height 12
click at [10, 115] on input "Row Unselected" at bounding box center [10, 115] width 5 height 5
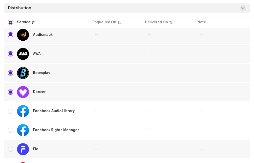
scroll to position [150, 0]
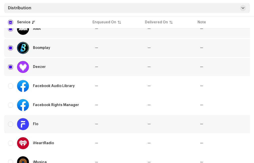
click at [8, 121] on div "Flo" at bounding box center [47, 124] width 79 height 12
click at [10, 125] on input "Row Unselected" at bounding box center [10, 123] width 5 height 5
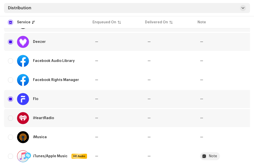
click at [12, 115] on div "iHeartRadio" at bounding box center [47, 118] width 79 height 12
click at [10, 120] on input "Row Unselected" at bounding box center [10, 117] width 5 height 5
click at [11, 137] on input "Row Unselected" at bounding box center [10, 136] width 5 height 5
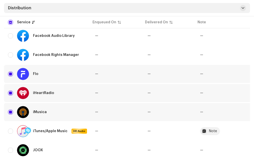
scroll to position [225, 0]
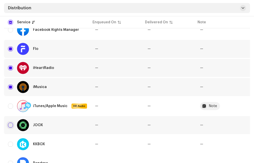
click at [11, 127] on input "Row Unselected" at bounding box center [10, 124] width 5 height 5
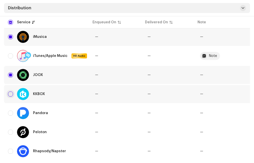
click at [11, 96] on input "Row Unselected" at bounding box center [10, 93] width 5 height 5
click at [10, 112] on input "Row Unselected" at bounding box center [10, 112] width 5 height 5
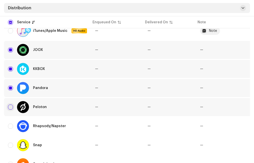
click at [9, 106] on input "Row Unselected" at bounding box center [10, 106] width 5 height 5
click at [12, 126] on input "Row Unselected" at bounding box center [10, 125] width 5 height 5
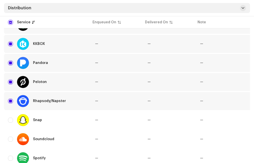
scroll to position [350, 0]
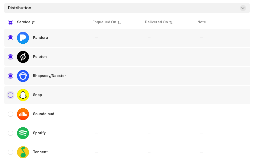
click at [11, 93] on input "Row Unselected" at bounding box center [10, 94] width 5 height 5
click at [10, 114] on input "Row Unselected" at bounding box center [10, 113] width 5 height 5
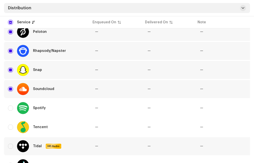
scroll to position [400, 0]
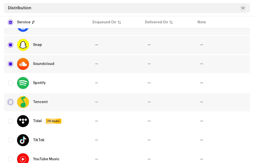
click at [11, 102] on input "Row Unselected" at bounding box center [10, 101] width 5 height 5
click at [11, 118] on div "Tidal HD Audio" at bounding box center [47, 121] width 79 height 12
click at [10, 121] on input "Row Unselected" at bounding box center [10, 120] width 5 height 5
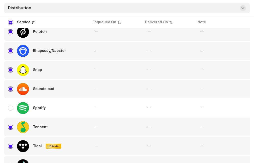
scroll to position [421, 0]
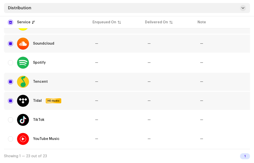
click at [246, 155] on div "1" at bounding box center [245, 156] width 10 height 6
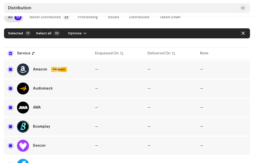
scroll to position [0, 0]
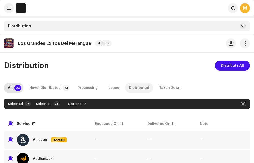
click at [132, 88] on div "Distributed" at bounding box center [139, 88] width 20 height 10
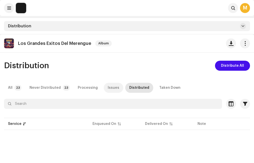
click at [104, 85] on p-tab "Issues" at bounding box center [114, 88] width 20 height 10
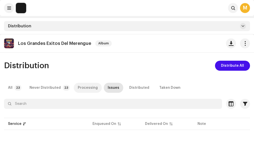
click at [85, 88] on div "Processing" at bounding box center [88, 88] width 20 height 10
click at [246, 44] on span "button" at bounding box center [245, 43] width 5 height 4
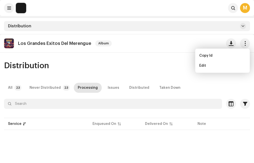
click at [177, 70] on div "Distribution Distribute All" at bounding box center [127, 66] width 246 height 10
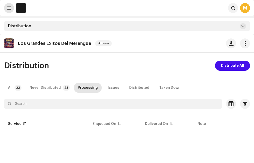
click at [10, 9] on span at bounding box center [9, 8] width 4 height 4
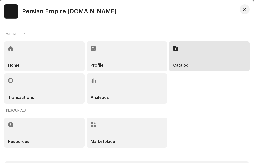
drag, startPoint x: 187, startPoint y: 63, endPoint x: 144, endPoint y: 66, distance: 43.1
click at [187, 62] on div "Catalog" at bounding box center [209, 56] width 81 height 30
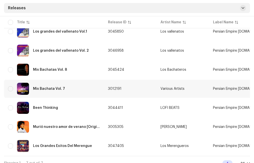
scroll to position [82, 0]
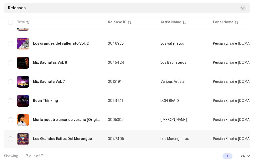
click at [182, 137] on div "Los Merengueros" at bounding box center [175, 139] width 28 height 4
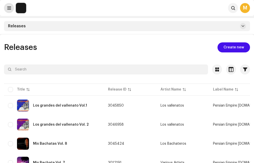
click at [8, 8] on span at bounding box center [9, 8] width 4 height 4
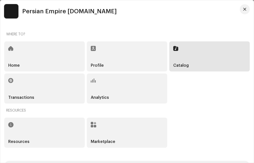
click at [44, 53] on div "Home" at bounding box center [44, 56] width 81 height 30
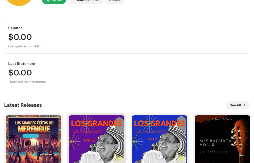
scroll to position [81, 0]
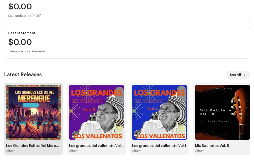
click at [38, 103] on img at bounding box center [33, 112] width 55 height 55
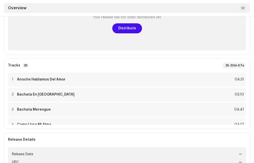
scroll to position [25, 0]
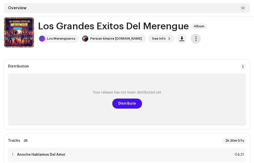
click at [194, 39] on span "button" at bounding box center [196, 39] width 5 height 4
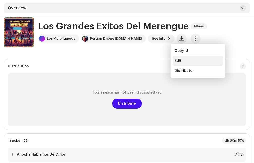
click at [183, 59] on div "Edit" at bounding box center [198, 61] width 47 height 4
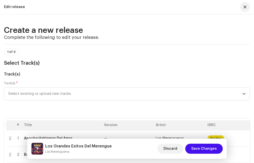
scroll to position [50, 0]
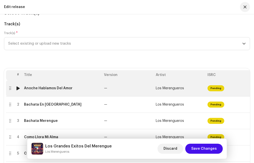
click at [60, 88] on div "Anoche Hablamos Del Amor" at bounding box center [48, 88] width 49 height 4
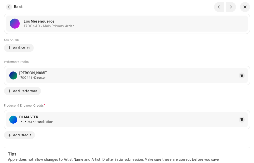
scroll to position [425, 0]
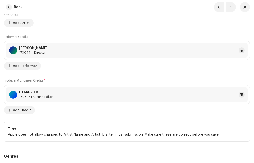
click at [28, 105] on div "Producer & Engineer Credits * DJ MASTER 1698061 • Sound Editor Add Credit" at bounding box center [127, 96] width 246 height 36
click at [27, 109] on span "Add Credit" at bounding box center [22, 110] width 18 height 10
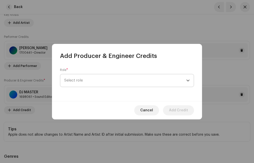
click at [78, 82] on span "Select role" at bounding box center [125, 80] width 122 height 13
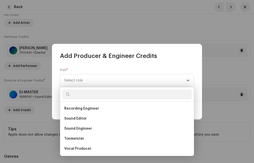
scroll to position [212, 0]
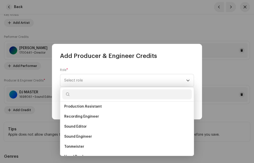
click at [180, 56] on div "Add Producer & Engineer Credits" at bounding box center [127, 52] width 150 height 16
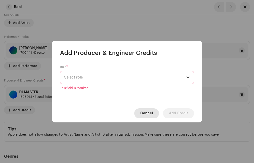
click at [146, 112] on span "Cancel" at bounding box center [146, 113] width 13 height 10
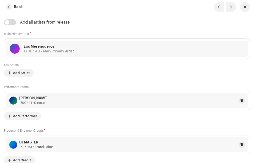
scroll to position [400, 0]
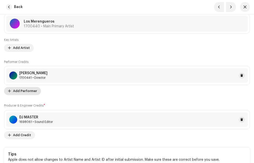
click at [26, 90] on span "Add Performer" at bounding box center [25, 91] width 24 height 10
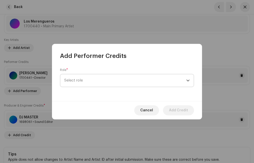
click at [93, 77] on span "Select role" at bounding box center [125, 80] width 122 height 13
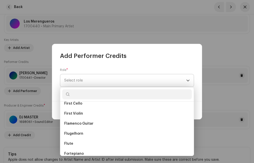
scroll to position [1523, 0]
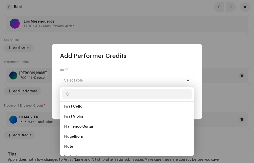
click at [187, 60] on div "Role * Select role" at bounding box center [127, 80] width 150 height 41
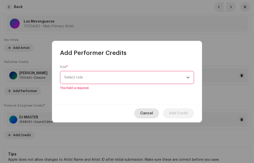
click at [144, 113] on span "Cancel" at bounding box center [146, 113] width 13 height 10
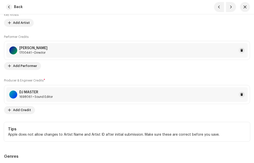
scroll to position [375, 0]
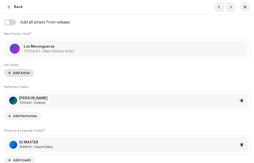
click at [21, 72] on span "Add Artist" at bounding box center [21, 73] width 17 height 10
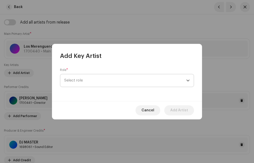
click at [82, 79] on span "Select role" at bounding box center [125, 80] width 122 height 13
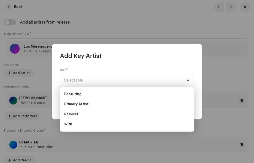
click at [122, 62] on div "Role * Select role" at bounding box center [127, 80] width 150 height 41
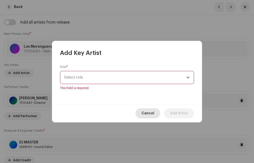
click at [146, 113] on span "Cancel" at bounding box center [148, 113] width 13 height 10
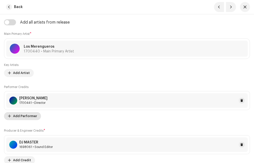
click at [23, 115] on span "Add Performer" at bounding box center [25, 116] width 24 height 10
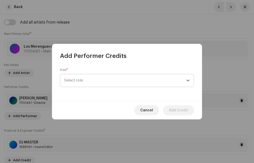
click at [79, 82] on span "Select role" at bounding box center [125, 80] width 122 height 13
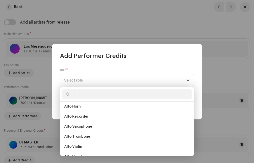
scroll to position [0, 0]
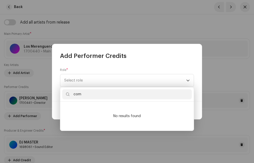
click at [138, 55] on div "Add Performer Credits" at bounding box center [127, 52] width 150 height 16
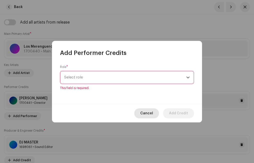
click at [146, 112] on span "Cancel" at bounding box center [146, 113] width 13 height 10
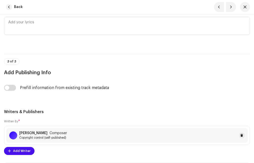
scroll to position [1251, 0]
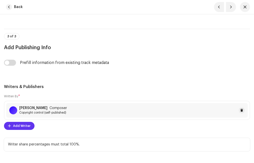
click at [18, 127] on span "Add Writer" at bounding box center [22, 126] width 18 height 10
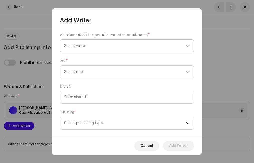
click at [84, 45] on span "Select writer" at bounding box center [75, 46] width 22 height 4
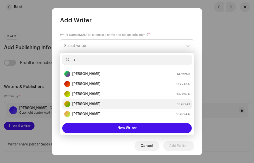
click at [93, 103] on strong "[PERSON_NAME]" at bounding box center [86, 103] width 28 height 5
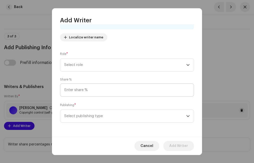
scroll to position [26, 0]
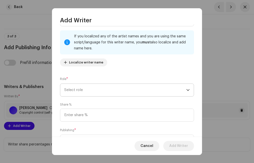
click at [95, 89] on span "Select role" at bounding box center [125, 90] width 122 height 13
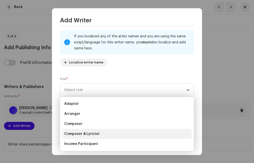
click at [84, 133] on span "Composer & Lyricist" at bounding box center [81, 133] width 35 height 5
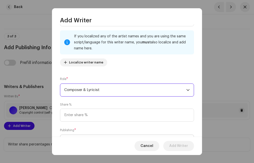
scroll to position [51, 0]
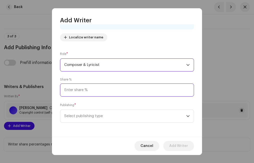
click at [84, 90] on input at bounding box center [127, 89] width 134 height 13
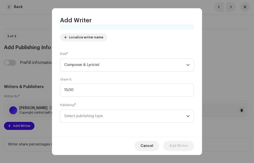
click at [94, 104] on div "Publishing * Select publishing type" at bounding box center [127, 112] width 134 height 20
click at [88, 119] on span "Select publishing type" at bounding box center [125, 116] width 122 height 13
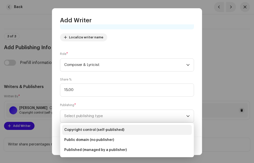
click at [85, 130] on span "Copyright control (self-published)" at bounding box center [94, 129] width 60 height 5
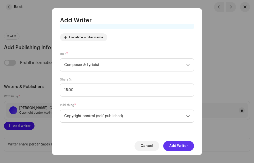
click at [174, 142] on span "Add Writer" at bounding box center [178, 146] width 19 height 10
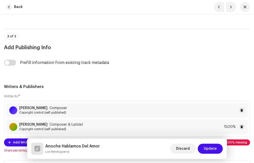
scroll to position [1301, 0]
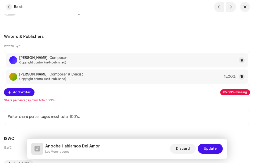
click at [196, 81] on div "[PERSON_NAME] Composer & Lyricist Copyright control (self-published) 15.00%" at bounding box center [127, 76] width 242 height 15
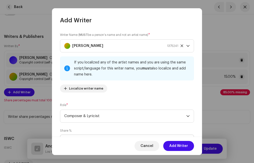
scroll to position [50, 0]
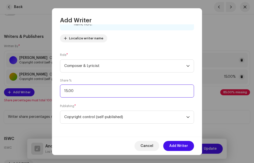
click at [68, 90] on input "15.00" at bounding box center [127, 90] width 134 height 13
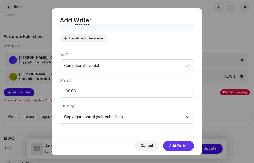
click at [177, 147] on span "Add Writer" at bounding box center [178, 146] width 19 height 10
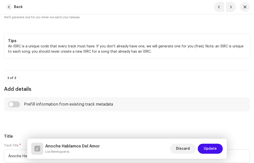
scroll to position [200, 0]
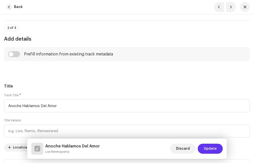
click at [215, 146] on span "Update" at bounding box center [210, 148] width 13 height 10
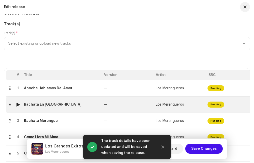
click at [66, 106] on div "Bachata En [GEOGRAPHIC_DATA]" at bounding box center [62, 104] width 76 height 4
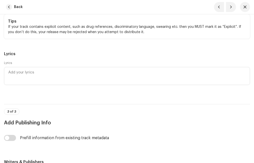
scroll to position [1276, 0]
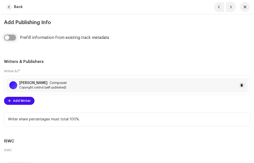
click at [13, 40] on input "checkbox" at bounding box center [10, 38] width 12 height 6
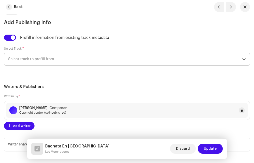
click at [39, 61] on span "Select track to prefill from" at bounding box center [125, 59] width 234 height 13
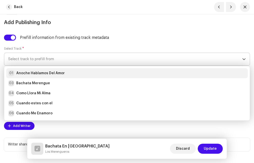
click at [38, 73] on strong "Anoche Hablamos Del Amor" at bounding box center [40, 73] width 49 height 5
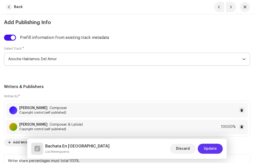
click at [206, 149] on span "Update" at bounding box center [210, 148] width 13 height 10
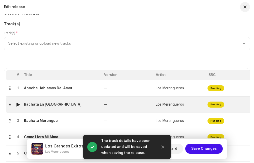
click at [47, 104] on div "Bachata En [GEOGRAPHIC_DATA]" at bounding box center [53, 104] width 58 height 4
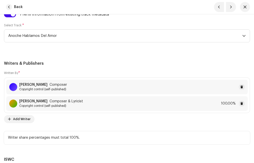
scroll to position [1399, 0]
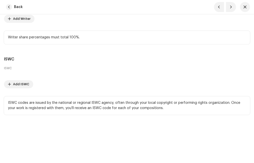
click at [60, 67] on div "ISWC Add ISWC" at bounding box center [127, 77] width 246 height 22
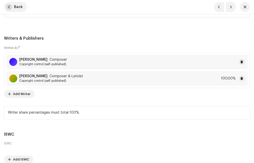
click at [9, 7] on span "button" at bounding box center [9, 7] width 6 height 6
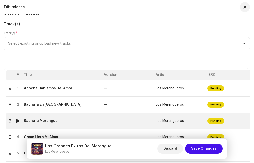
click at [57, 121] on div "Bachata Merengue" at bounding box center [62, 121] width 76 height 4
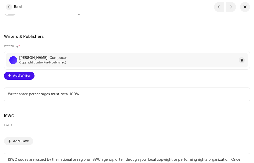
scroll to position [1226, 0]
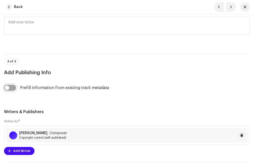
click at [12, 87] on input "checkbox" at bounding box center [10, 88] width 12 height 6
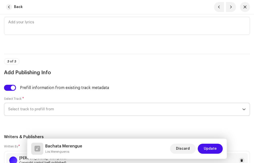
click at [45, 106] on span "Select track to prefill from" at bounding box center [125, 109] width 234 height 13
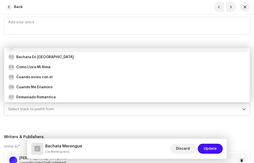
scroll to position [0, 0]
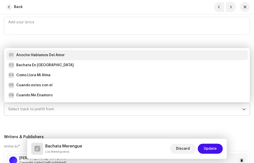
click at [38, 57] on strong "Anoche Hablamos Del Amor" at bounding box center [40, 55] width 49 height 5
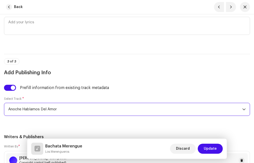
click at [76, 90] on div "Prefill information from existing track metadata" at bounding box center [127, 88] width 246 height 6
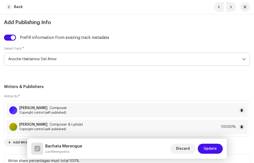
scroll to position [1399, 0]
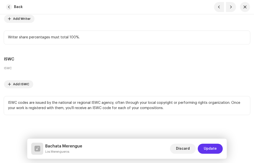
click at [212, 146] on span "Update" at bounding box center [210, 148] width 13 height 10
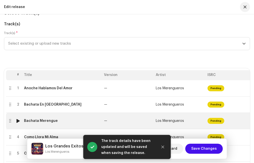
scroll to position [75, 0]
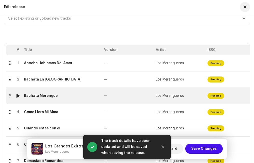
click at [53, 97] on div "Bachata Merengue" at bounding box center [41, 96] width 34 height 4
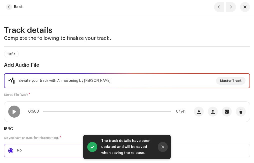
click at [163, 147] on icon "Close" at bounding box center [163, 146] width 3 height 3
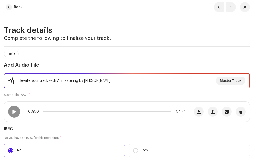
click at [9, 9] on span "button" at bounding box center [9, 7] width 6 height 6
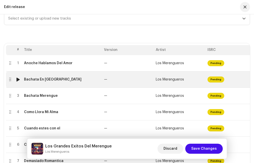
scroll to position [0, 0]
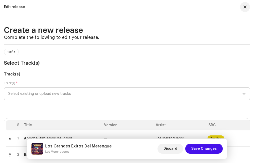
click at [42, 94] on span "Select existing or upload new tracks" at bounding box center [125, 93] width 234 height 13
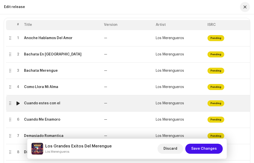
scroll to position [125, 0]
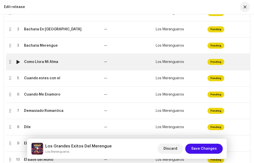
click at [40, 64] on td "Como Llora Mi Alma" at bounding box center [62, 62] width 80 height 16
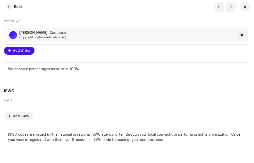
scroll to position [1276, 0]
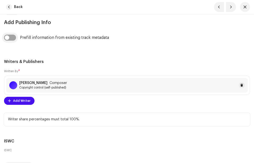
click at [12, 36] on input "checkbox" at bounding box center [10, 38] width 12 height 6
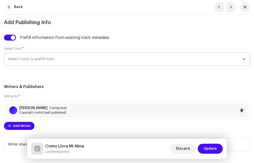
click at [37, 59] on span "Select track to prefill from" at bounding box center [125, 59] width 234 height 13
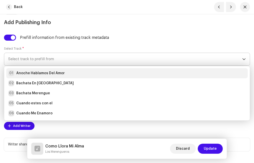
click at [32, 73] on strong "Anoche Hablamos Del Amor" at bounding box center [40, 73] width 49 height 5
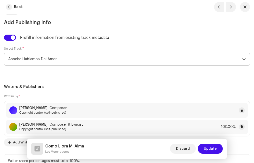
click at [79, 84] on h5 "Writers & Publishers" at bounding box center [127, 87] width 246 height 6
click at [217, 149] on button "Update" at bounding box center [210, 148] width 25 height 10
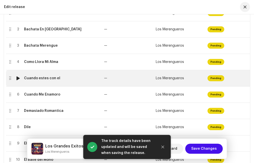
click at [38, 76] on td "Cuando estes con el" at bounding box center [62, 78] width 80 height 16
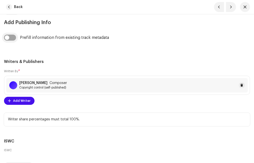
click at [10, 38] on input "checkbox" at bounding box center [10, 38] width 12 height 6
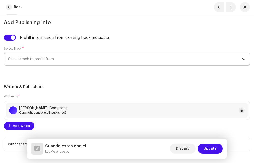
click at [34, 61] on span "Select track to prefill from" at bounding box center [125, 59] width 234 height 13
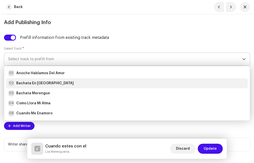
click at [33, 82] on strong "Bachata En [GEOGRAPHIC_DATA]" at bounding box center [45, 83] width 58 height 5
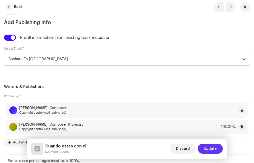
click at [205, 145] on span "Update" at bounding box center [210, 148] width 13 height 10
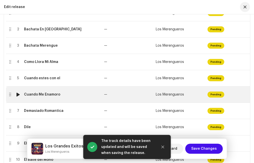
click at [39, 96] on td "Cuando Me Enamoro" at bounding box center [62, 94] width 80 height 16
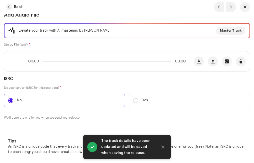
scroll to position [100, 0]
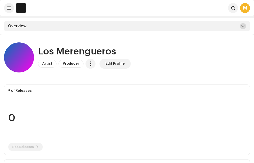
click at [244, 26] on span at bounding box center [243, 26] width 3 height 4
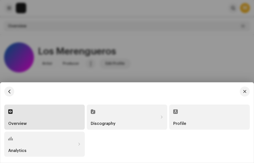
click at [29, 120] on div "Overview" at bounding box center [44, 116] width 73 height 17
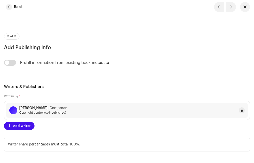
scroll to position [1276, 0]
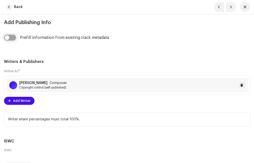
click at [15, 37] on input "checkbox" at bounding box center [10, 38] width 12 height 6
checkbox input "true"
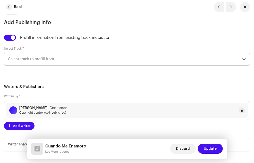
click at [33, 61] on span "Select track to prefill from" at bounding box center [125, 59] width 234 height 13
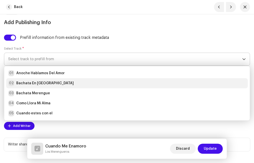
click at [30, 81] on strong "Bachata En [GEOGRAPHIC_DATA]" at bounding box center [45, 83] width 58 height 5
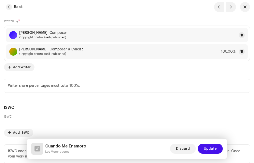
scroll to position [1399, 0]
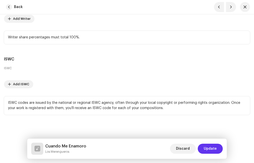
click at [212, 148] on span "Update" at bounding box center [210, 148] width 13 height 10
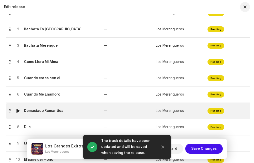
click at [41, 114] on td "Demasiado Romantica" at bounding box center [62, 111] width 80 height 16
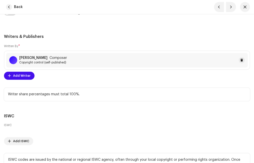
scroll to position [1251, 0]
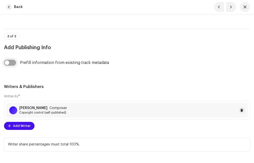
click at [13, 61] on input "checkbox" at bounding box center [10, 63] width 12 height 6
checkbox input "true"
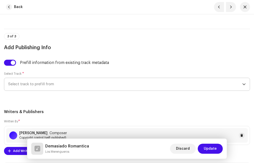
click at [38, 85] on span "Select track to prefill from" at bounding box center [125, 84] width 234 height 13
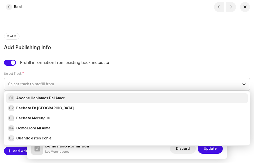
click at [34, 99] on strong "Anoche Hablamos Del Amor" at bounding box center [40, 98] width 49 height 5
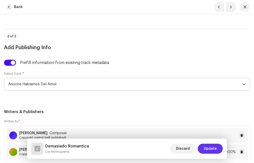
click at [213, 148] on span "Update" at bounding box center [210, 148] width 13 height 10
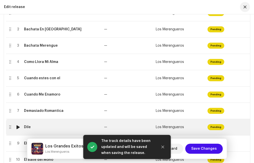
click at [37, 127] on div "Dile" at bounding box center [62, 127] width 76 height 4
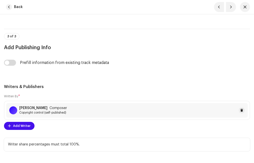
scroll to position [1276, 0]
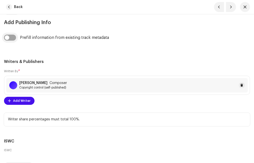
click at [12, 39] on input "checkbox" at bounding box center [10, 38] width 12 height 6
checkbox input "true"
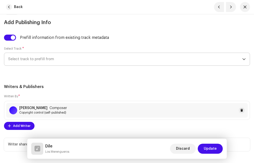
click at [31, 60] on span "Select track to prefill from" at bounding box center [125, 59] width 234 height 13
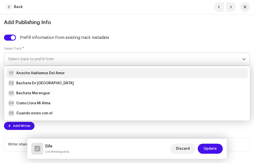
click at [35, 73] on strong "Anoche Hablamos Del Amor" at bounding box center [40, 73] width 49 height 5
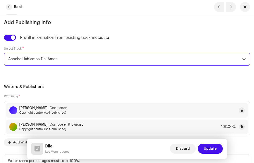
click at [67, 85] on h5 "Writers & Publishers" at bounding box center [127, 87] width 246 height 6
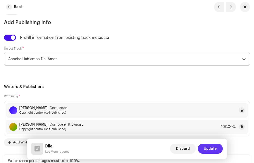
click at [210, 145] on span "Update" at bounding box center [210, 148] width 13 height 10
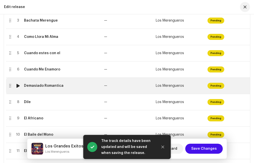
scroll to position [175, 0]
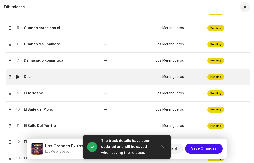
click at [43, 79] on td "Dile" at bounding box center [62, 77] width 80 height 16
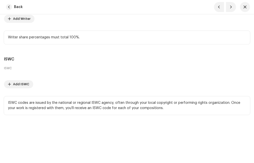
scroll to position [1374, 0]
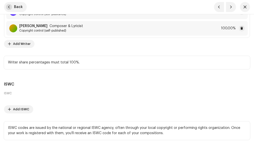
click at [11, 4] on button "Back" at bounding box center [15, 7] width 23 height 10
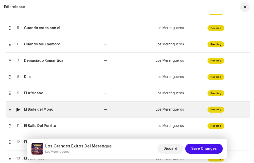
click at [48, 110] on div "El Baile del Mono" at bounding box center [38, 109] width 29 height 4
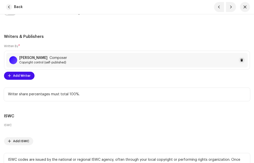
scroll to position [1276, 0]
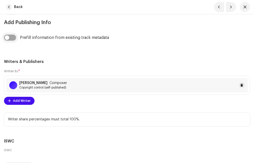
click at [11, 38] on input "checkbox" at bounding box center [10, 38] width 12 height 6
checkbox input "true"
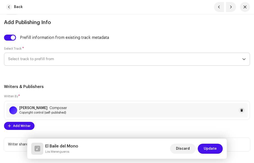
click at [43, 59] on span "Select track to prefill from" at bounding box center [125, 59] width 234 height 13
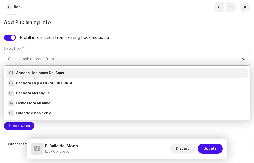
click at [30, 72] on strong "Anoche Hablamos Del Amor" at bounding box center [40, 73] width 49 height 5
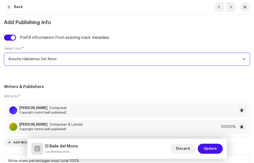
click at [66, 84] on h5 "Writers & Publishers" at bounding box center [127, 87] width 246 height 6
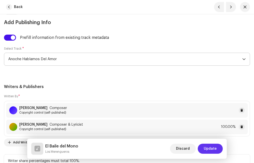
click at [205, 148] on span "Update" at bounding box center [210, 148] width 13 height 10
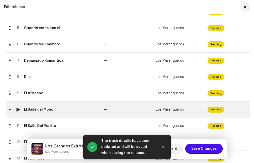
click at [40, 111] on div "El Baile del Mono" at bounding box center [38, 109] width 29 height 4
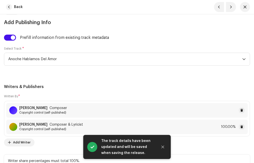
scroll to position [1399, 0]
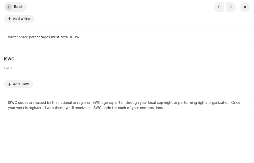
click at [11, 7] on span "button" at bounding box center [9, 7] width 6 height 6
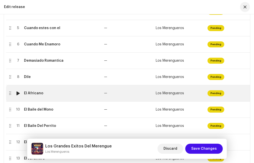
click at [37, 97] on td "El Africano" at bounding box center [62, 93] width 80 height 16
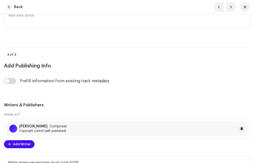
scroll to position [1283, 0]
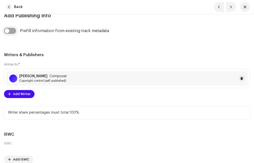
click at [13, 31] on input "checkbox" at bounding box center [10, 31] width 12 height 6
checkbox input "true"
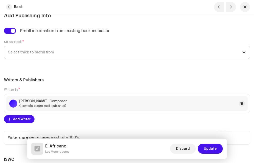
click at [33, 52] on span "Select track to prefill from" at bounding box center [125, 52] width 234 height 13
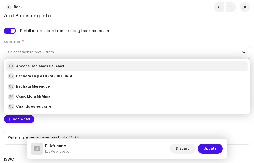
click at [35, 66] on strong "Anoche Hablamos Del Amor" at bounding box center [40, 66] width 49 height 5
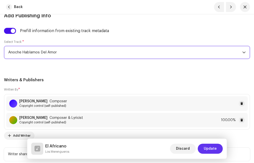
click at [209, 148] on span "Update" at bounding box center [210, 148] width 13 height 10
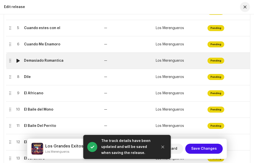
click at [32, 59] on div "Demasiado Romantica" at bounding box center [44, 61] width 40 height 4
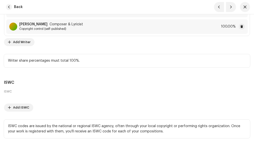
scroll to position [1351, 0]
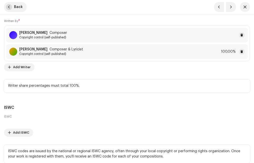
click at [10, 7] on span "button" at bounding box center [9, 7] width 6 height 6
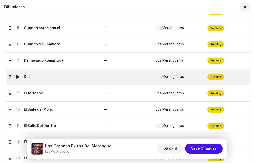
scroll to position [200, 0]
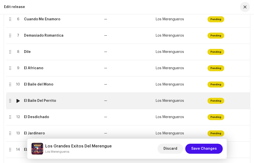
click at [47, 103] on td "El Baile Del Perrito" at bounding box center [62, 101] width 80 height 16
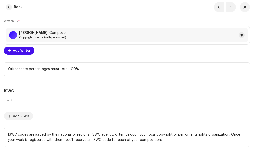
scroll to position [1276, 0]
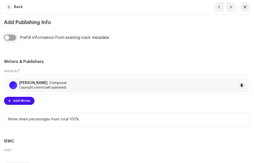
click at [13, 37] on input "checkbox" at bounding box center [10, 38] width 12 height 6
checkbox input "true"
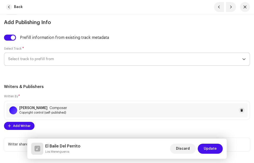
click at [33, 57] on span "Select track to prefill from" at bounding box center [125, 59] width 234 height 13
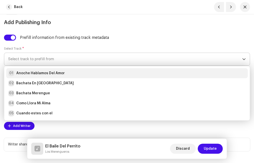
click at [30, 70] on div "01 Anoche Hablamos Del Amor" at bounding box center [36, 73] width 57 height 6
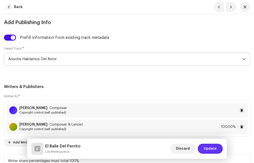
click at [214, 149] on span "Update" at bounding box center [210, 148] width 13 height 10
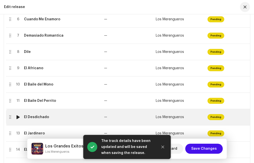
click at [41, 116] on div "El Desdichado" at bounding box center [36, 117] width 25 height 4
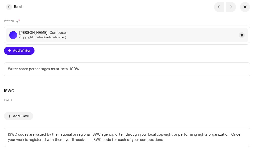
scroll to position [1251, 0]
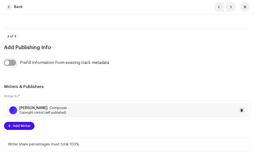
click at [11, 62] on input "checkbox" at bounding box center [10, 63] width 12 height 6
checkbox input "true"
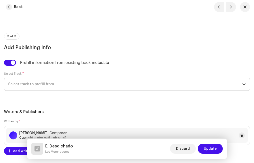
click at [35, 88] on span "Select track to prefill from" at bounding box center [125, 84] width 234 height 13
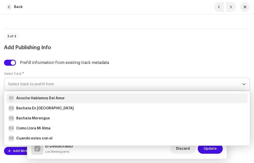
click at [33, 100] on strong "Anoche Hablamos Del Amor" at bounding box center [40, 98] width 49 height 5
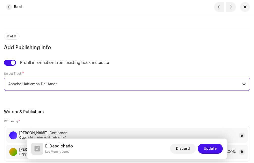
click at [88, 113] on h5 "Writers & Publishers" at bounding box center [127, 112] width 246 height 6
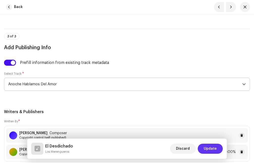
click at [213, 147] on span "Update" at bounding box center [210, 148] width 13 height 10
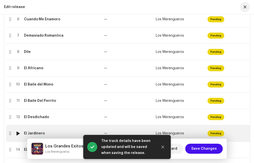
click at [34, 134] on div "El Jardinero" at bounding box center [34, 133] width 21 height 4
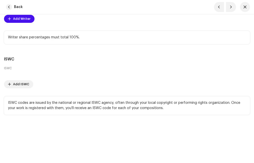
scroll to position [1233, 0]
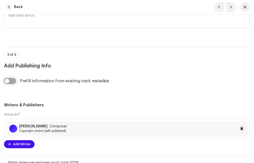
click at [16, 80] on input "checkbox" at bounding box center [10, 81] width 12 height 6
checkbox input "true"
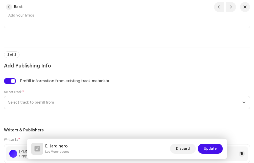
click at [35, 102] on span "Select track to prefill from" at bounding box center [125, 102] width 234 height 13
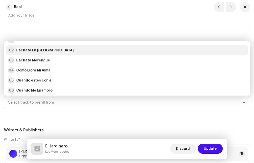
scroll to position [0, 0]
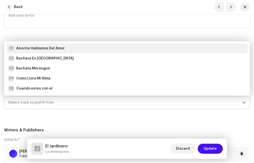
click at [28, 49] on strong "Anoche Hablamos Del Amor" at bounding box center [40, 48] width 49 height 5
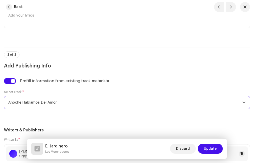
click at [62, 88] on div "Prefill information from existing track metadata Select Track * Anoche Hablamos…" at bounding box center [127, 96] width 246 height 37
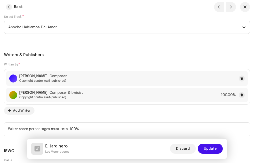
scroll to position [1333, 0]
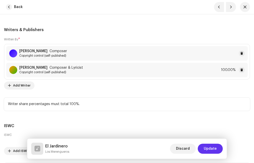
click at [217, 148] on button "Update" at bounding box center [210, 148] width 25 height 10
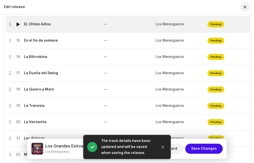
scroll to position [300, 0]
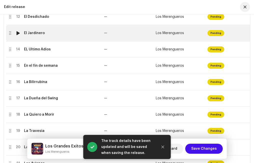
click at [33, 34] on div "El Jardinero" at bounding box center [34, 33] width 21 height 4
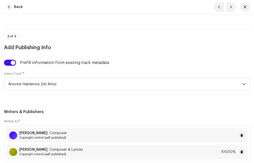
scroll to position [1376, 0]
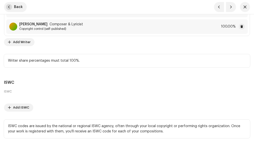
click at [13, 5] on button "Back" at bounding box center [15, 7] width 23 height 10
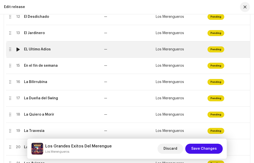
click at [38, 49] on div "EL Ultimo Adios" at bounding box center [37, 49] width 27 height 4
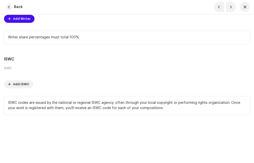
scroll to position [1258, 0]
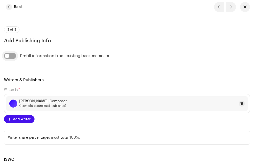
click at [14, 54] on input "checkbox" at bounding box center [10, 56] width 12 height 6
checkbox input "true"
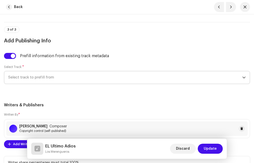
click at [51, 76] on span "Select track to prefill from" at bounding box center [125, 77] width 234 height 13
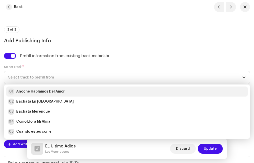
click at [32, 90] on strong "Anoche Hablamos Del Amor" at bounding box center [40, 91] width 49 height 5
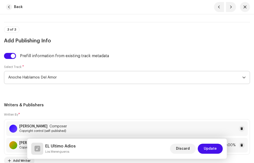
drag, startPoint x: 213, startPoint y: 148, endPoint x: 206, endPoint y: 143, distance: 8.3
click at [212, 147] on span "Update" at bounding box center [210, 148] width 13 height 10
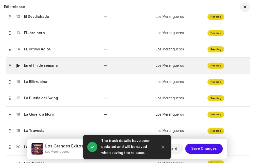
click at [35, 66] on div "En el fin de semana" at bounding box center [41, 66] width 34 height 4
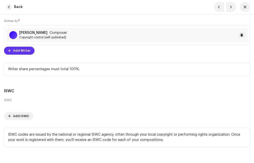
scroll to position [1276, 0]
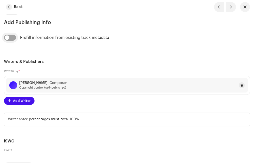
click at [14, 40] on input "checkbox" at bounding box center [10, 38] width 12 height 6
checkbox input "true"
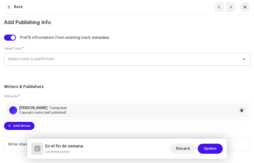
click at [31, 61] on span "Select track to prefill from" at bounding box center [125, 59] width 234 height 13
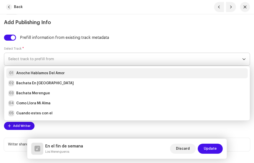
click at [33, 73] on strong "Anoche Hablamos Del Amor" at bounding box center [40, 73] width 49 height 5
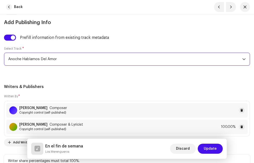
click at [212, 147] on span "Update" at bounding box center [210, 148] width 13 height 10
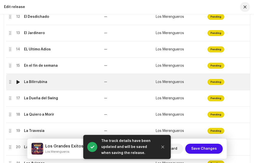
click at [34, 83] on div "La Bilirrubina" at bounding box center [35, 82] width 23 height 4
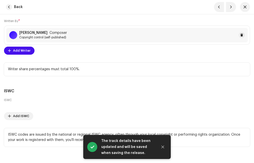
scroll to position [1251, 0]
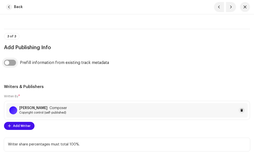
click at [13, 61] on input "checkbox" at bounding box center [10, 63] width 12 height 6
checkbox input "true"
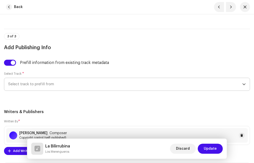
click at [50, 83] on span "Select track to prefill from" at bounding box center [125, 84] width 234 height 13
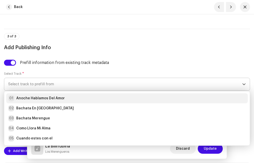
click at [37, 96] on strong "Anoche Hablamos Del Amor" at bounding box center [40, 98] width 49 height 5
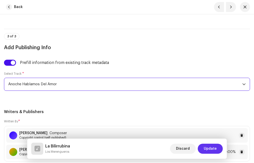
click at [208, 148] on span "Update" at bounding box center [210, 148] width 13 height 10
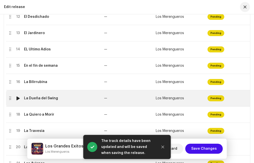
click at [39, 98] on div "La Dueña del Swing" at bounding box center [41, 98] width 34 height 4
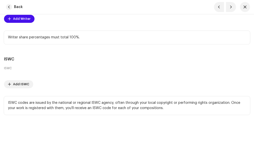
scroll to position [1283, 0]
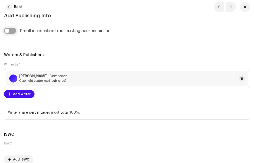
click at [13, 32] on input "checkbox" at bounding box center [10, 31] width 12 height 6
checkbox input "true"
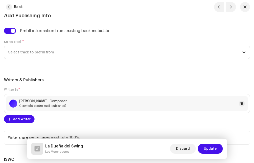
click at [29, 52] on span "Select track to prefill from" at bounding box center [125, 52] width 234 height 13
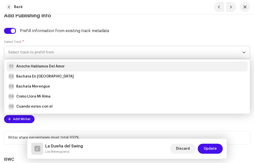
click at [29, 65] on strong "Anoche Hablamos Del Amor" at bounding box center [40, 66] width 49 height 5
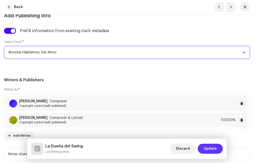
click at [211, 145] on span "Update" at bounding box center [210, 148] width 13 height 10
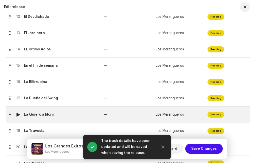
click at [57, 116] on div "La Quiero a Morir" at bounding box center [62, 114] width 76 height 4
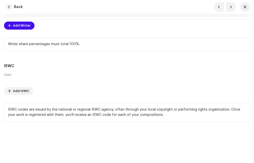
scroll to position [1276, 0]
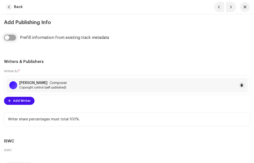
click at [15, 37] on input "checkbox" at bounding box center [10, 38] width 12 height 6
checkbox input "true"
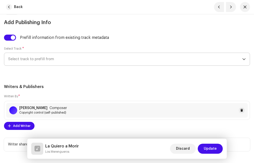
click at [125, 58] on span "Select track to prefill from" at bounding box center [125, 59] width 234 height 13
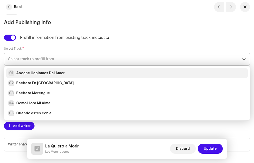
click at [53, 75] on strong "Anoche Hablamos Del Amor" at bounding box center [40, 73] width 49 height 5
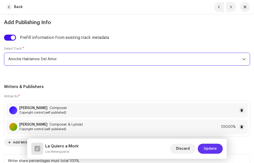
click at [212, 146] on span "Update" at bounding box center [210, 148] width 13 height 10
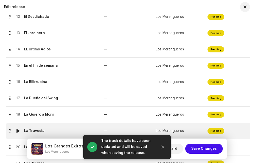
click at [62, 131] on div "La Travesia" at bounding box center [62, 131] width 76 height 4
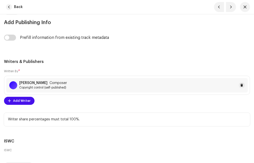
scroll to position [1226, 0]
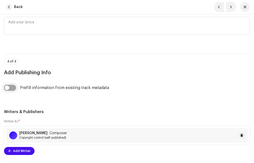
click at [15, 86] on input "checkbox" at bounding box center [10, 88] width 12 height 6
checkbox input "true"
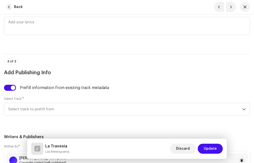
scroll to position [1301, 0]
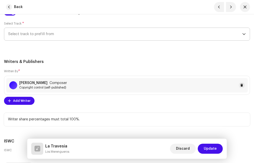
click at [58, 35] on span "Select track to prefill from" at bounding box center [125, 34] width 234 height 13
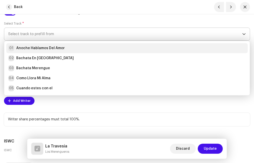
click at [42, 46] on strong "Anoche Hablamos Del Amor" at bounding box center [40, 48] width 49 height 5
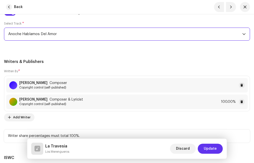
click at [209, 147] on span "Update" at bounding box center [210, 148] width 13 height 10
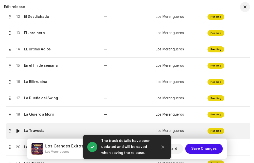
click at [35, 131] on div "La Travesia" at bounding box center [34, 131] width 21 height 4
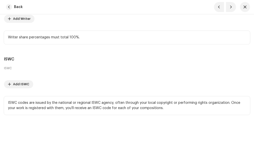
scroll to position [1274, 0]
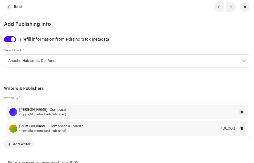
drag, startPoint x: 9, startPoint y: 6, endPoint x: 40, endPoint y: 21, distance: 33.9
click at [10, 6] on span "button" at bounding box center [9, 7] width 6 height 6
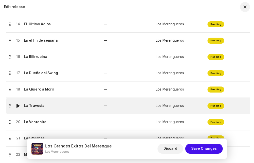
scroll to position [350, 0]
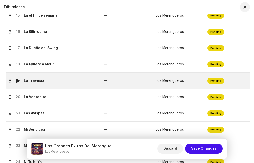
click at [41, 81] on div "La Travesia" at bounding box center [34, 81] width 21 height 4
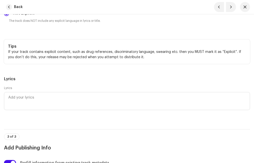
scroll to position [1301, 0]
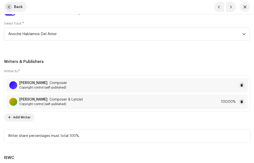
click at [11, 6] on span "button" at bounding box center [9, 7] width 6 height 6
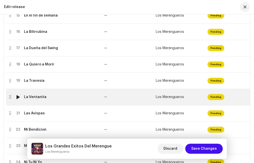
click at [48, 100] on td "La Ventanita" at bounding box center [62, 97] width 80 height 16
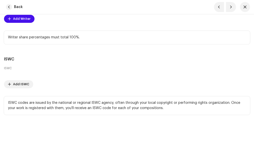
scroll to position [1258, 0]
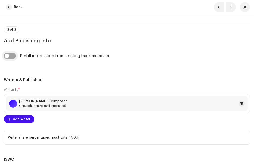
click at [7, 54] on input "checkbox" at bounding box center [10, 56] width 12 height 6
checkbox input "true"
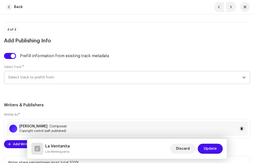
click at [33, 79] on span "Select track to prefill from" at bounding box center [125, 77] width 234 height 13
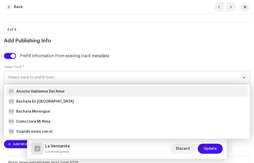
click at [36, 90] on strong "Anoche Hablamos Del Amor" at bounding box center [40, 91] width 49 height 5
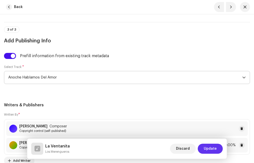
click at [213, 146] on span "Update" at bounding box center [210, 148] width 13 height 10
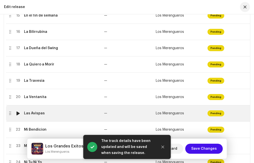
click at [39, 113] on div "Las Avispas" at bounding box center [34, 113] width 21 height 4
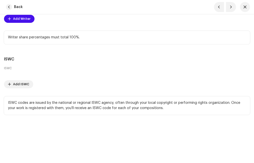
scroll to position [1283, 0]
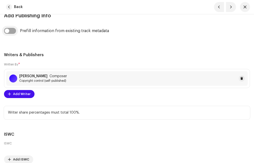
click at [14, 32] on input "checkbox" at bounding box center [10, 31] width 12 height 6
checkbox input "true"
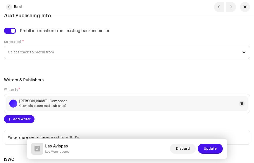
click at [38, 53] on span "Select track to prefill from" at bounding box center [125, 52] width 234 height 13
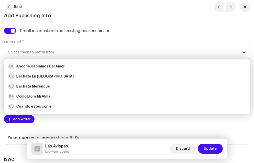
scroll to position [175, 0]
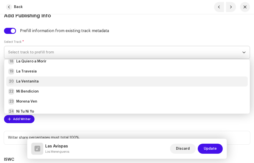
click at [46, 80] on div "20 La Ventanita" at bounding box center [127, 81] width 238 height 6
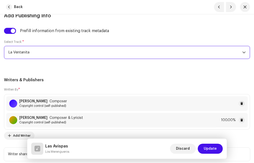
drag, startPoint x: 216, startPoint y: 148, endPoint x: 192, endPoint y: 137, distance: 27.0
click at [217, 148] on span "Update" at bounding box center [210, 148] width 13 height 10
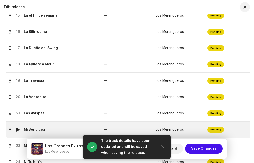
click at [42, 127] on div "Mi Bendicion" at bounding box center [35, 129] width 23 height 4
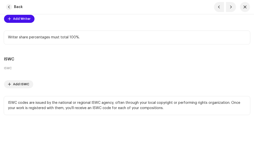
scroll to position [1283, 0]
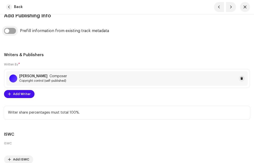
click at [12, 32] on input "checkbox" at bounding box center [10, 31] width 12 height 6
checkbox input "true"
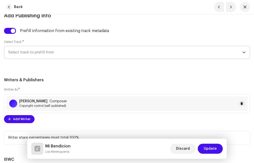
click at [25, 54] on span "Select track to prefill from" at bounding box center [125, 52] width 234 height 13
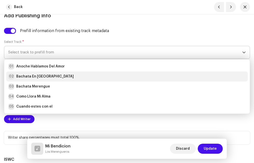
click at [31, 73] on div "02 Bachata En Fukuoka" at bounding box center [41, 76] width 66 height 6
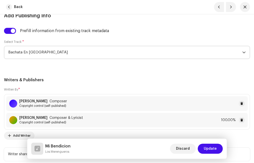
drag, startPoint x: 215, startPoint y: 148, endPoint x: 198, endPoint y: 137, distance: 20.1
click at [216, 148] on span "Update" at bounding box center [210, 148] width 13 height 10
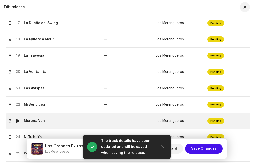
scroll to position [425, 0]
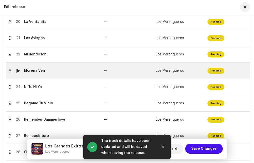
click at [34, 69] on div "Morena Ven" at bounding box center [34, 71] width 21 height 4
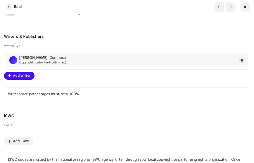
scroll to position [1251, 0]
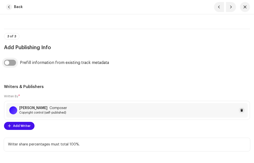
click at [13, 60] on input "checkbox" at bounding box center [10, 63] width 12 height 6
checkbox input "true"
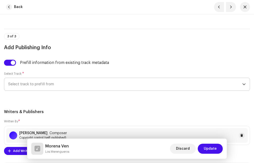
click at [32, 85] on span "Select track to prefill from" at bounding box center [125, 84] width 234 height 13
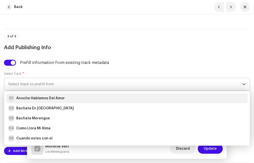
click at [29, 99] on strong "Anoche Hablamos Del Amor" at bounding box center [40, 98] width 49 height 5
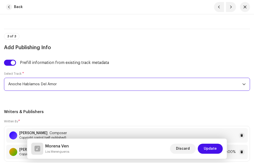
click at [207, 145] on span "Update" at bounding box center [210, 148] width 13 height 10
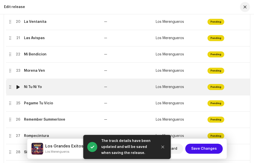
click at [33, 87] on div "Ni Tu Ni Yo" at bounding box center [33, 87] width 18 height 4
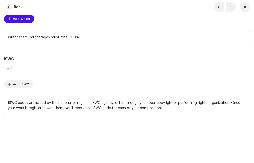
scroll to position [1283, 0]
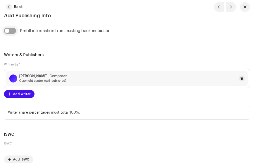
click at [12, 31] on input "checkbox" at bounding box center [10, 31] width 12 height 6
checkbox input "true"
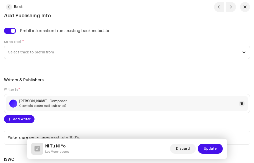
click at [32, 56] on span "Select track to prefill from" at bounding box center [125, 52] width 234 height 13
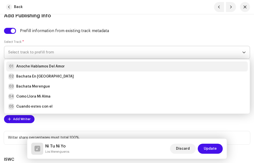
click at [35, 66] on strong "Anoche Hablamos Del Amor" at bounding box center [40, 66] width 49 height 5
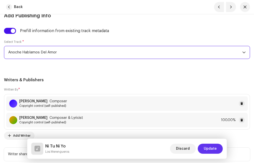
click at [210, 147] on span "Update" at bounding box center [210, 148] width 13 height 10
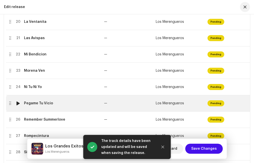
click at [41, 103] on div "Pegame Tu Vicio" at bounding box center [38, 103] width 29 height 4
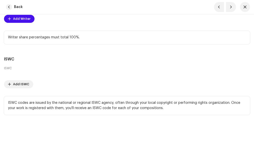
scroll to position [1258, 0]
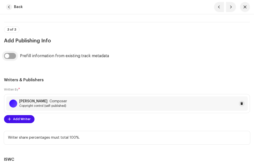
click at [12, 57] on input "checkbox" at bounding box center [10, 56] width 12 height 6
checkbox input "true"
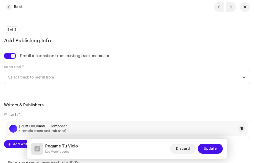
click at [32, 76] on span "Select track to prefill from" at bounding box center [125, 77] width 234 height 13
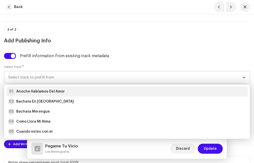
click at [27, 91] on strong "Anoche Hablamos Del Amor" at bounding box center [40, 91] width 49 height 5
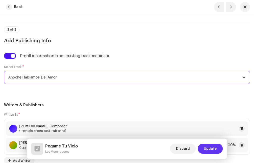
click at [217, 147] on span "Update" at bounding box center [210, 148] width 13 height 10
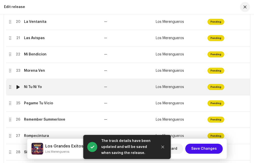
click at [38, 89] on div "Ni Tu Ni Yo" at bounding box center [33, 87] width 18 height 4
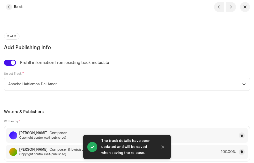
scroll to position [1399, 0]
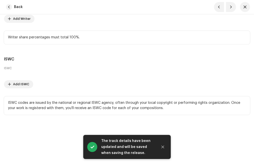
drag, startPoint x: 10, startPoint y: 7, endPoint x: 21, endPoint y: 28, distance: 23.8
click at [11, 7] on span "button" at bounding box center [9, 7] width 6 height 6
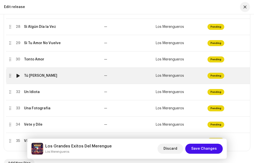
scroll to position [525, 0]
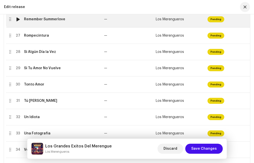
click at [38, 20] on div "Remember Summerlove" at bounding box center [44, 19] width 41 height 4
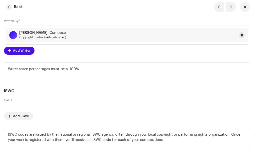
scroll to position [1251, 0]
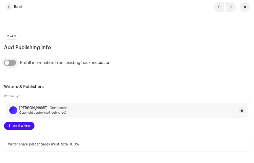
click at [14, 62] on input "checkbox" at bounding box center [10, 63] width 12 height 6
checkbox input "true"
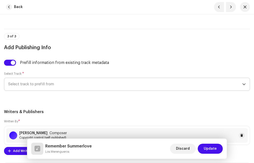
click at [44, 83] on span "Select track to prefill from" at bounding box center [125, 84] width 234 height 13
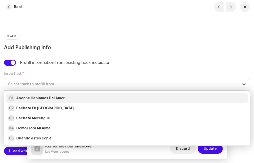
click at [35, 95] on div "01 Anoche Hablamos Del Amor" at bounding box center [36, 98] width 57 height 6
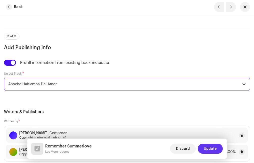
click at [210, 147] on span "Update" at bounding box center [210, 148] width 13 height 10
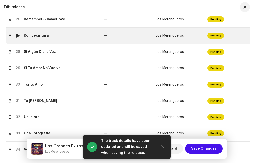
click at [36, 36] on div "Rompecintura" at bounding box center [36, 36] width 25 height 4
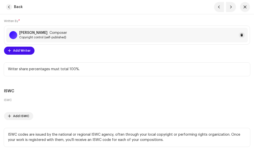
scroll to position [1276, 0]
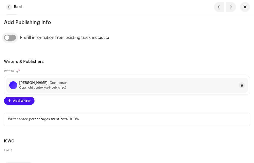
click at [12, 36] on input "checkbox" at bounding box center [10, 38] width 12 height 6
checkbox input "true"
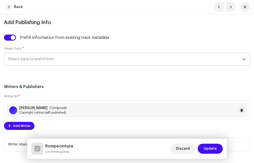
click at [26, 57] on span "Select track to prefill from" at bounding box center [125, 59] width 234 height 13
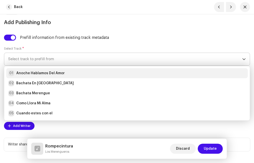
click at [35, 75] on strong "Anoche Hablamos Del Amor" at bounding box center [40, 73] width 49 height 5
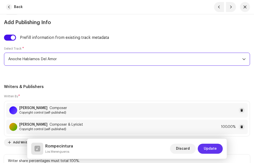
click at [213, 145] on span "Update" at bounding box center [210, 148] width 13 height 10
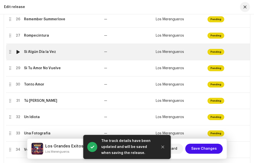
click at [40, 52] on div "Si Algún Día la Vez" at bounding box center [40, 52] width 32 height 4
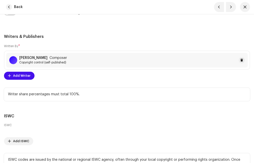
scroll to position [1251, 0]
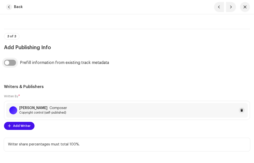
click at [12, 62] on input "checkbox" at bounding box center [10, 63] width 12 height 6
checkbox input "true"
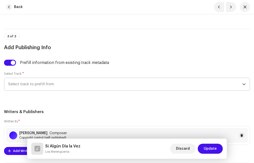
click at [29, 84] on span "Select track to prefill from" at bounding box center [125, 84] width 234 height 13
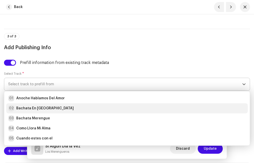
click at [31, 107] on strong "Bachata En [GEOGRAPHIC_DATA]" at bounding box center [45, 108] width 58 height 5
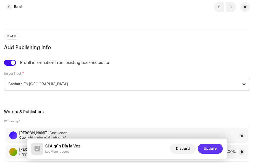
click at [210, 147] on span "Update" at bounding box center [210, 148] width 13 height 10
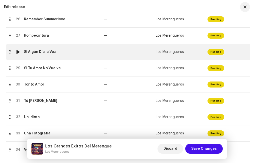
click at [28, 55] on td "Si Algún Día la Vez" at bounding box center [62, 52] width 80 height 16
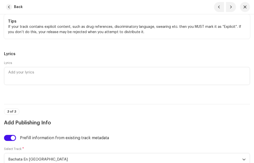
scroll to position [1326, 0]
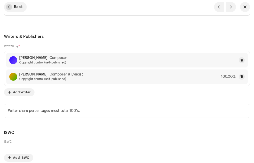
click at [18, 6] on span "Back" at bounding box center [18, 7] width 9 height 10
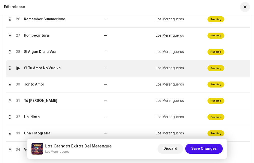
click at [41, 68] on div "Si Tu Amor No Vuelve" at bounding box center [42, 68] width 37 height 4
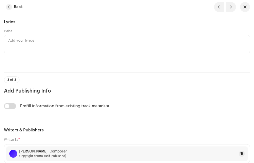
scroll to position [1258, 0]
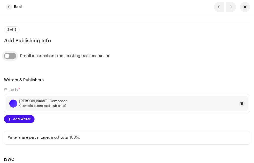
click at [14, 55] on input "checkbox" at bounding box center [10, 56] width 12 height 6
checkbox input "true"
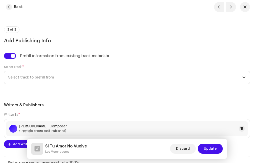
click at [45, 76] on span "Select track to prefill from" at bounding box center [125, 77] width 234 height 13
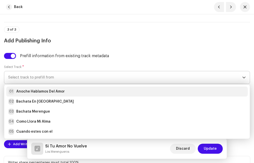
click at [30, 91] on strong "Anoche Hablamos Del Amor" at bounding box center [40, 91] width 49 height 5
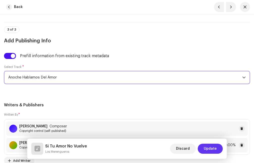
click at [207, 149] on span "Update" at bounding box center [210, 148] width 13 height 10
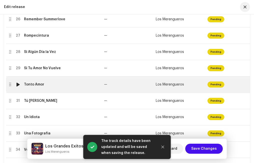
click at [36, 85] on div "Tonto Amor" at bounding box center [34, 84] width 20 height 4
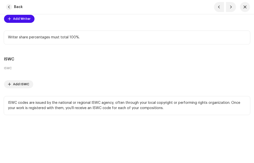
scroll to position [1283, 0]
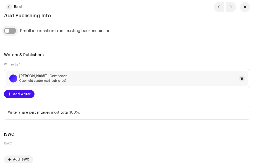
click at [12, 31] on input "checkbox" at bounding box center [10, 31] width 12 height 6
checkbox input "true"
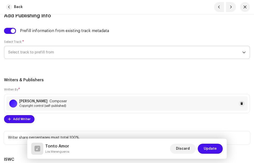
click at [20, 53] on span "Select track to prefill from" at bounding box center [125, 52] width 234 height 13
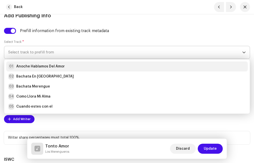
click at [29, 63] on li "01 Anoche Hablamos Del Amor" at bounding box center [127, 66] width 242 height 10
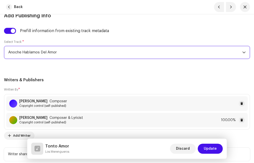
drag, startPoint x: 209, startPoint y: 146, endPoint x: 204, endPoint y: 139, distance: 9.5
click at [209, 147] on span "Update" at bounding box center [210, 148] width 13 height 10
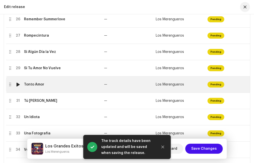
click at [40, 88] on td "Tonto Amor" at bounding box center [62, 84] width 80 height 16
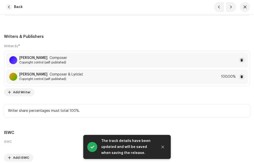
scroll to position [1351, 0]
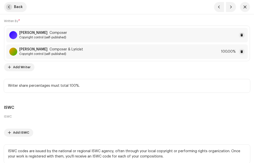
click at [16, 7] on span "Back" at bounding box center [18, 7] width 9 height 10
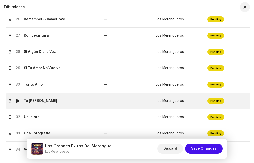
click at [42, 101] on div "Tú [PERSON_NAME]" at bounding box center [40, 101] width 33 height 4
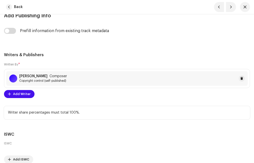
scroll to position [1258, 0]
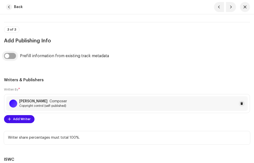
click at [13, 55] on input "checkbox" at bounding box center [10, 56] width 12 height 6
checkbox input "true"
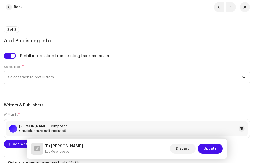
click at [53, 78] on span "Select track to prefill from" at bounding box center [125, 77] width 234 height 13
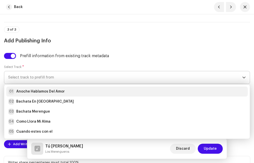
click at [45, 92] on strong "Anoche Hablamos Del Amor" at bounding box center [40, 91] width 49 height 5
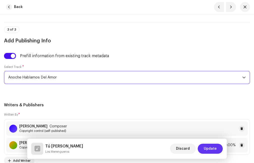
click at [210, 147] on span "Update" at bounding box center [210, 148] width 13 height 10
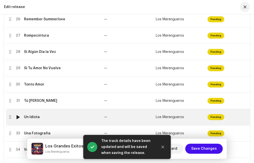
click at [38, 118] on div "Un Idiota" at bounding box center [32, 117] width 16 height 4
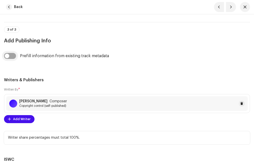
click at [13, 55] on input "checkbox" at bounding box center [10, 56] width 12 height 6
checkbox input "true"
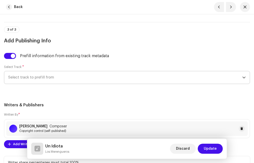
click at [37, 78] on span "Select track to prefill from" at bounding box center [125, 77] width 234 height 13
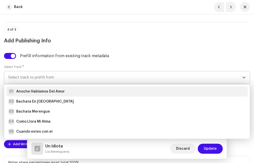
click at [38, 90] on strong "Anoche Hablamos Del Amor" at bounding box center [40, 91] width 49 height 5
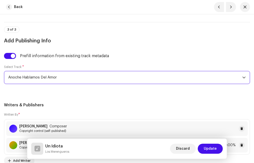
click at [214, 147] on span "Update" at bounding box center [210, 148] width 13 height 10
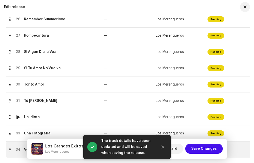
scroll to position [550, 0]
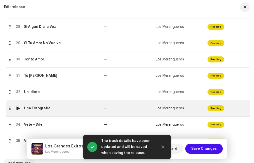
click at [38, 109] on div "Una Fotografia" at bounding box center [37, 108] width 27 height 4
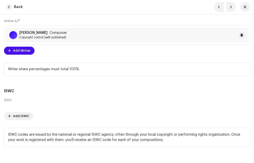
scroll to position [1251, 0]
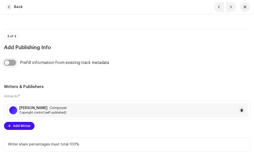
click at [13, 63] on input "checkbox" at bounding box center [10, 63] width 12 height 6
checkbox input "true"
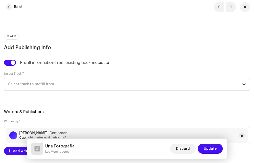
click at [33, 81] on span "Select track to prefill from" at bounding box center [125, 84] width 234 height 13
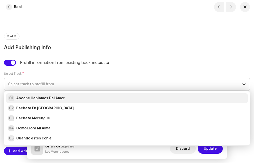
click at [37, 99] on strong "Anoche Hablamos Del Amor" at bounding box center [40, 98] width 49 height 5
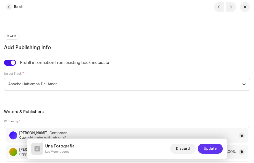
drag, startPoint x: 211, startPoint y: 147, endPoint x: 207, endPoint y: 141, distance: 7.2
click at [211, 147] on span "Update" at bounding box center [210, 148] width 13 height 10
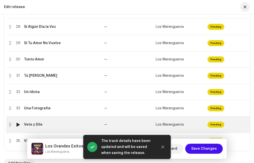
click at [43, 125] on div "Vete y Dile" at bounding box center [62, 124] width 76 height 4
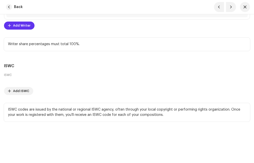
scroll to position [1276, 0]
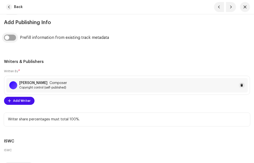
click at [14, 39] on input "checkbox" at bounding box center [10, 38] width 12 height 6
checkbox input "true"
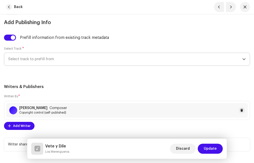
click at [28, 60] on span "Select track to prefill from" at bounding box center [125, 59] width 234 height 13
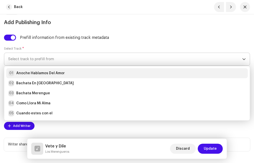
click at [32, 73] on strong "Anoche Hablamos Del Amor" at bounding box center [40, 73] width 49 height 5
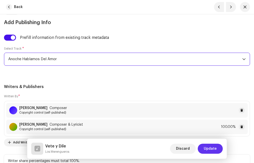
click at [207, 146] on span "Update" at bounding box center [210, 148] width 13 height 10
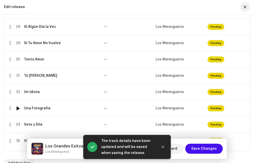
scroll to position [676, 0]
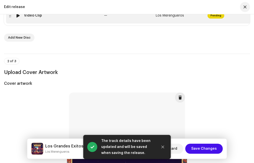
click at [66, 19] on td "Video Clip" at bounding box center [62, 16] width 80 height 16
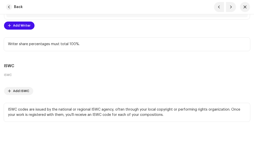
scroll to position [1251, 0]
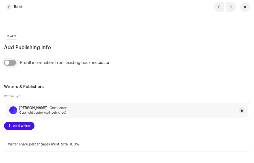
click at [14, 64] on input "checkbox" at bounding box center [10, 63] width 12 height 6
checkbox input "true"
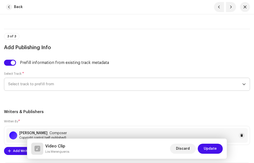
click at [32, 83] on span "Select track to prefill from" at bounding box center [125, 84] width 234 height 13
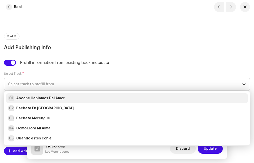
click at [32, 100] on strong "Anoche Hablamos Del Amor" at bounding box center [40, 98] width 49 height 5
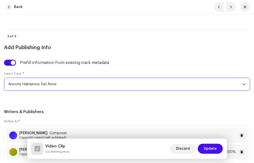
click at [216, 148] on button "Update" at bounding box center [210, 148] width 25 height 10
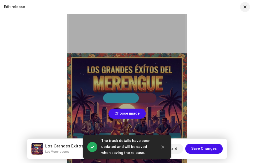
scroll to position [801, 0]
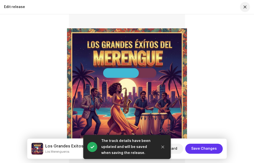
click at [206, 147] on span "Save Changes" at bounding box center [204, 148] width 26 height 10
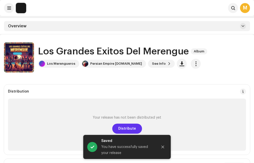
click at [121, 127] on span "Distribute" at bounding box center [127, 128] width 18 height 10
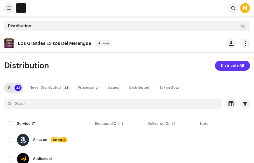
click at [232, 64] on span "Distribute All" at bounding box center [232, 66] width 23 height 10
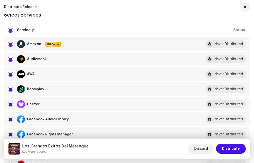
scroll to position [75, 0]
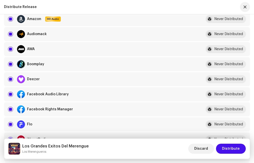
click at [10, 94] on input "checkbox" at bounding box center [10, 94] width 5 height 5
checkbox input "false"
click at [10, 106] on div "Facebook Rights Manager" at bounding box center [101, 109] width 186 height 8
click at [10, 109] on input "Row Selected" at bounding box center [10, 109] width 5 height 5
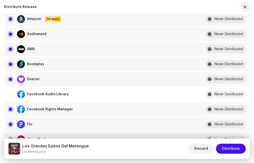
checkbox input "false"
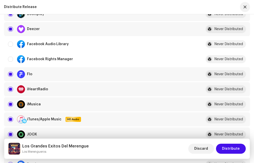
scroll to position [200, 0]
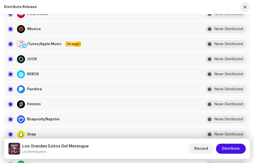
click at [11, 44] on input "Row Selected" at bounding box center [10, 44] width 5 height 5
checkbox input "false"
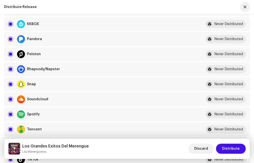
scroll to position [275, 0]
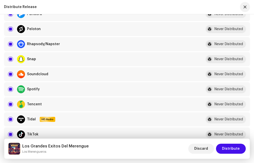
click at [11, 89] on input "Row Selected" at bounding box center [10, 89] width 5 height 5
checkbox input "false"
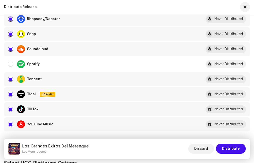
click at [11, 109] on input "Row Selected" at bounding box center [10, 109] width 5 height 5
checkbox input "false"
click at [11, 125] on input "Row Selected" at bounding box center [10, 124] width 5 height 5
checkbox input "false"
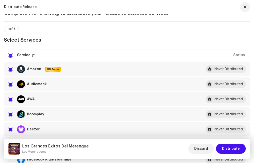
scroll to position [0, 0]
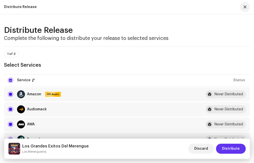
click at [233, 148] on span "Distribute" at bounding box center [231, 148] width 18 height 10
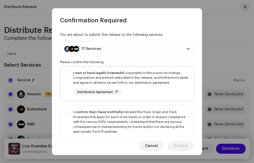
click at [66, 73] on div "I own or have legally licensed all copyrights to the sound recordings, composit…" at bounding box center [127, 82] width 134 height 33
checkbox input "true"
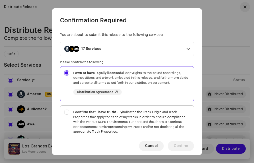
click at [67, 112] on div "I confirm that I have truthfully indicated the Track Origin and Track Propertie…" at bounding box center [127, 126] width 134 height 43
checkbox input "true"
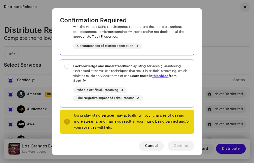
click at [69, 63] on div "I acknowledge and understand that playlisting services guaranteeing "increased …" at bounding box center [127, 83] width 134 height 46
checkbox input "true"
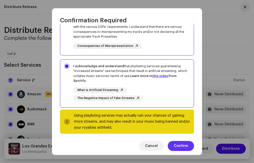
click at [181, 145] on span "Confirm" at bounding box center [181, 146] width 14 height 10
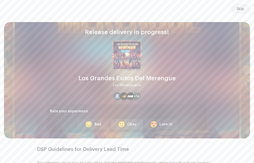
click at [128, 122] on div "Okay" at bounding box center [131, 124] width 9 height 5
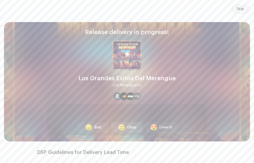
click at [128, 126] on div "🙂 Okay" at bounding box center [127, 127] width 32 height 10
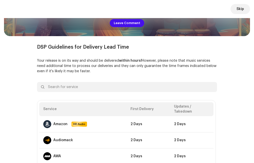
scroll to position [0, 0]
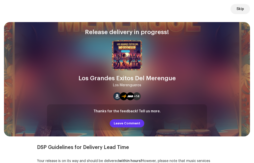
click at [130, 122] on span "Leave Comment" at bounding box center [127, 123] width 27 height 10
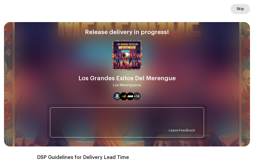
click at [242, 8] on span "Skip" at bounding box center [241, 9] width 8 height 10
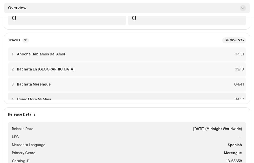
scroll to position [175, 0]
